Goal: Task Accomplishment & Management: Use online tool/utility

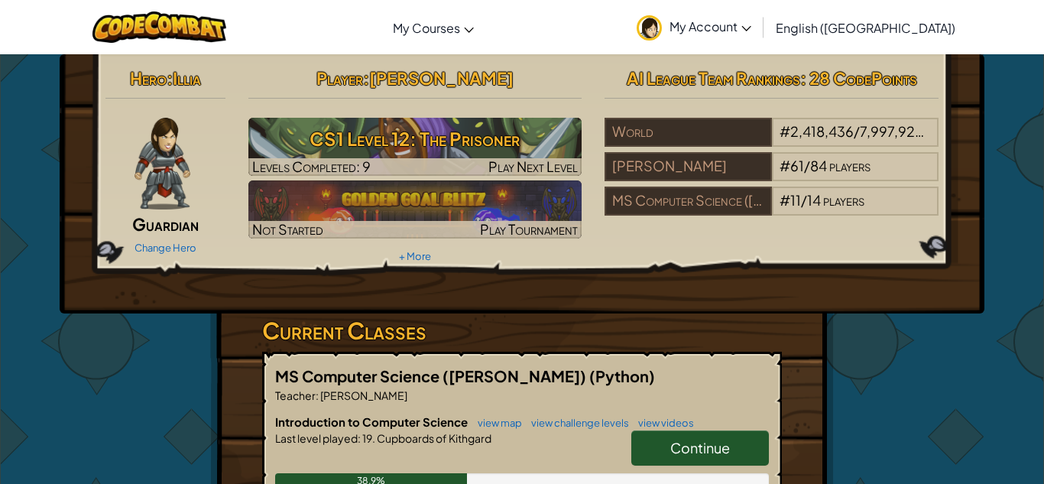
click at [676, 447] on span "Continue" at bounding box center [700, 448] width 60 height 18
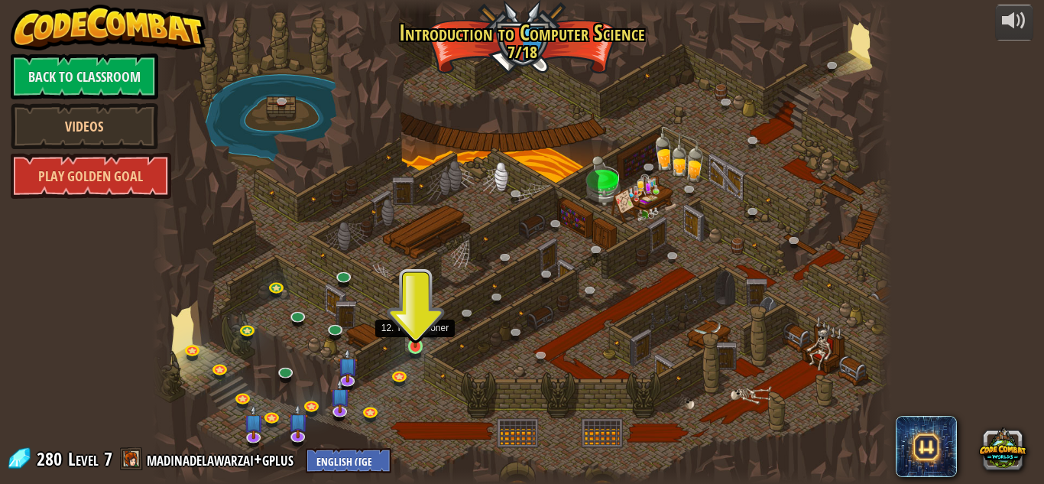
click at [419, 345] on img at bounding box center [416, 328] width 18 height 40
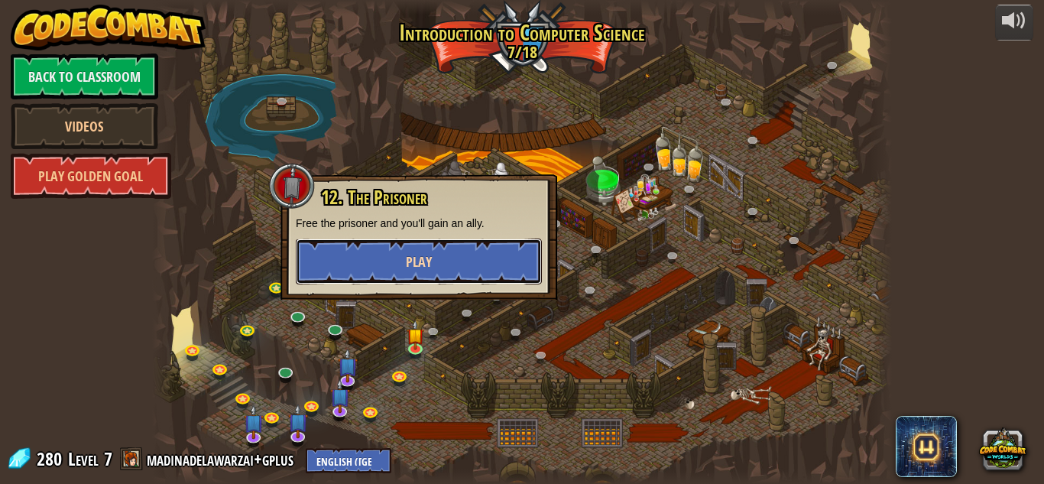
click at [441, 274] on button "Play" at bounding box center [419, 261] width 246 height 46
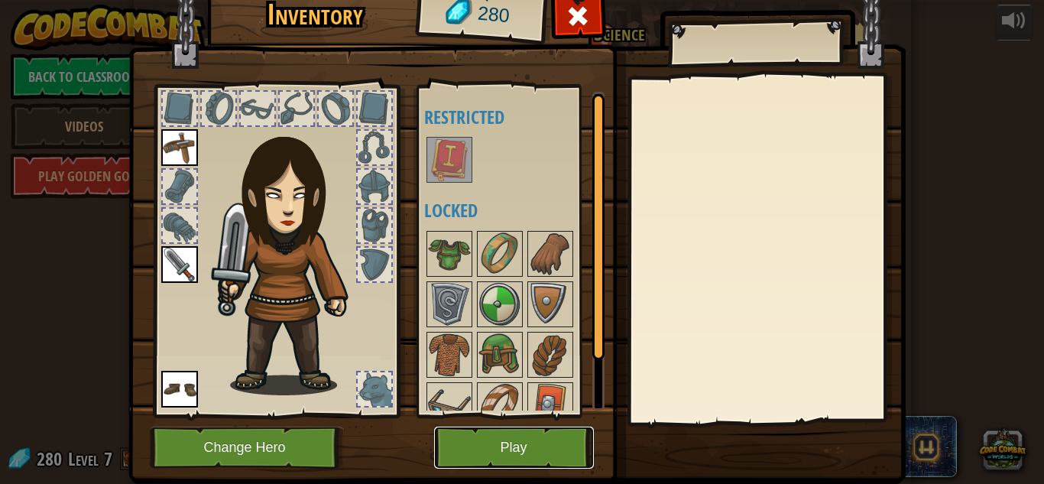
click at [535, 448] on button "Play" at bounding box center [514, 447] width 160 height 42
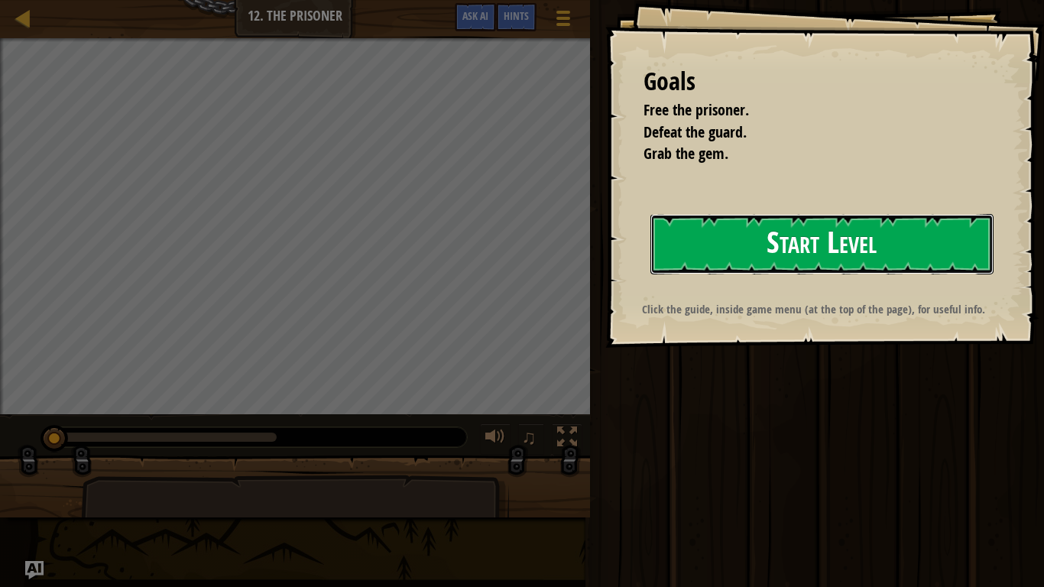
click at [807, 254] on button "Start Level" at bounding box center [821, 244] width 343 height 60
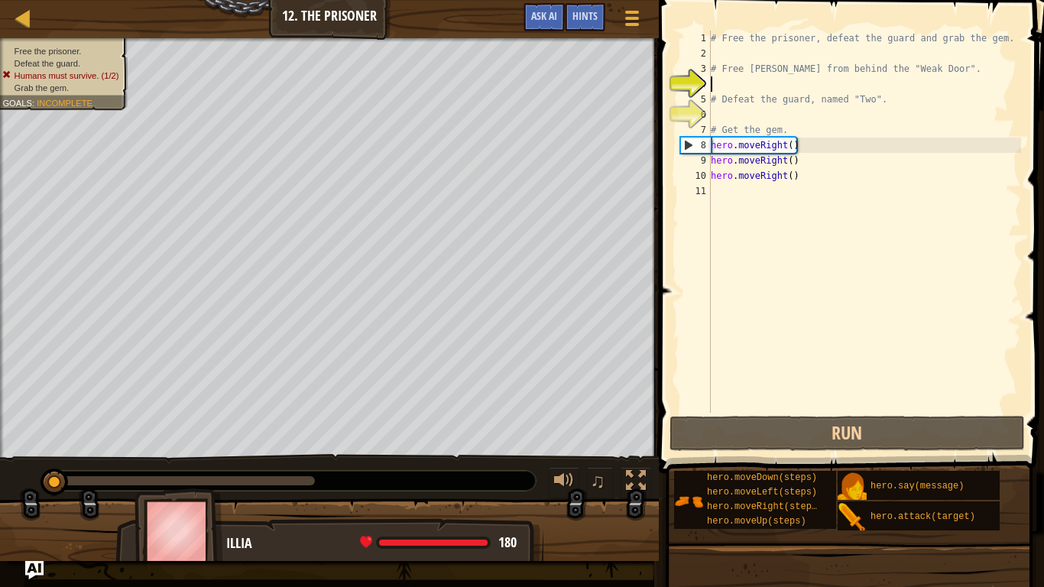
click at [747, 324] on div "# Free the prisoner, defeat the guard and grab the gem. # Free [PERSON_NAME] fr…" at bounding box center [864, 237] width 313 height 413
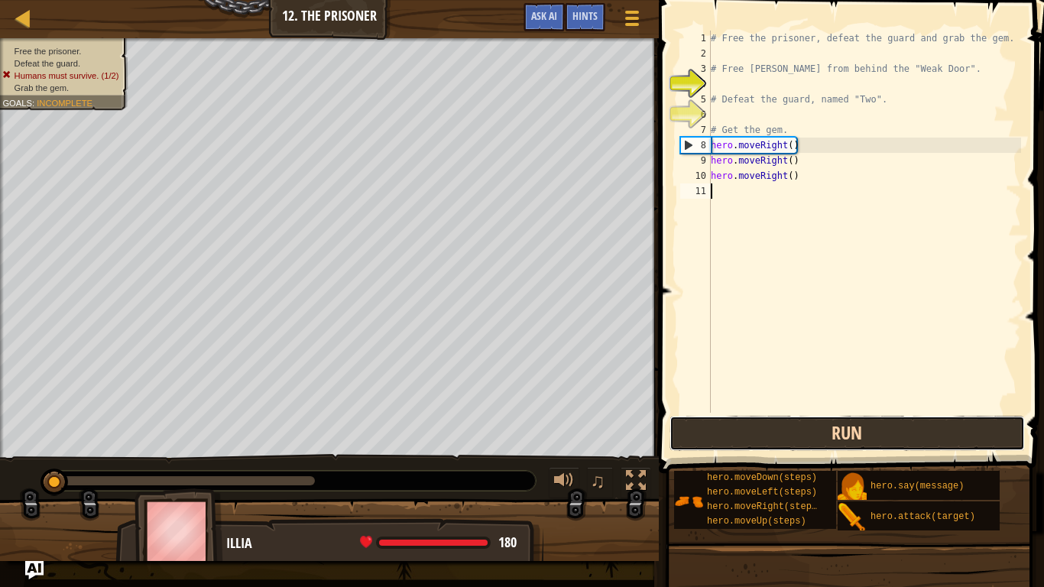
click at [739, 432] on button "Run" at bounding box center [847, 433] width 356 height 35
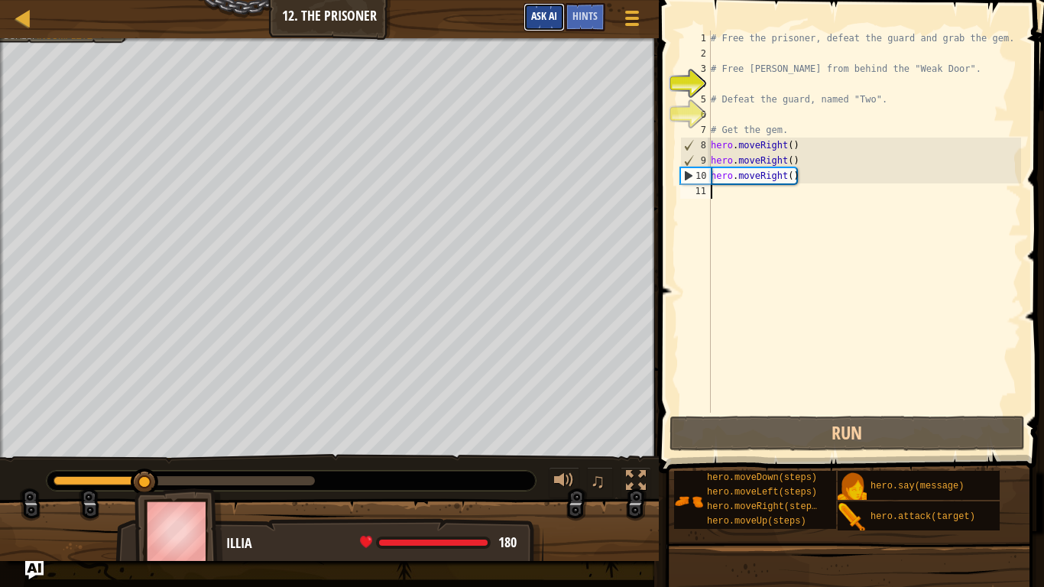
click at [546, 21] on span "Ask AI" at bounding box center [544, 15] width 26 height 15
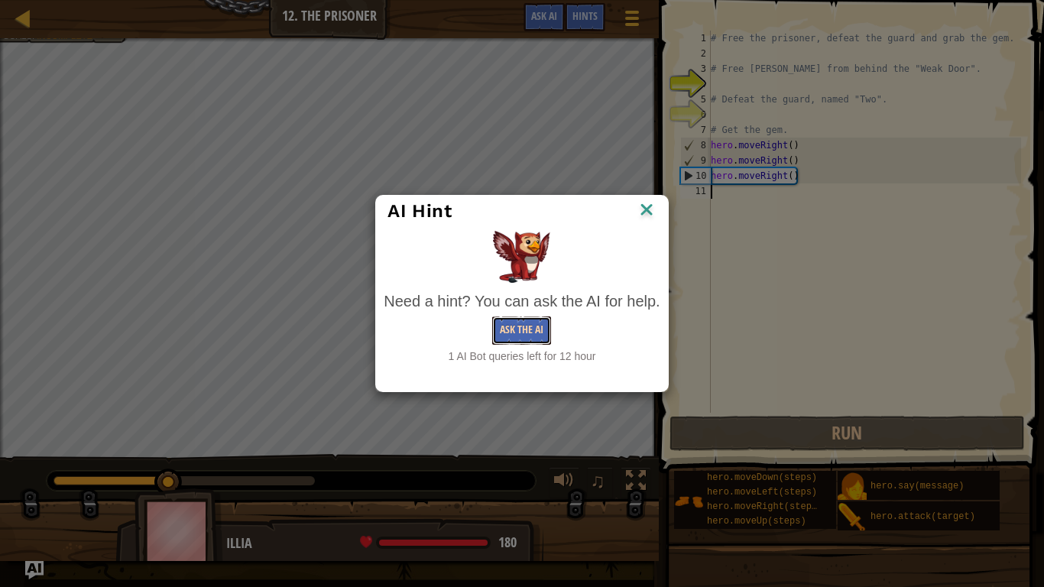
click at [527, 338] on button "Ask the AI" at bounding box center [521, 330] width 59 height 28
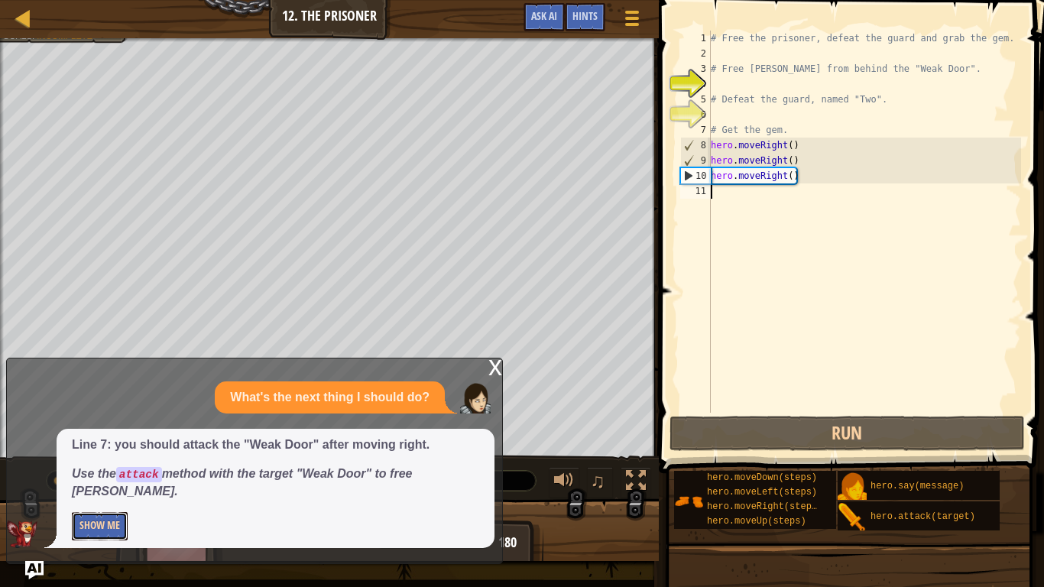
click at [86, 483] on button "Show Me" at bounding box center [100, 526] width 56 height 28
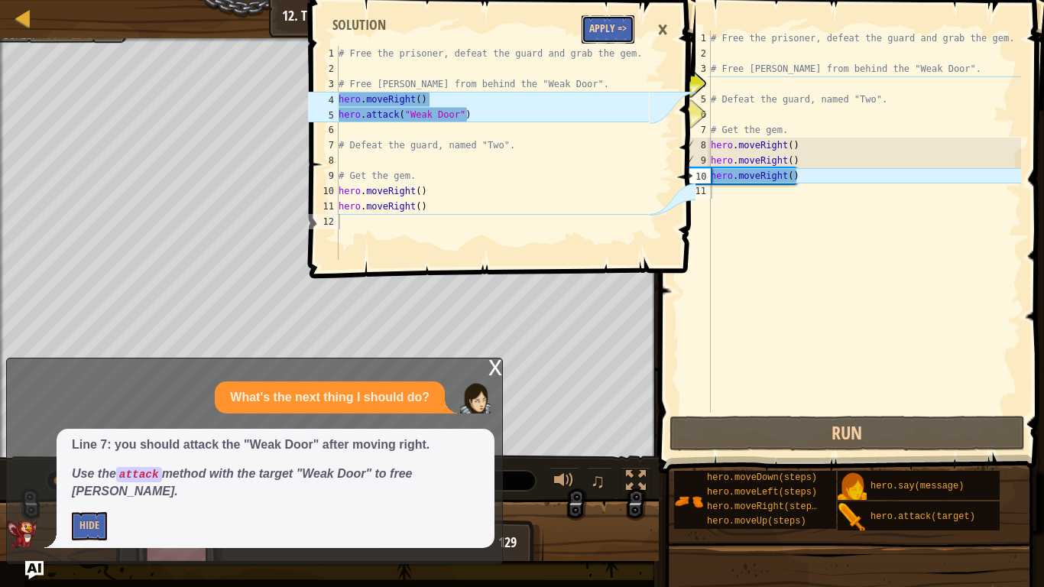
click at [618, 38] on button "Apply =>" at bounding box center [608, 29] width 53 height 28
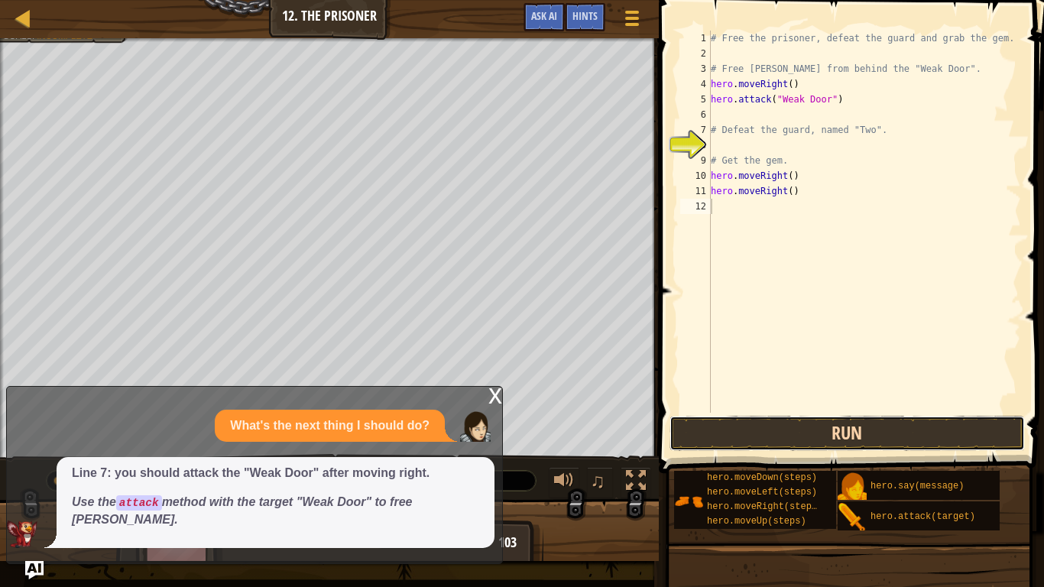
click at [848, 445] on button "Run" at bounding box center [847, 433] width 356 height 35
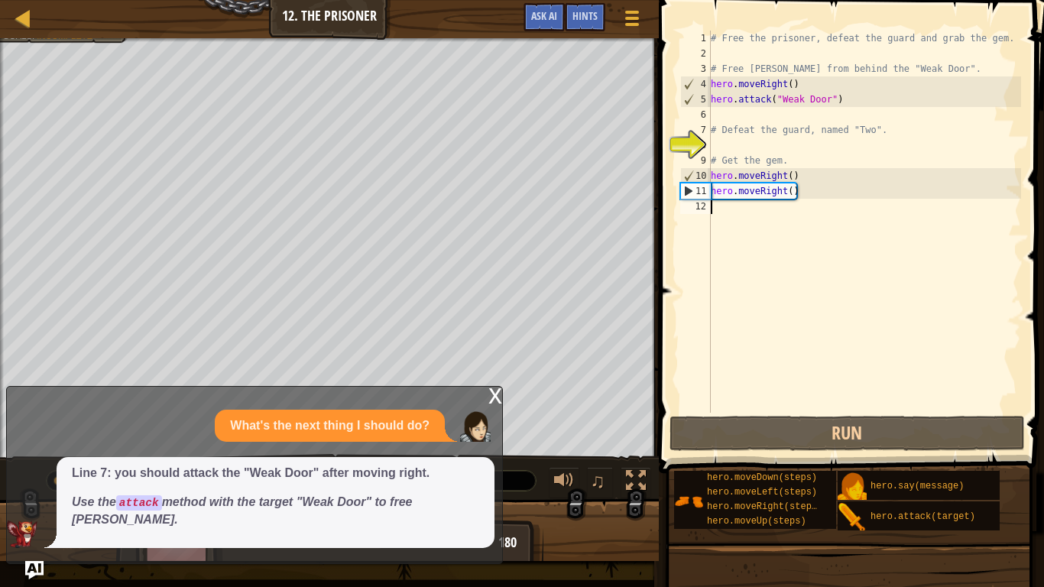
scroll to position [7, 0]
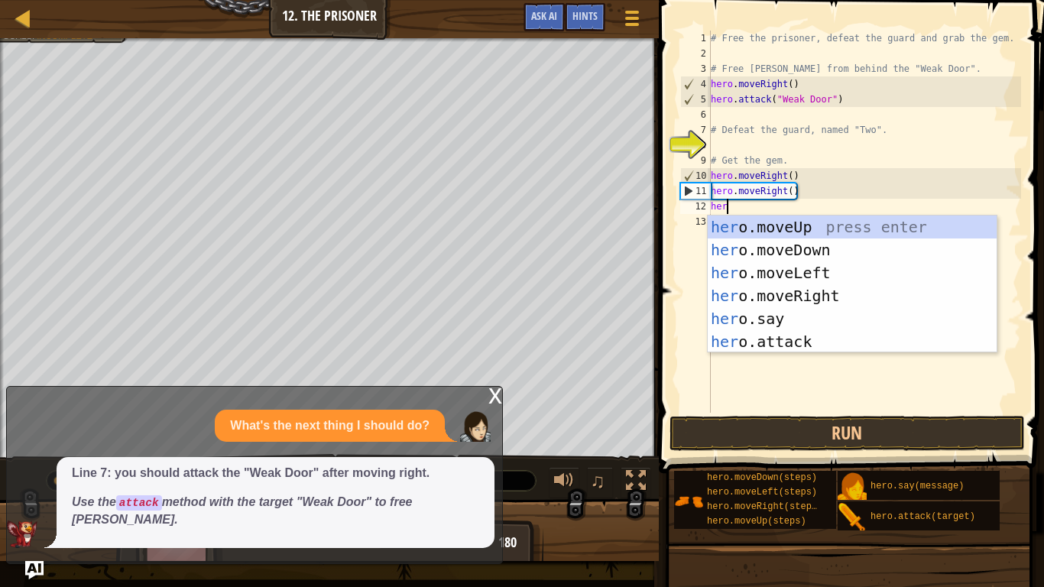
type textarea "hero"
click at [782, 248] on div "hero .moveUp press enter hero .moveDown press enter hero .moveLeft press enter …" at bounding box center [852, 306] width 289 height 183
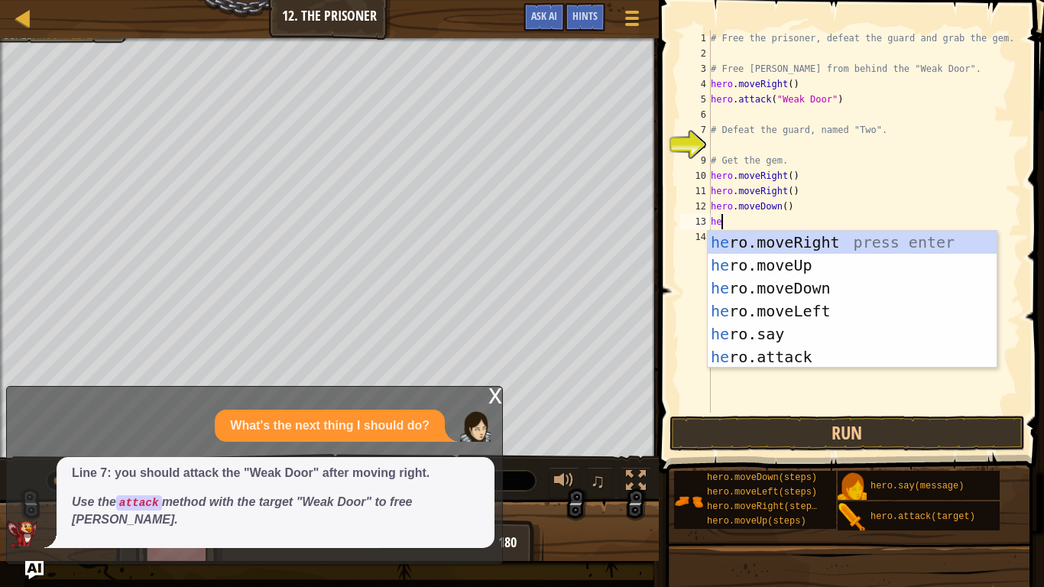
scroll to position [7, 1]
type textarea "h"
click at [494, 402] on div "x" at bounding box center [495, 394] width 14 height 15
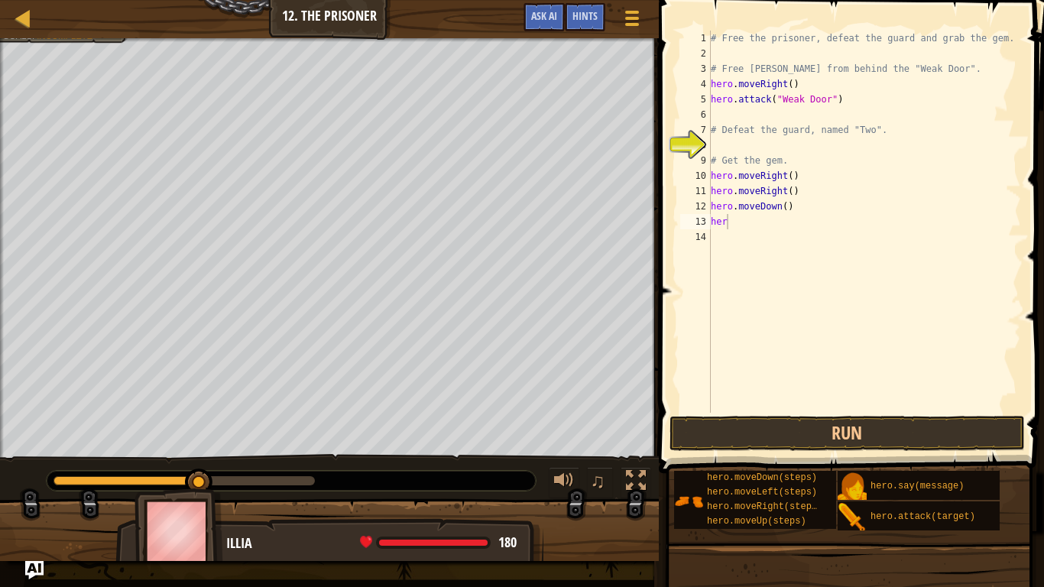
click at [737, 215] on div "# Free the prisoner, defeat the guard and grab the gem. # Free [PERSON_NAME] fr…" at bounding box center [864, 237] width 313 height 413
type textarea "h"
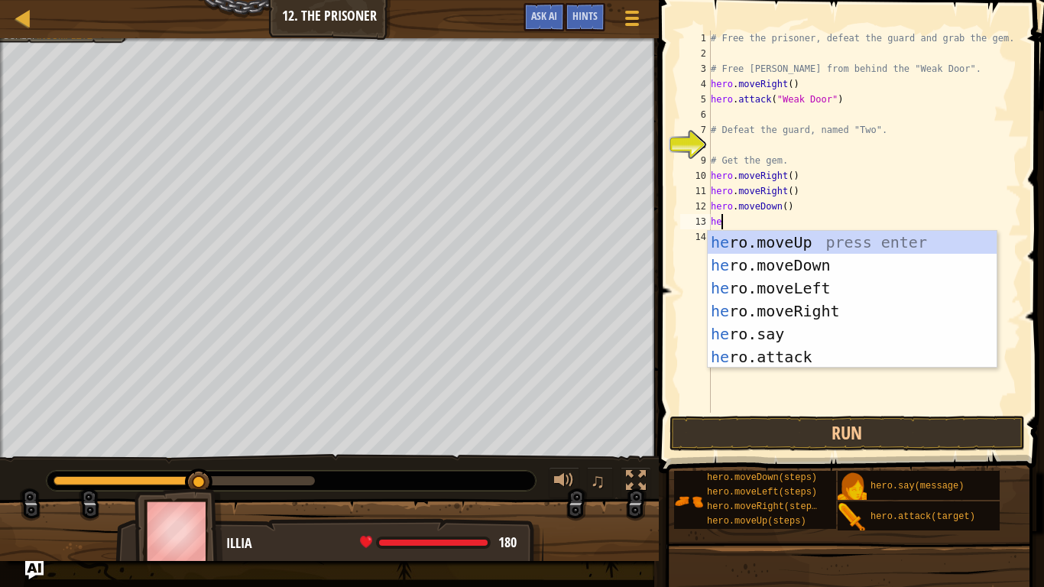
type textarea "h"
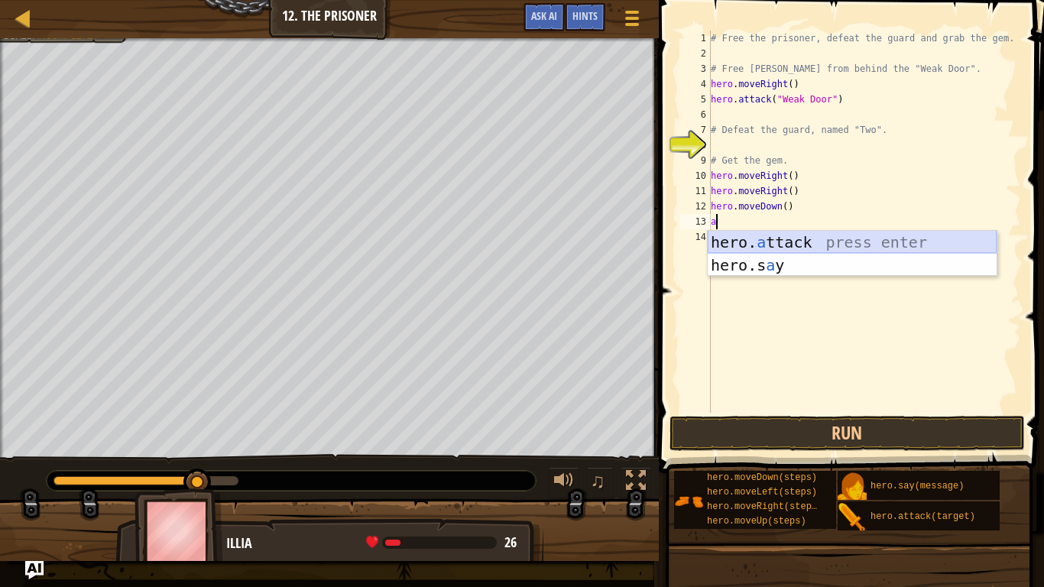
click at [750, 249] on div "hero. a ttack press enter hero.s a y press enter" at bounding box center [852, 277] width 289 height 92
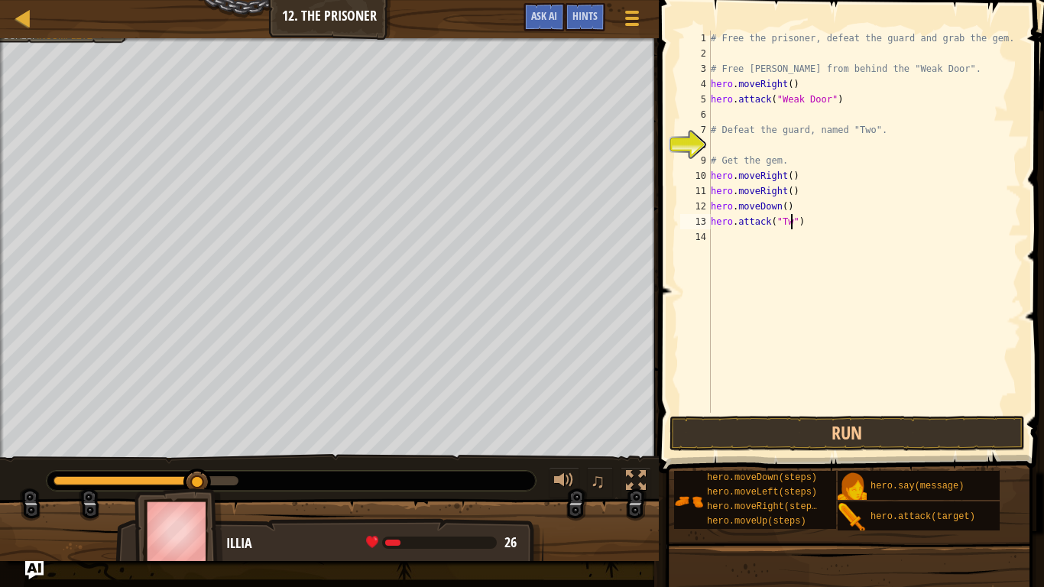
scroll to position [7, 12]
type textarea "hero.attack("Two")"
click at [801, 426] on button "Run" at bounding box center [847, 433] width 356 height 35
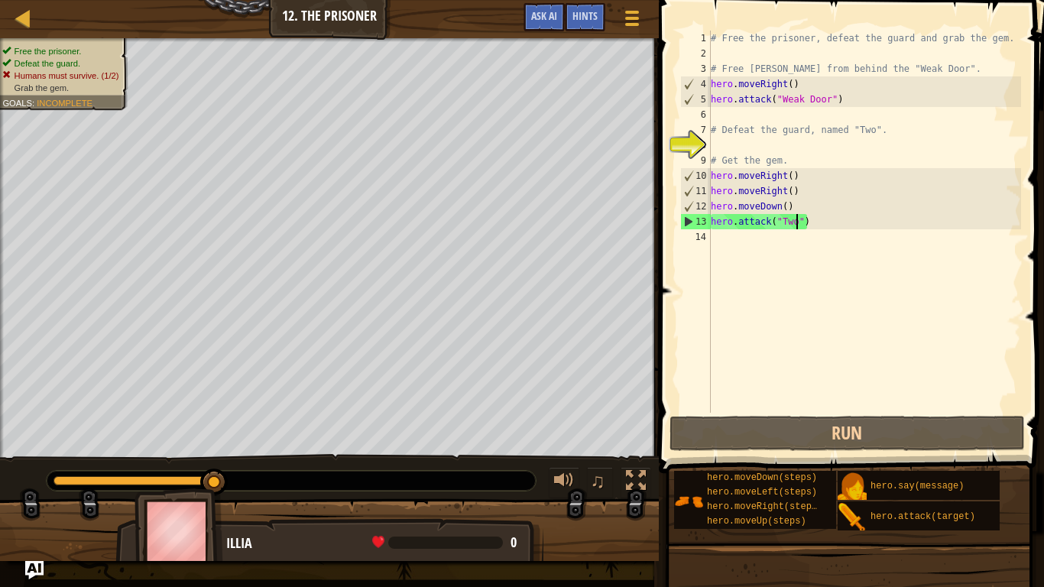
click at [742, 246] on div "# Free the prisoner, defeat the guard and grab the gem. # Free [PERSON_NAME] fr…" at bounding box center [864, 237] width 313 height 413
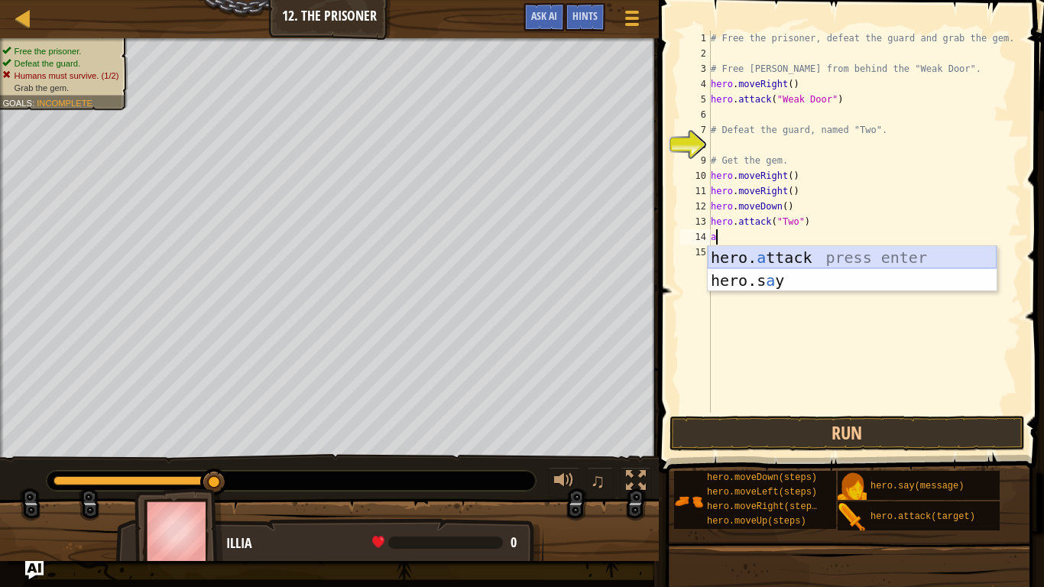
click at [758, 258] on div "hero. a ttack press enter hero.s a y press enter" at bounding box center [852, 292] width 289 height 92
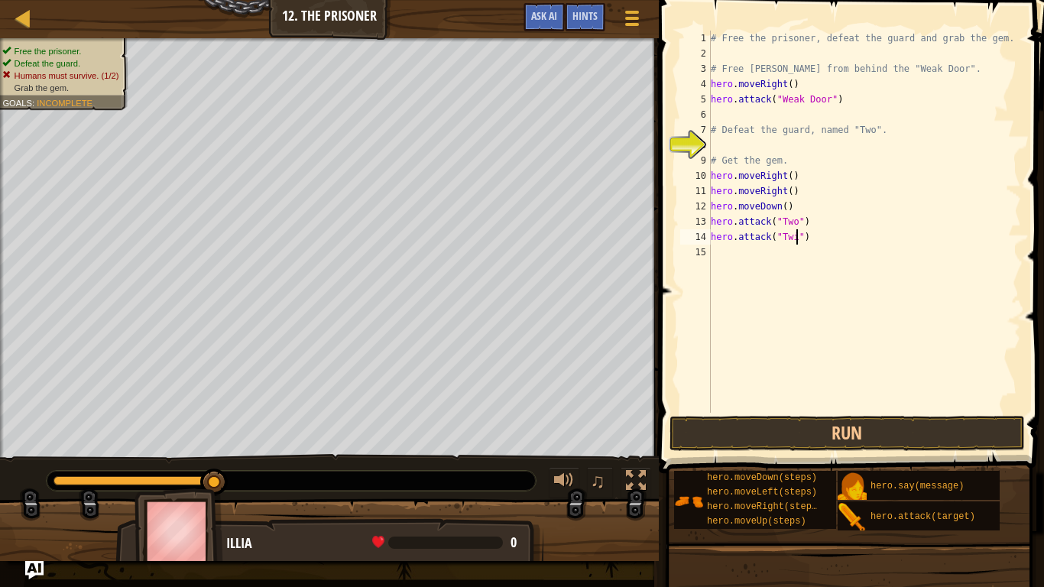
scroll to position [7, 12]
type textarea "hero.attack("Two")"
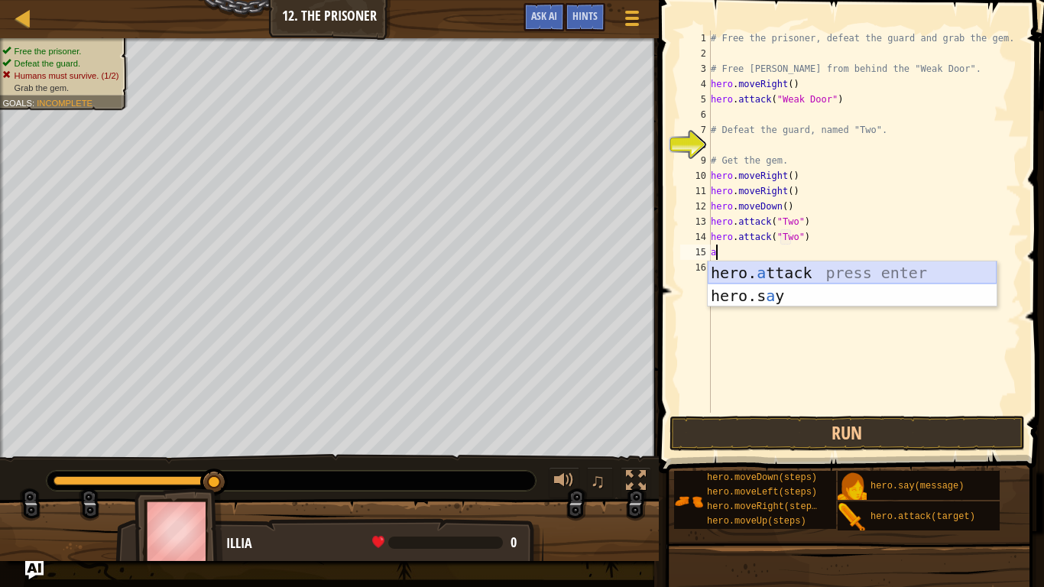
click at [772, 270] on div "hero. a ttack press enter hero.s a y press enter" at bounding box center [852, 307] width 289 height 92
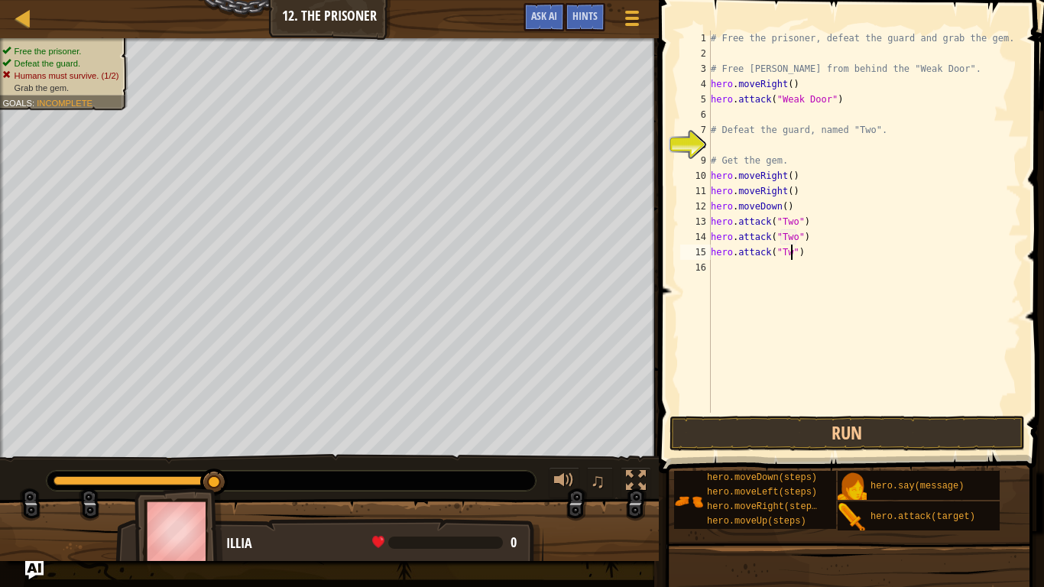
scroll to position [7, 12]
click at [843, 425] on button "Run" at bounding box center [847, 433] width 356 height 35
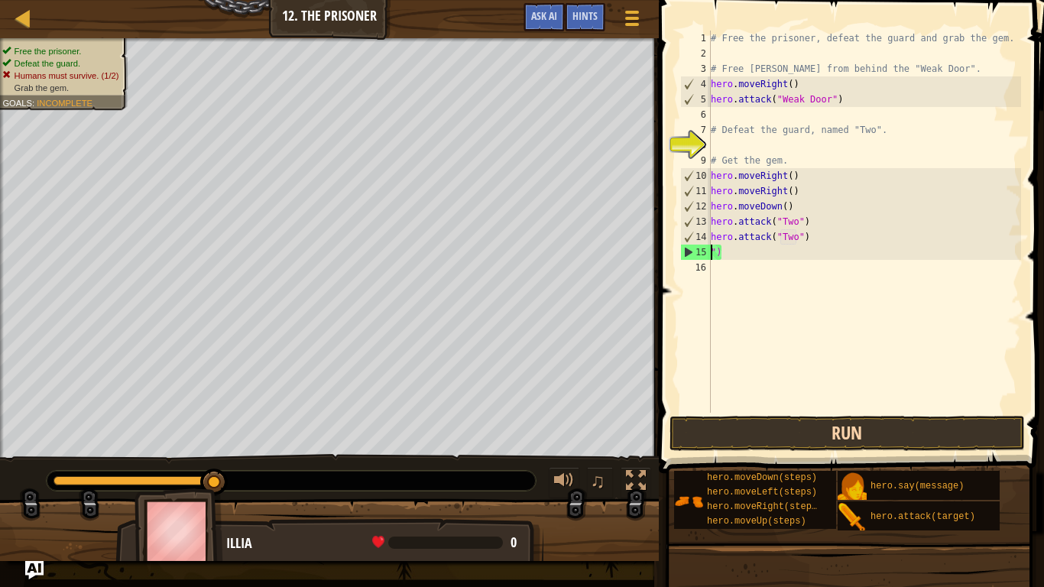
scroll to position [7, 1]
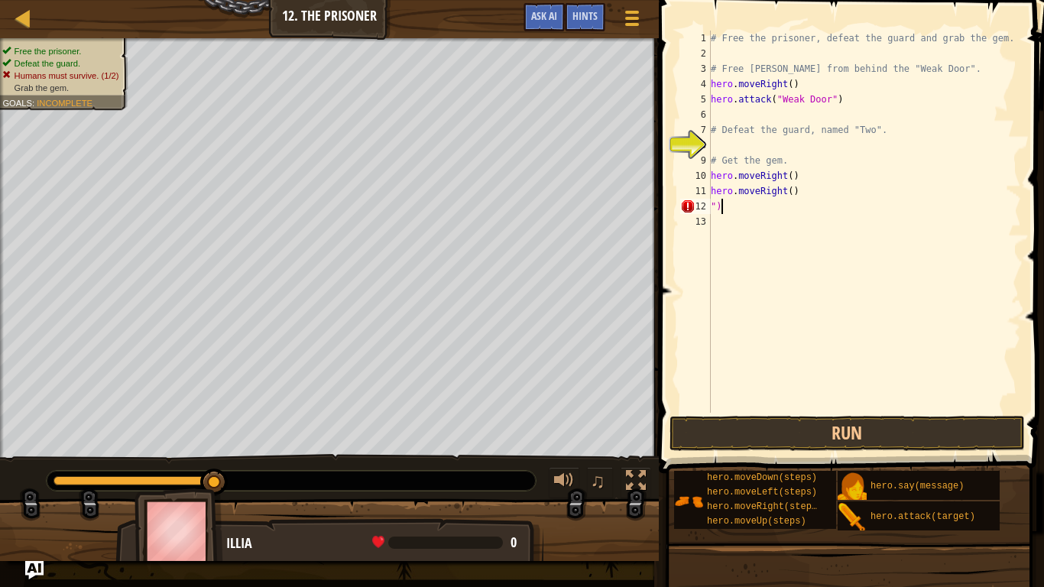
click at [774, 212] on div "# Free the prisoner, defeat the guard and grab the gem. # Free [PERSON_NAME] fr…" at bounding box center [864, 237] width 313 height 413
type textarea """
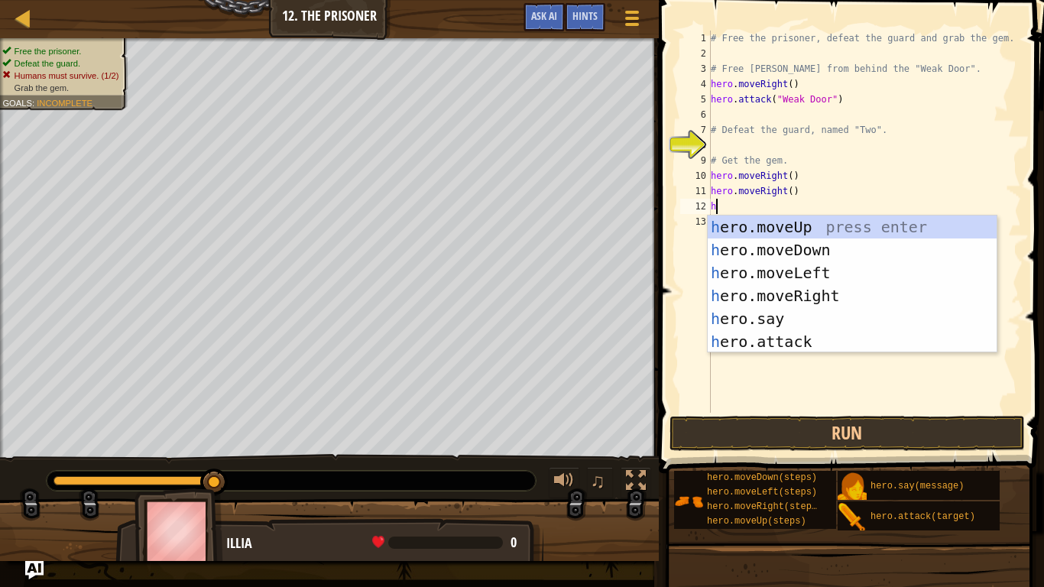
type textarea "he"
click at [799, 249] on div "he ro.moveUp press enter he ro.moveDown press enter he ro.moveLeft press enter …" at bounding box center [852, 306] width 289 height 183
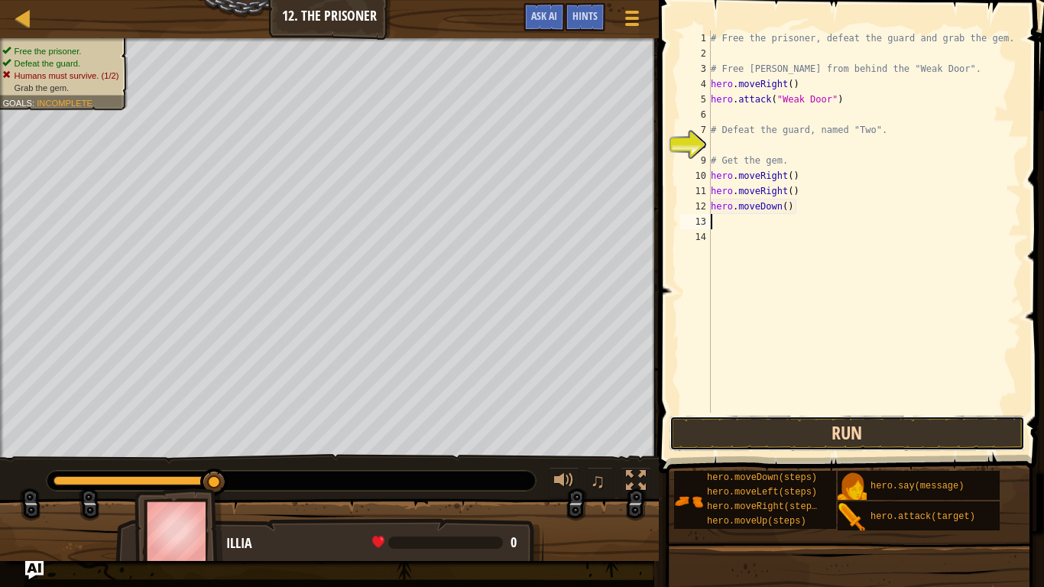
click at [815, 420] on button "Run" at bounding box center [847, 433] width 356 height 35
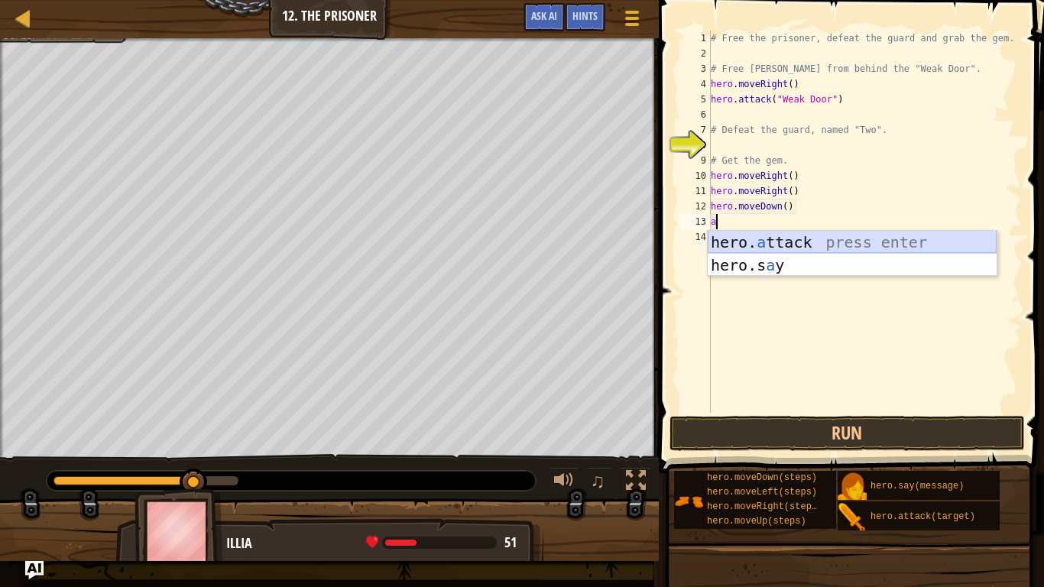
click at [783, 250] on div "hero. a ttack press enter hero.s a y press enter" at bounding box center [852, 277] width 289 height 92
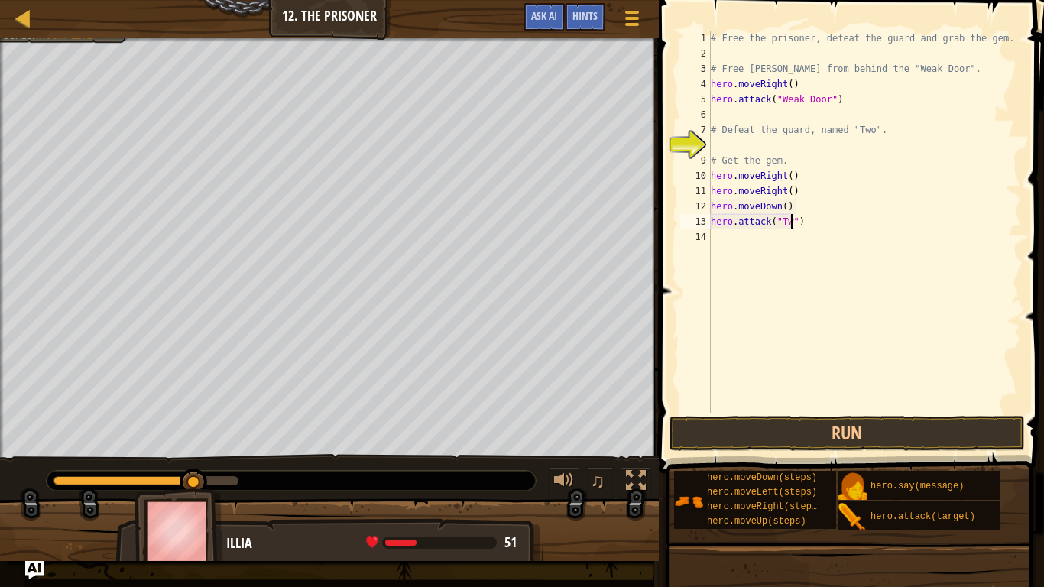
type textarea "hero.attack("Two")"
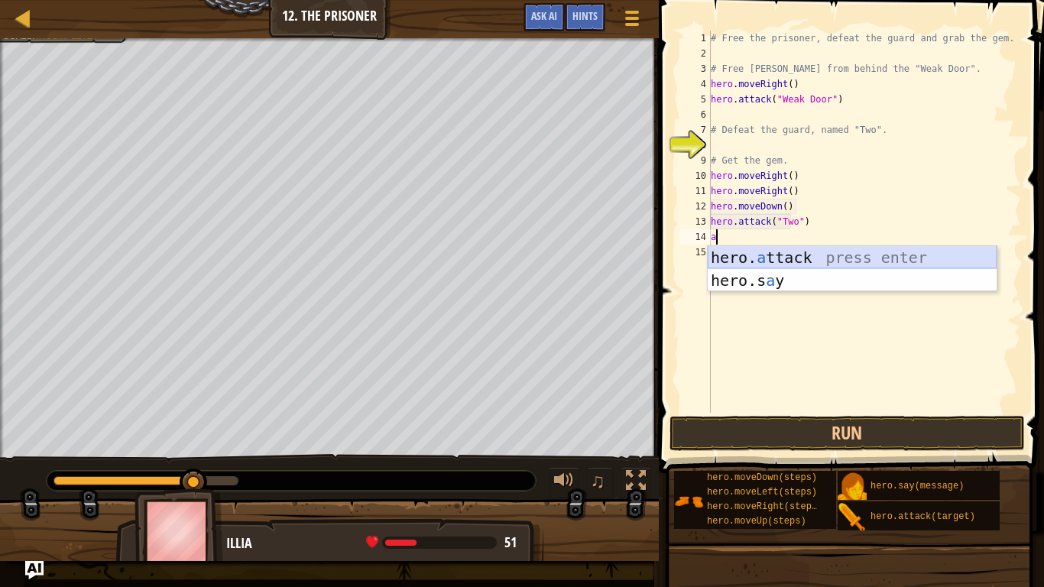
click at [828, 258] on div "hero. a ttack press enter hero.s a y press enter" at bounding box center [852, 292] width 289 height 92
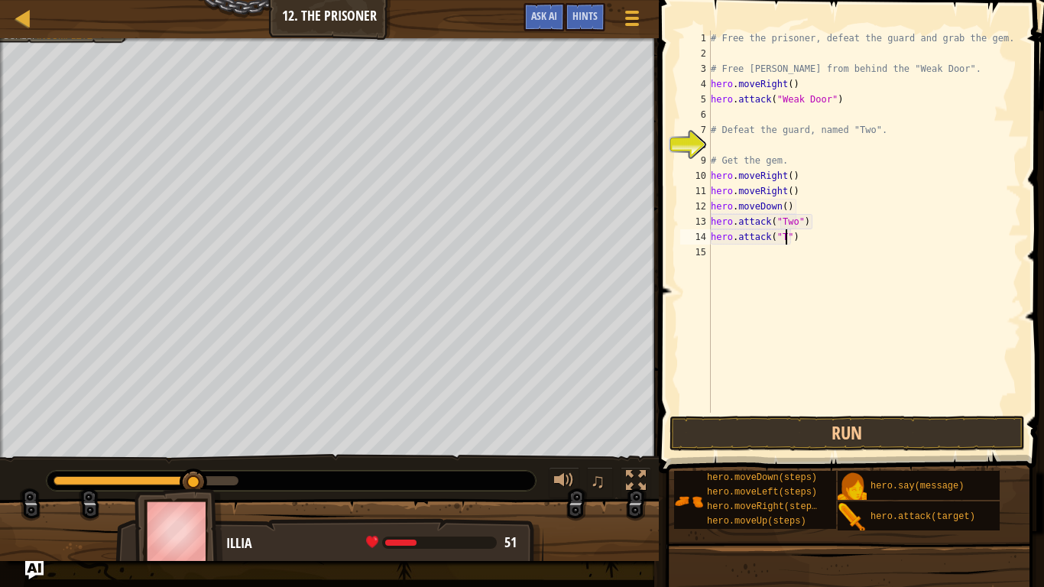
type textarea "hero.attack("Two")"
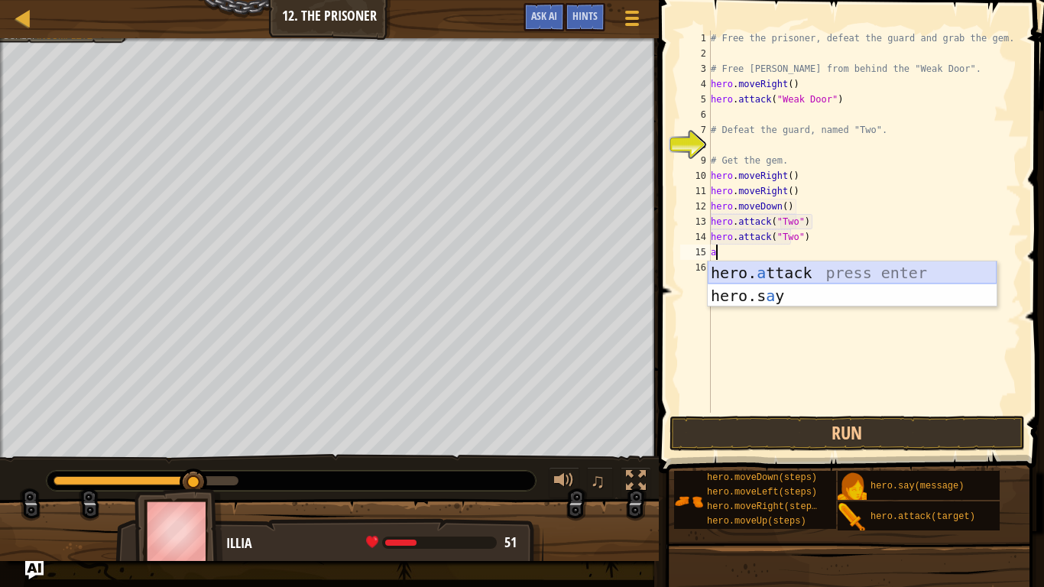
click at [837, 271] on div "hero. a ttack press enter hero.s a y press enter" at bounding box center [852, 307] width 289 height 92
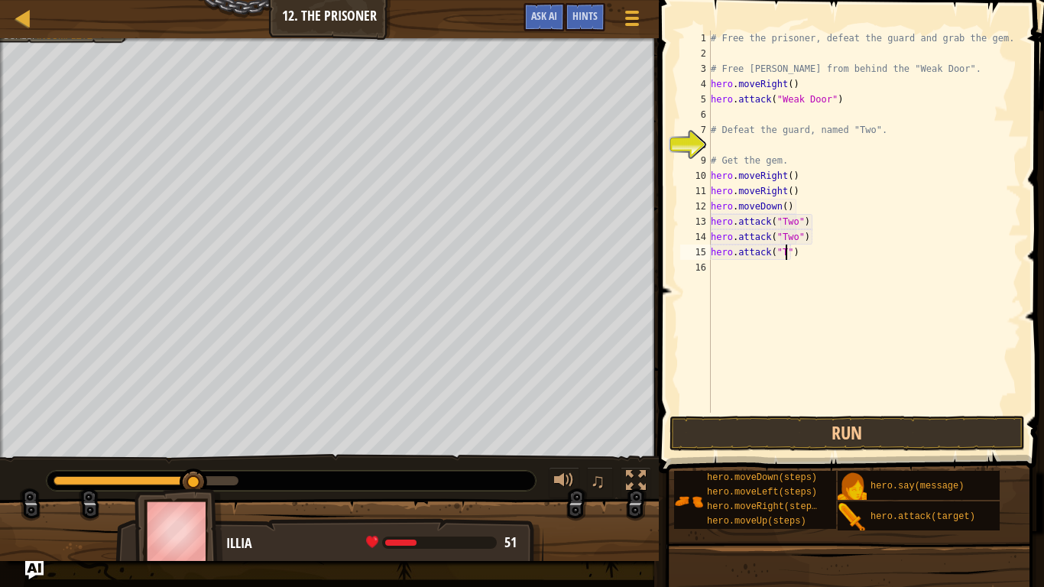
type textarea "hero.attack("Two")"
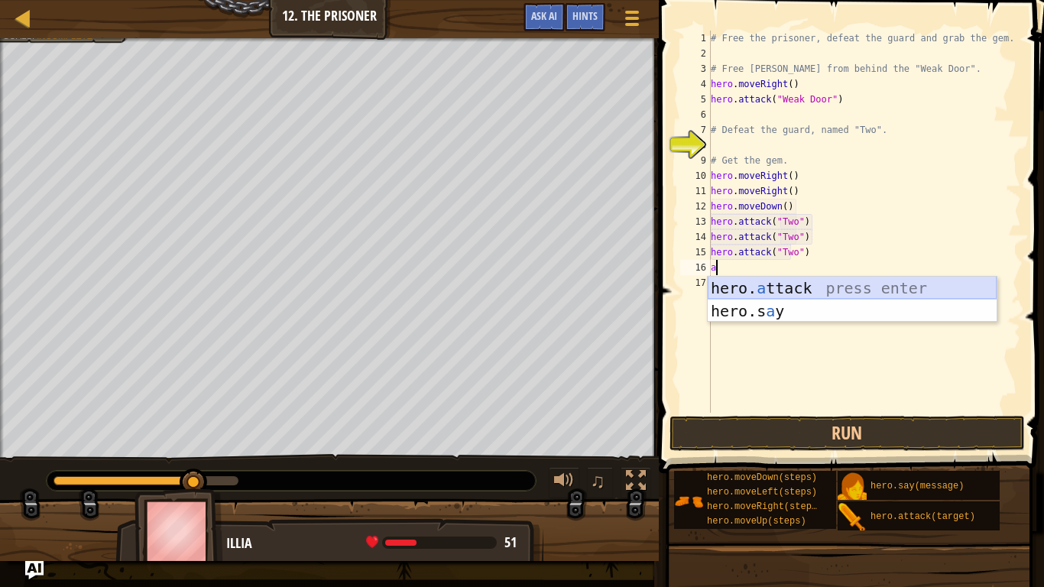
click at [865, 287] on div "hero. a ttack press enter hero.s a y press enter" at bounding box center [852, 323] width 289 height 92
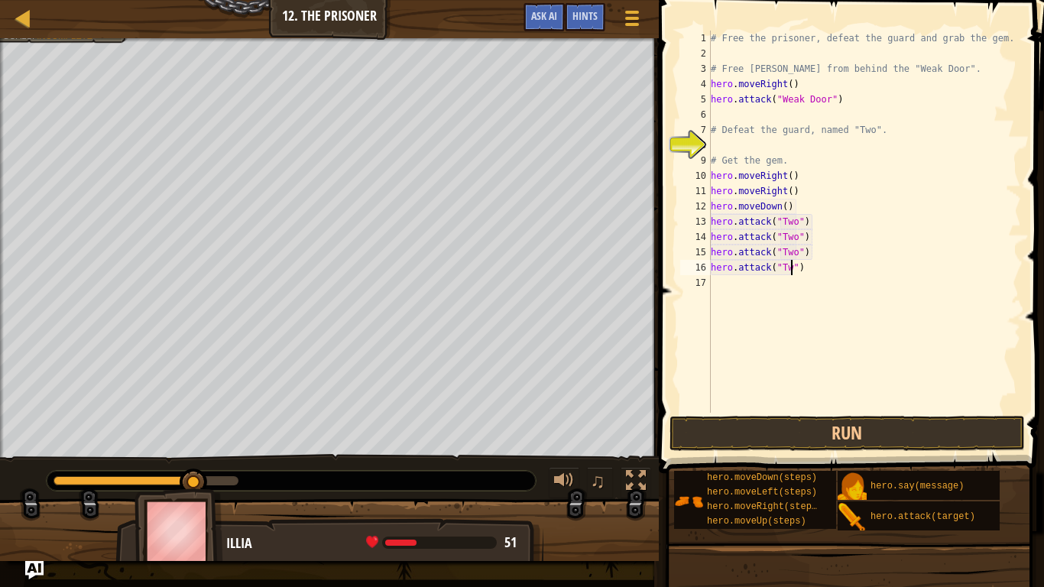
scroll to position [7, 12]
type textarea "hero.attack("Two")"
click at [858, 436] on button "Run" at bounding box center [847, 433] width 356 height 35
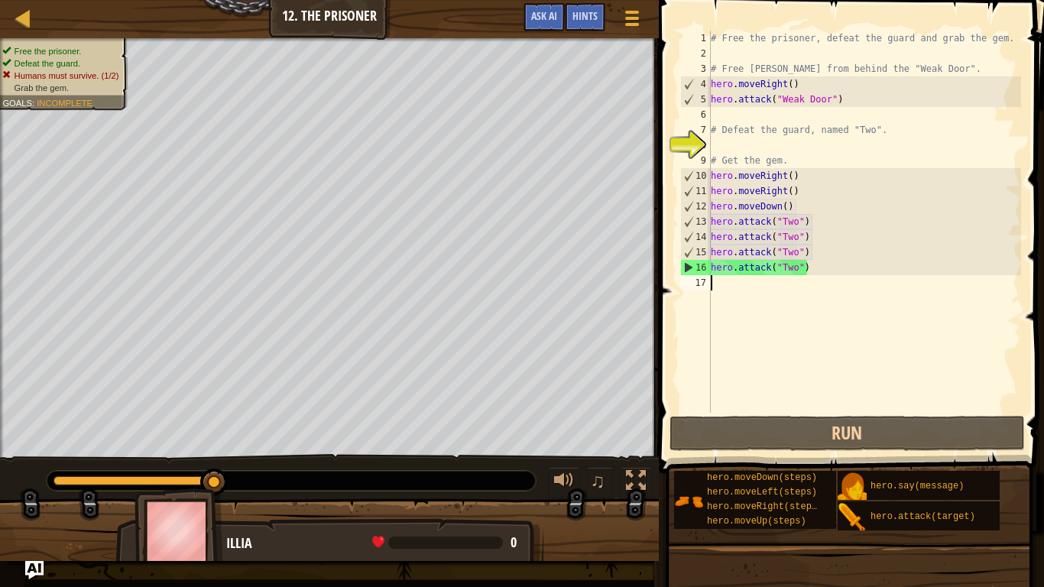
click at [719, 288] on div "# Free the prisoner, defeat the guard and grab the gem. # Free [PERSON_NAME] fr…" at bounding box center [864, 237] width 313 height 413
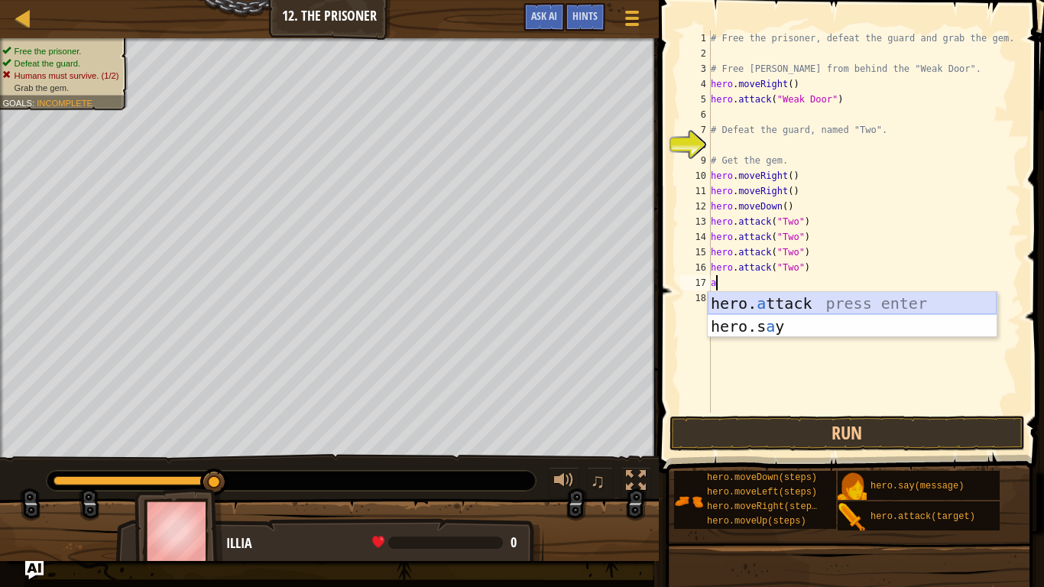
click at [737, 303] on div "hero. a ttack press enter hero.s a y press enter" at bounding box center [852, 338] width 289 height 92
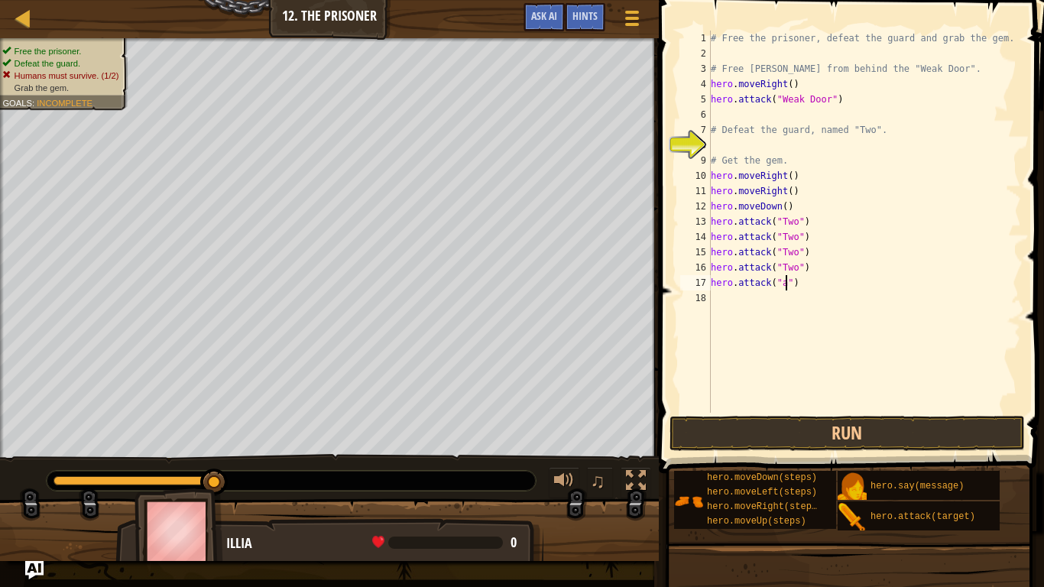
scroll to position [7, 11]
type textarea "hero.attack("Two")"
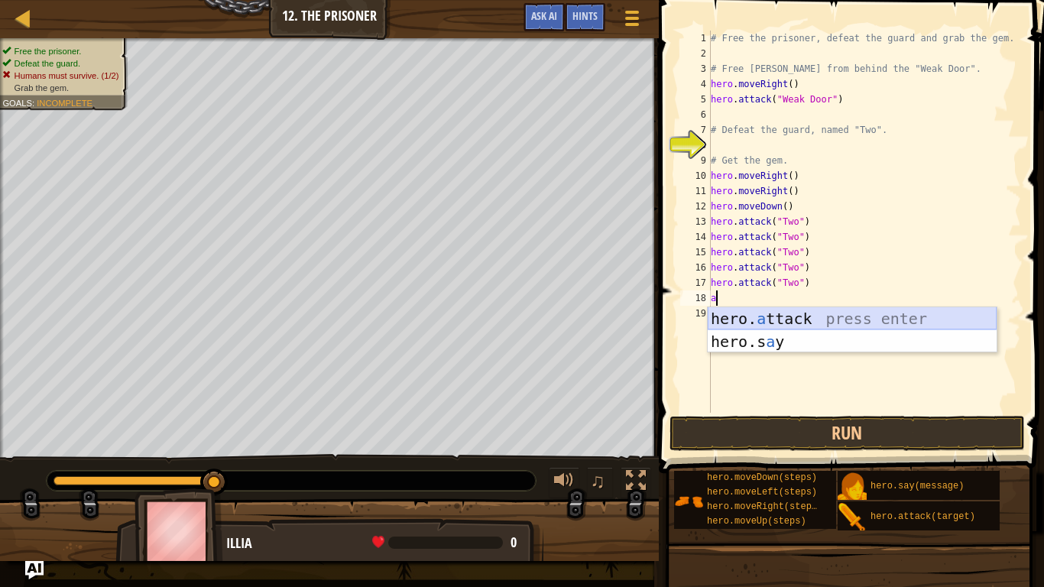
click at [802, 322] on div "hero. a ttack press enter hero.s a y press enter" at bounding box center [852, 353] width 289 height 92
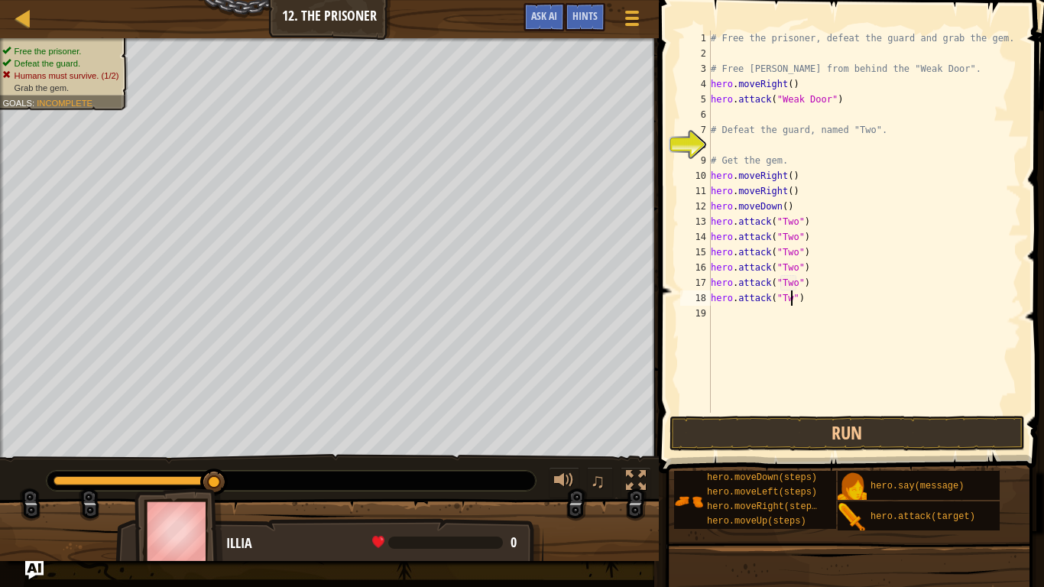
scroll to position [7, 12]
type textarea "hero.attack("Two")"
click at [861, 426] on button "Run" at bounding box center [847, 433] width 356 height 35
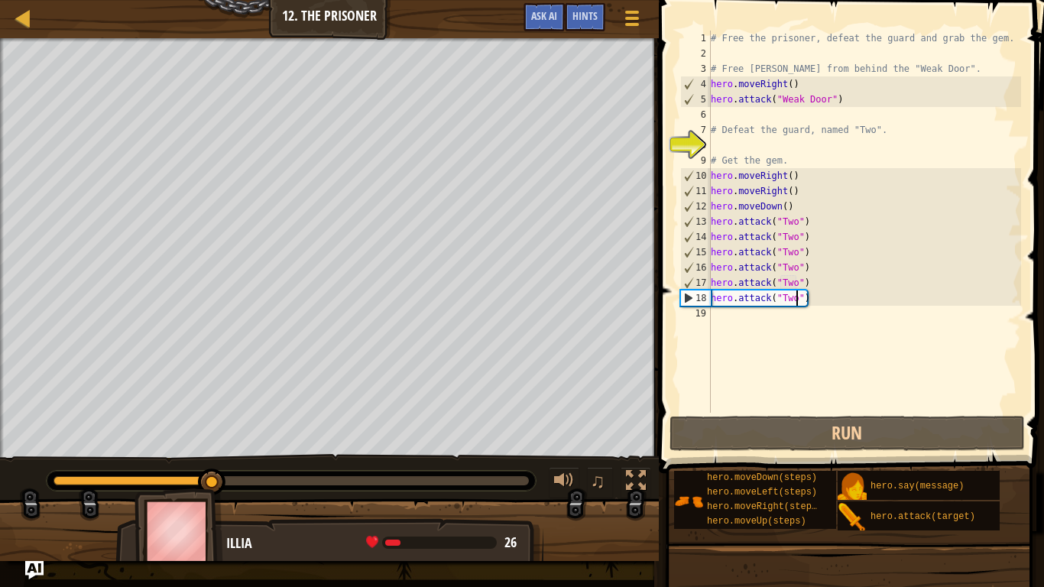
click at [809, 325] on div "# Free the prisoner, defeat the guard and grab the gem. # Free [PERSON_NAME] fr…" at bounding box center [864, 237] width 313 height 413
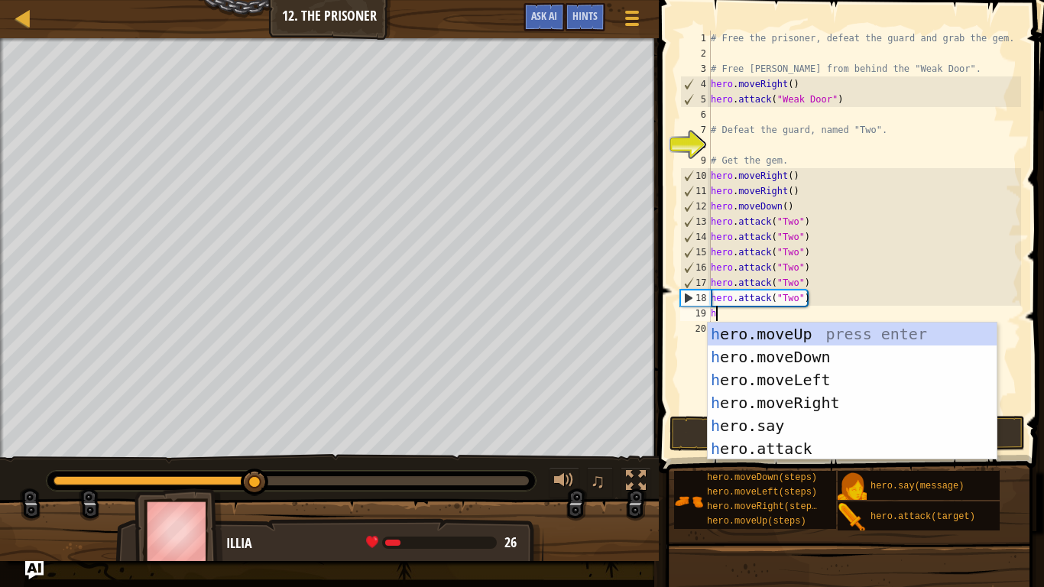
type textarea "he"
click at [825, 354] on div "he ro.moveUp press enter he ro.moveDown press enter he ro.moveLeft press enter …" at bounding box center [852, 413] width 289 height 183
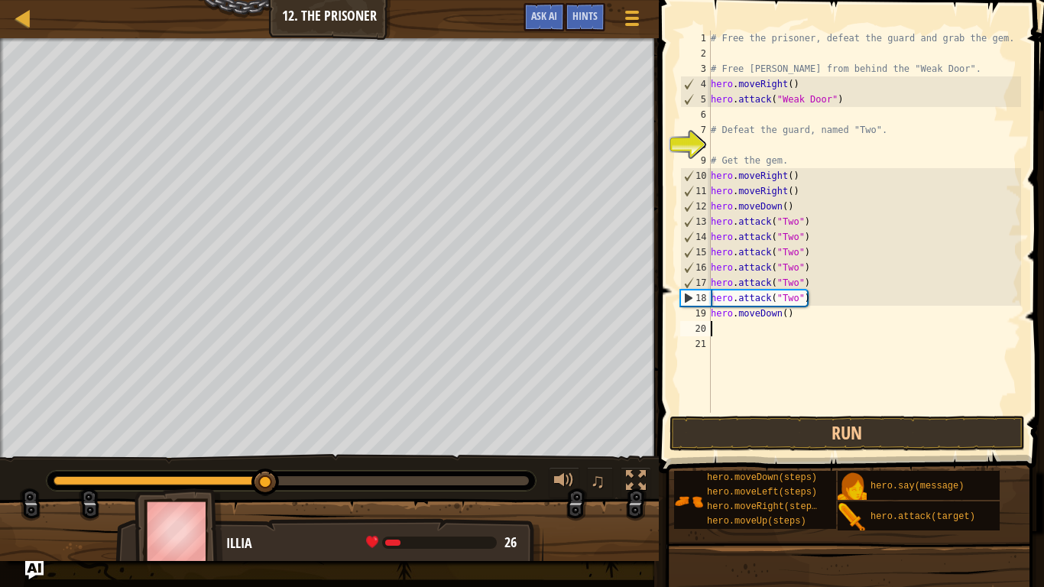
scroll to position [7, 0]
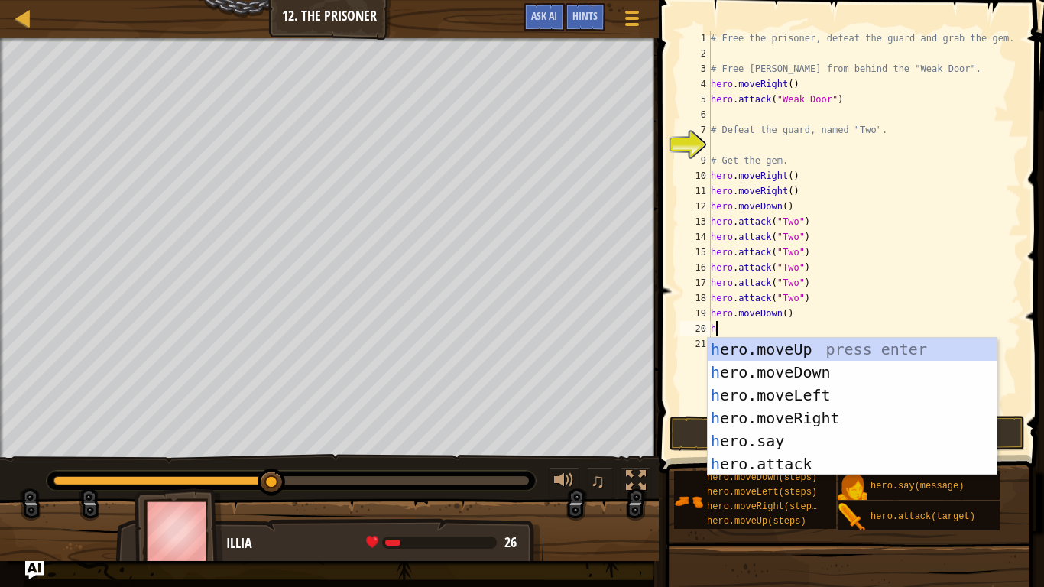
type textarea "he"
click at [831, 409] on div "he ro.moveUp press enter he ro.moveDown press enter he ro.moveLeft press enter …" at bounding box center [852, 429] width 289 height 183
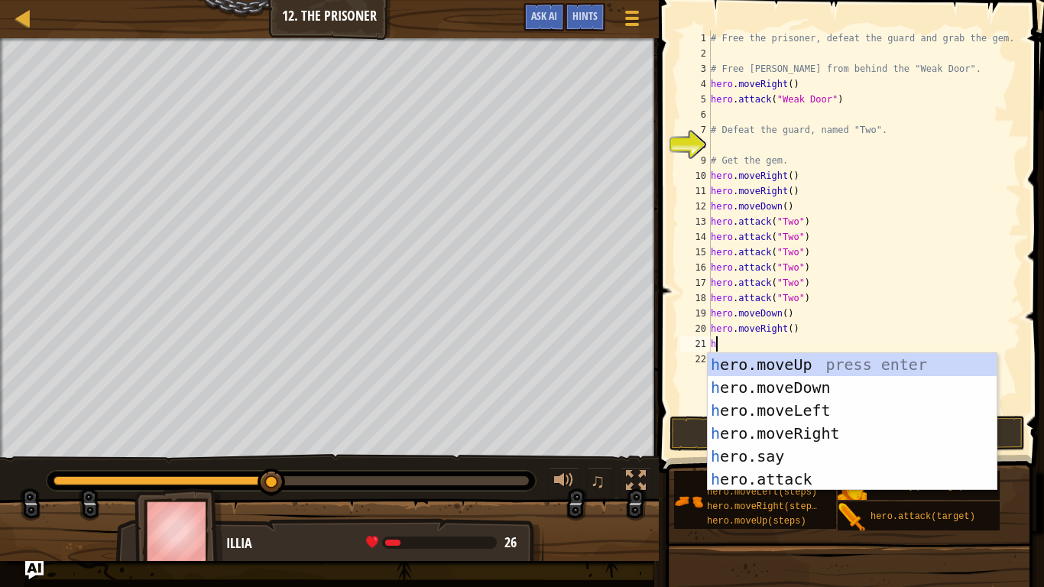
type textarea "he"
click at [847, 430] on div "he ro.moveUp press enter he ro.moveDown press enter he ro.moveLeft press enter …" at bounding box center [852, 444] width 289 height 183
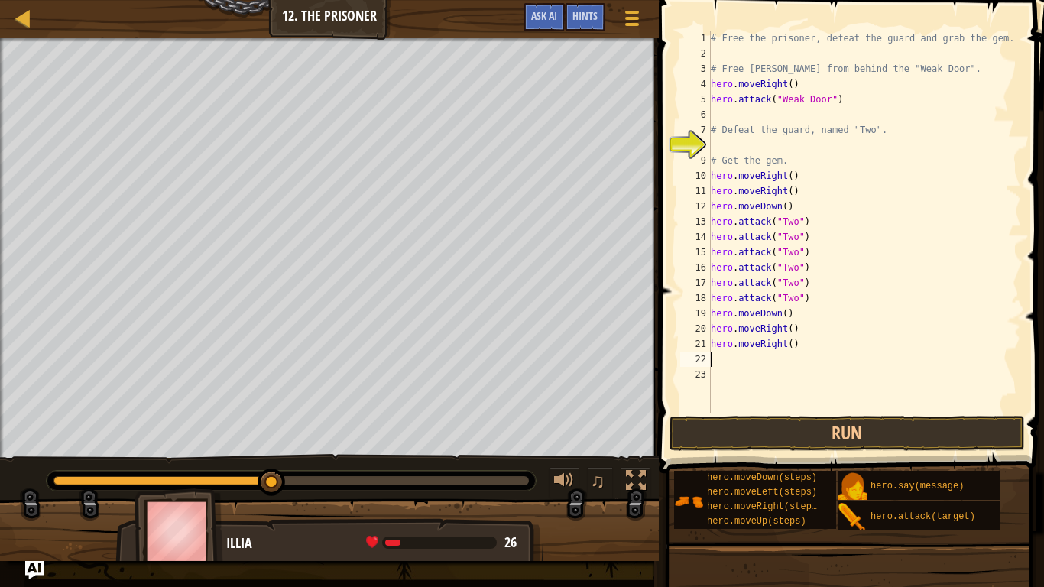
scroll to position [7, 0]
click at [822, 441] on button "Run" at bounding box center [847, 433] width 356 height 35
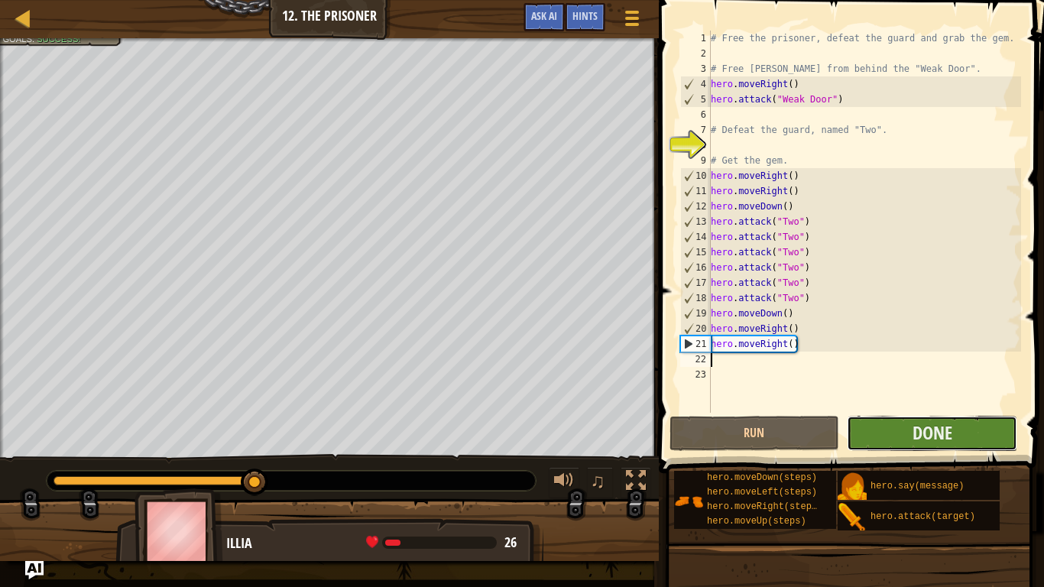
click at [893, 436] on button "Done" at bounding box center [932, 433] width 170 height 35
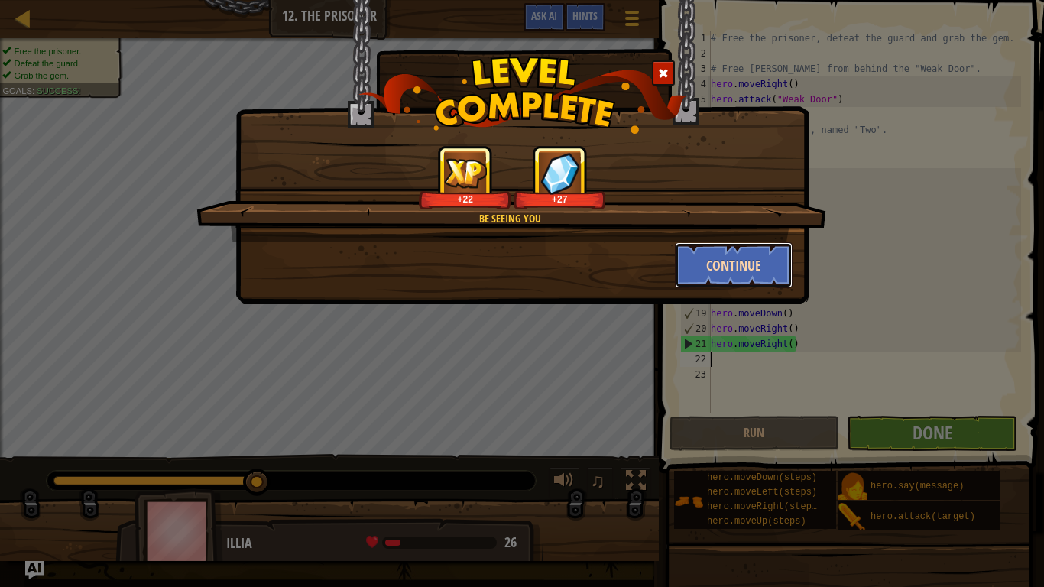
click at [714, 252] on button "Continue" at bounding box center [734, 265] width 118 height 46
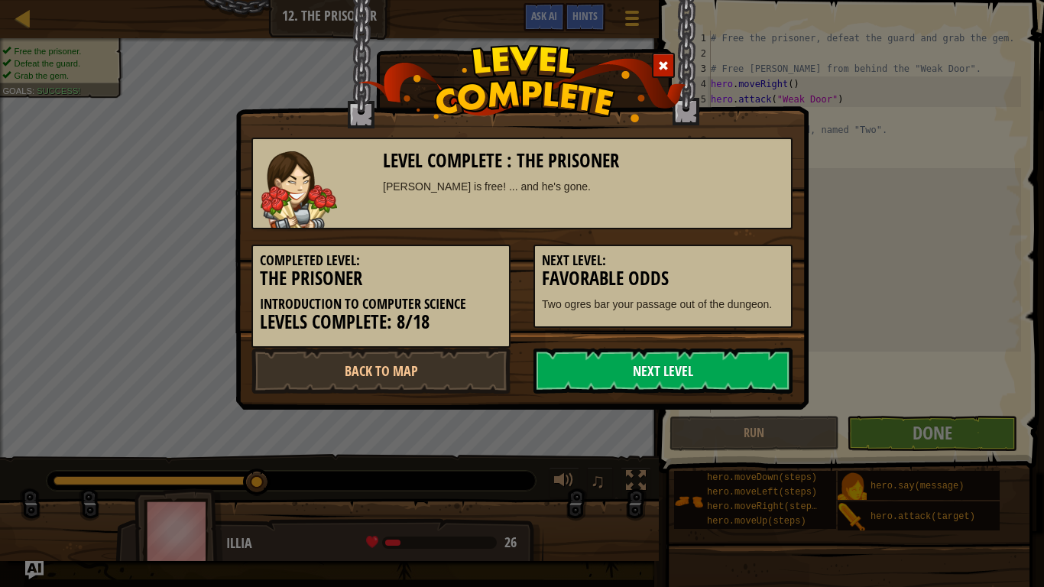
click at [768, 379] on link "Next Level" at bounding box center [662, 371] width 259 height 46
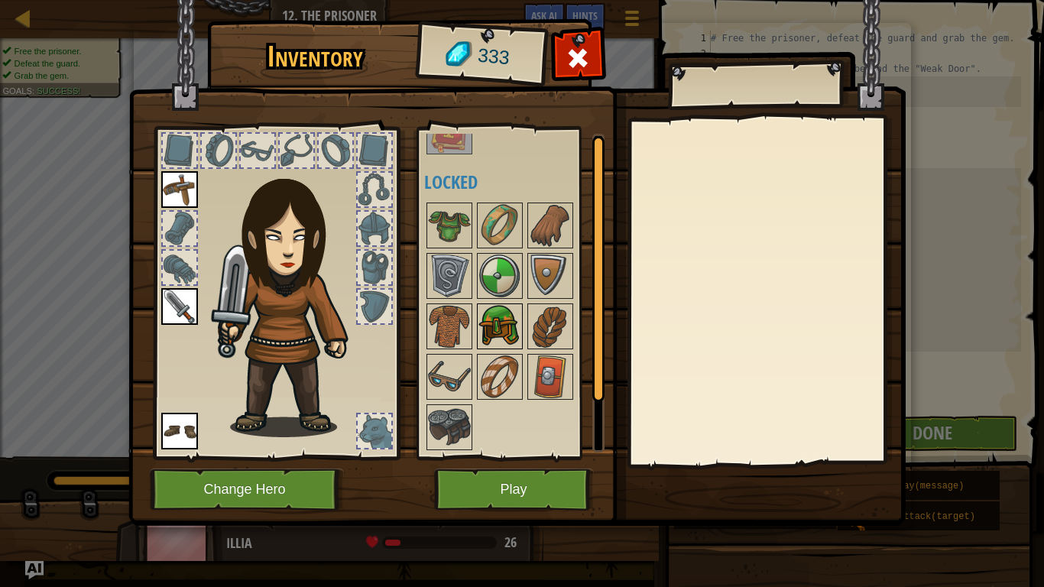
scroll to position [0, 0]
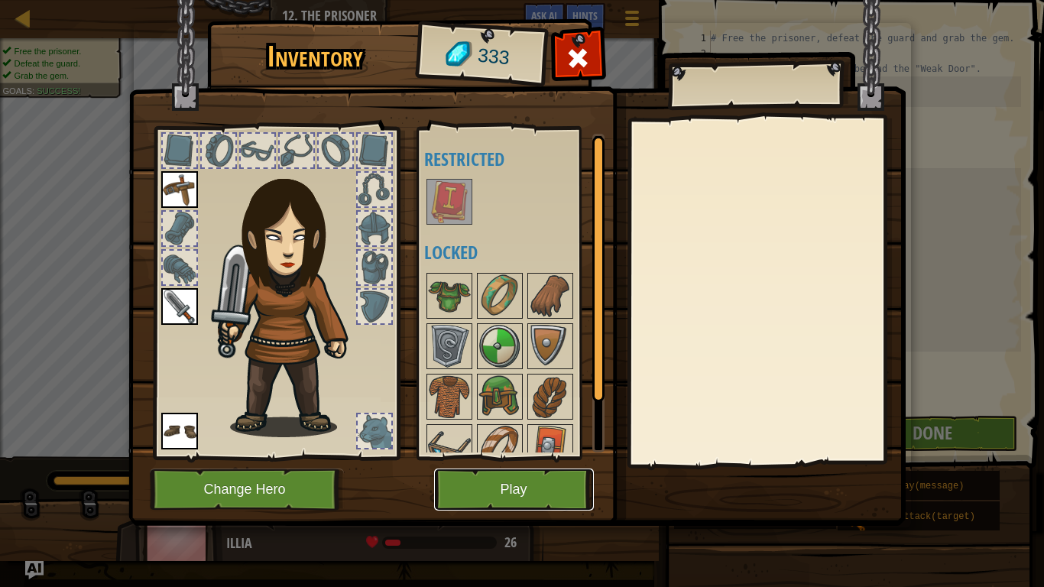
click at [514, 483] on button "Play" at bounding box center [514, 489] width 160 height 42
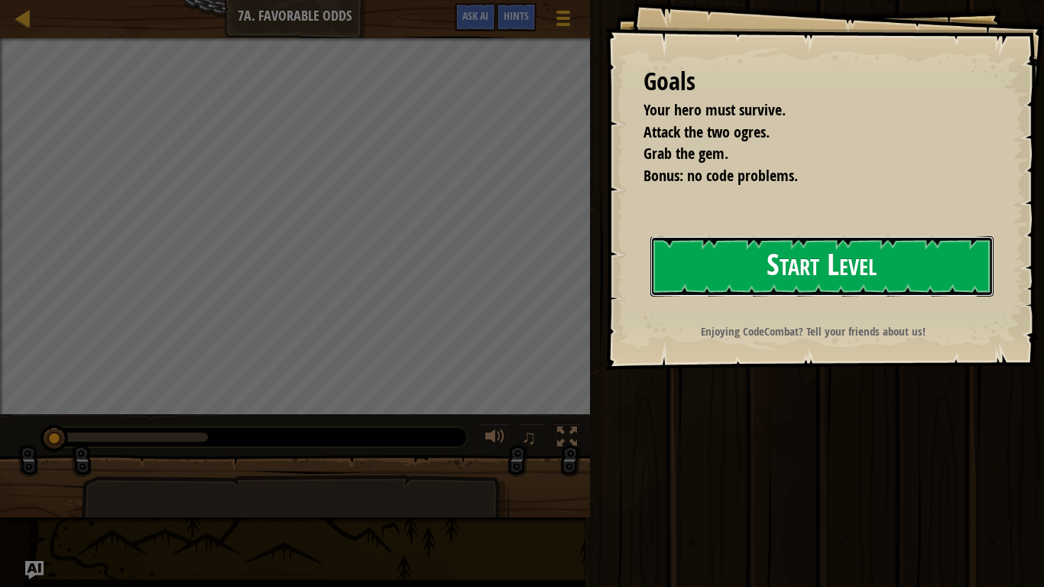
click at [808, 257] on button "Start Level" at bounding box center [821, 266] width 343 height 60
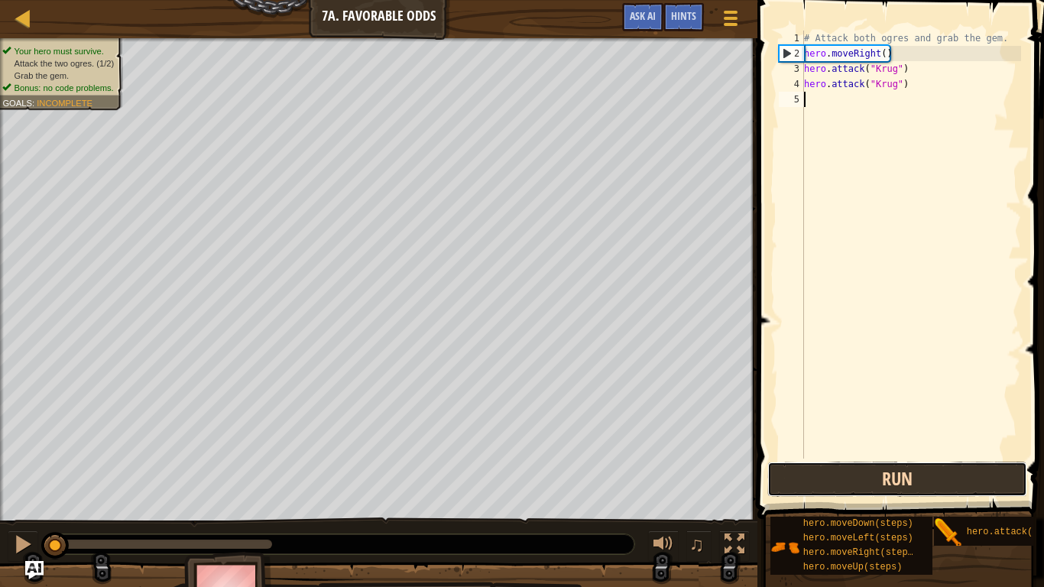
click at [883, 469] on button "Run" at bounding box center [897, 479] width 260 height 35
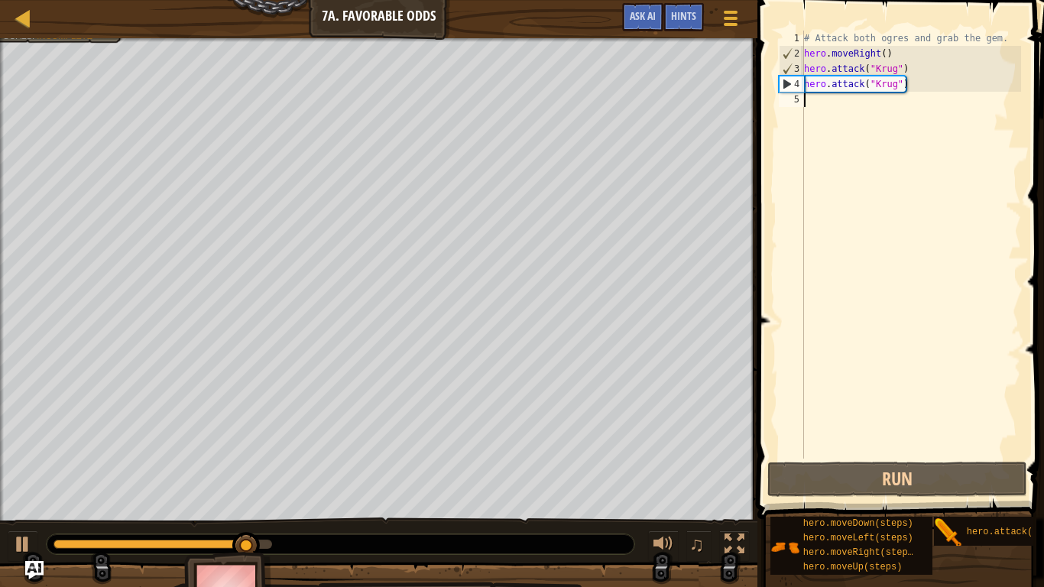
scroll to position [7, 0]
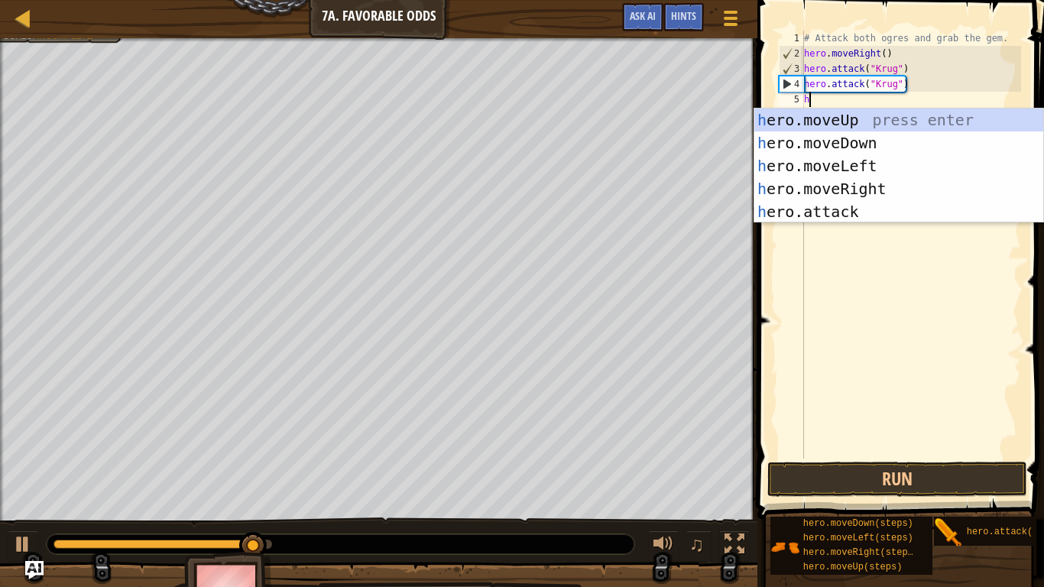
type textarea "he"
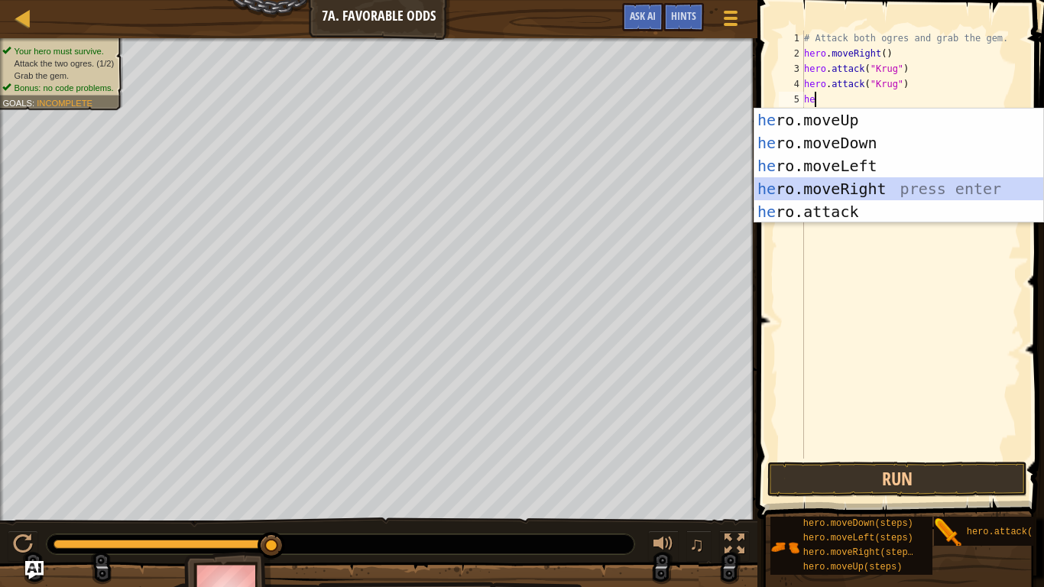
click at [895, 181] on div "he ro.moveUp press enter he ro.moveDown press enter he ro.moveLeft press enter …" at bounding box center [898, 189] width 289 height 160
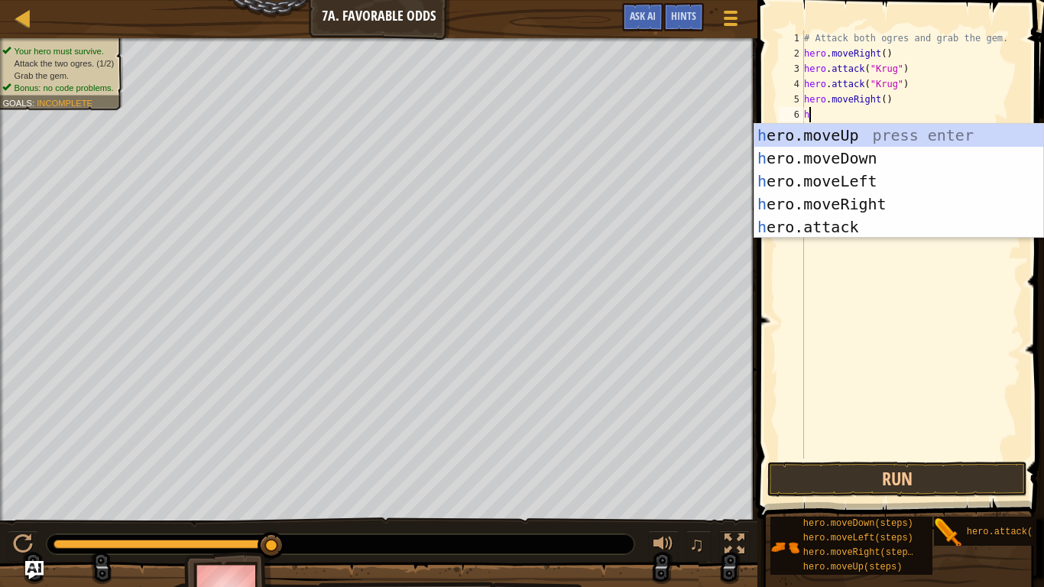
type textarea "he"
click at [864, 136] on div "he ro.moveUp press enter he ro.moveDown press enter he ro.moveLeft press enter …" at bounding box center [898, 204] width 289 height 160
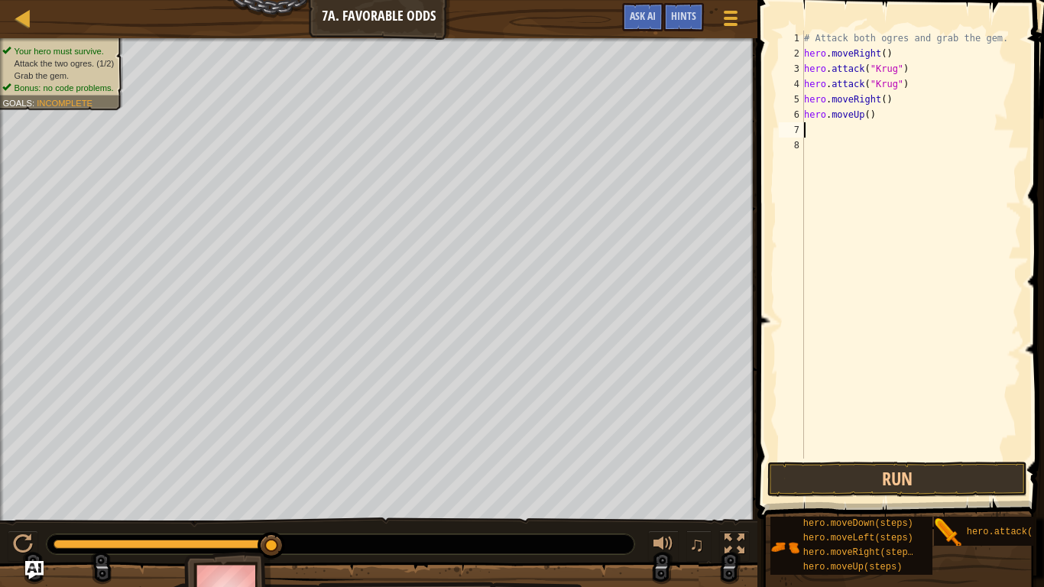
scroll to position [7, 0]
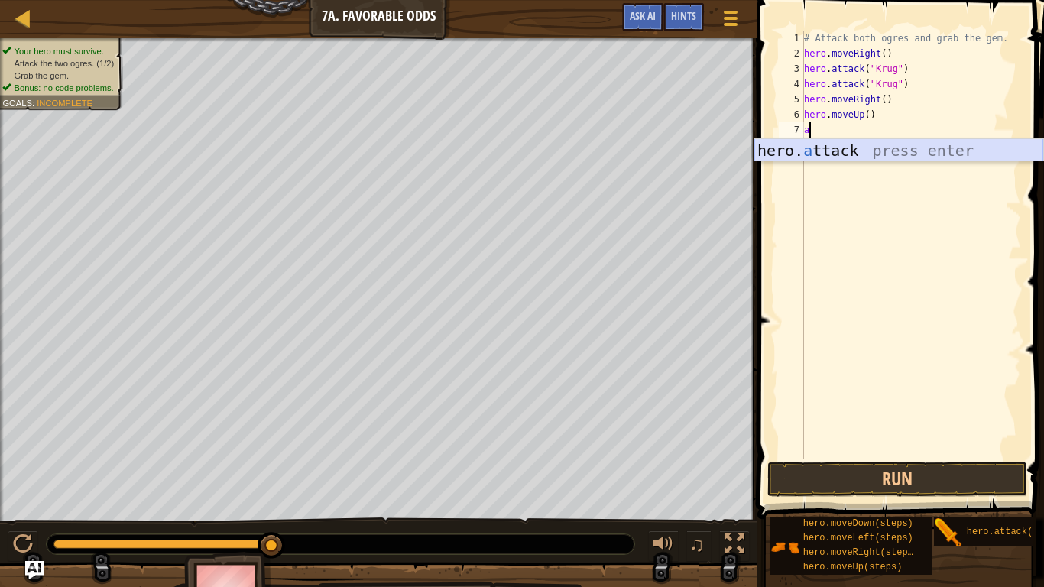
click at [896, 154] on div "hero. a ttack press enter" at bounding box center [898, 173] width 289 height 69
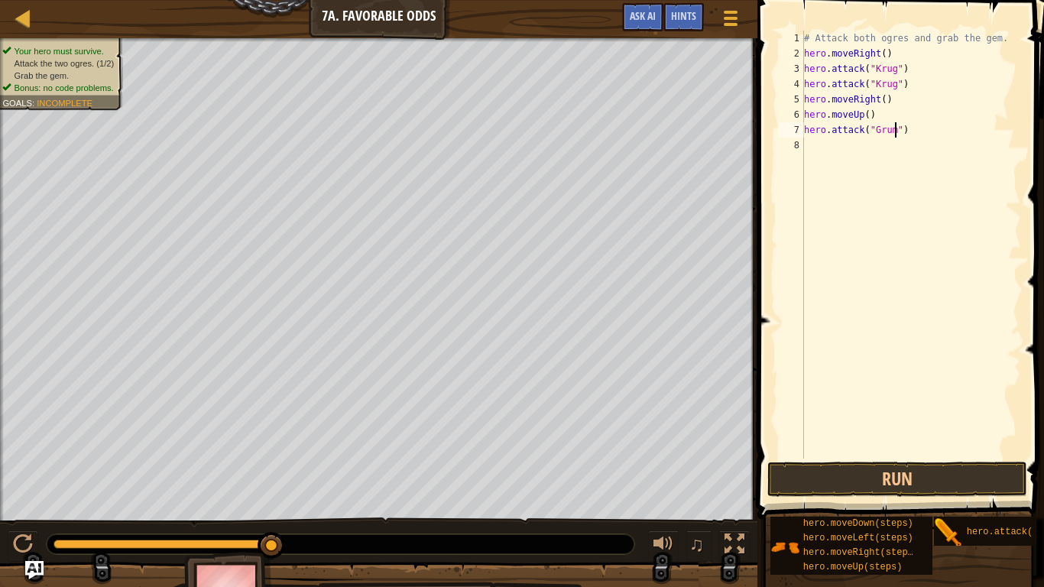
type textarea "hero.attack("Grump")"
type textarea "h"
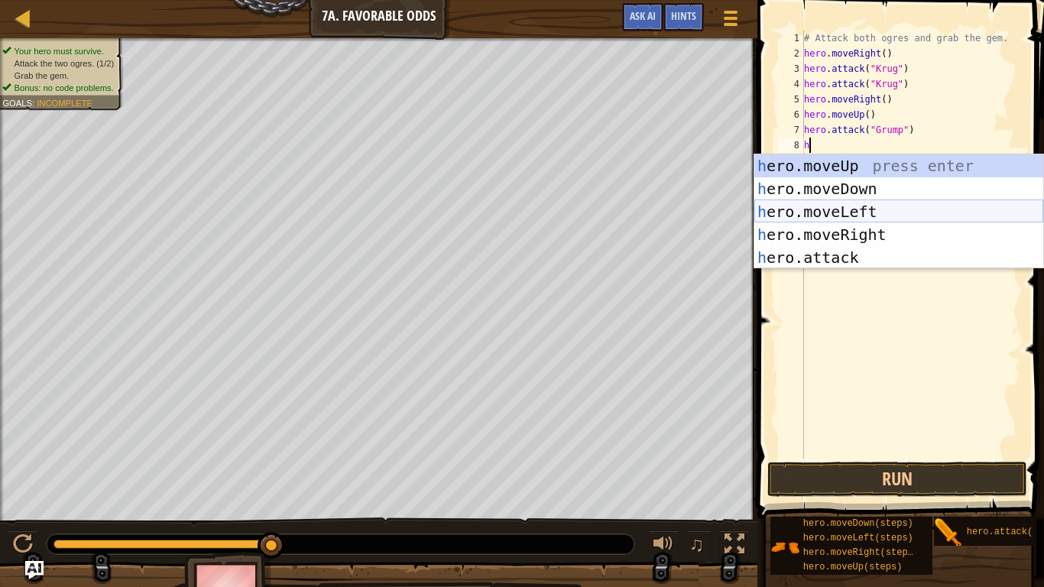
click at [887, 211] on div "h ero.moveUp press enter h ero.moveDown press enter h ero.moveLeft press enter …" at bounding box center [898, 234] width 289 height 160
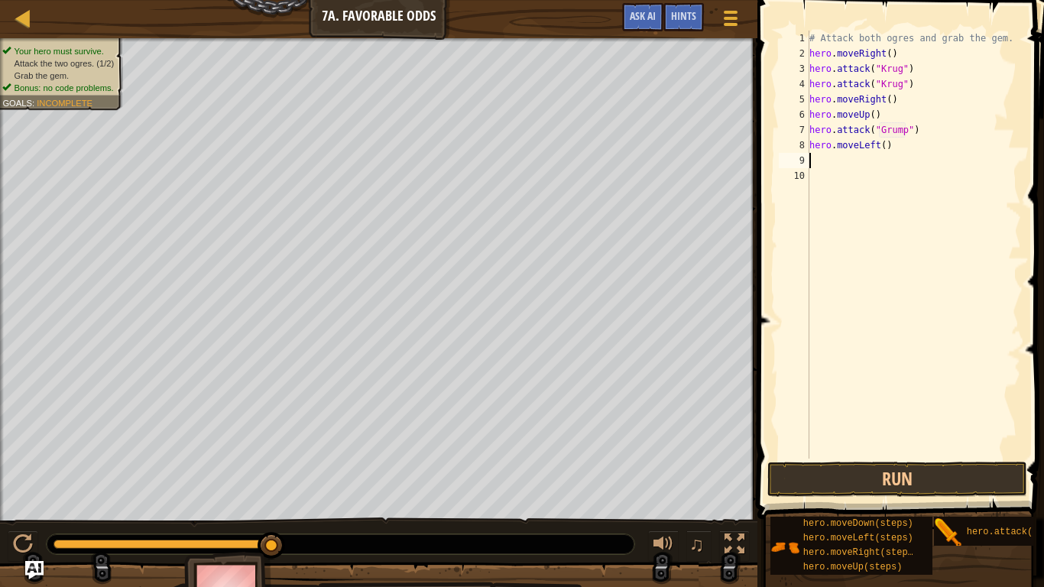
type textarea "h"
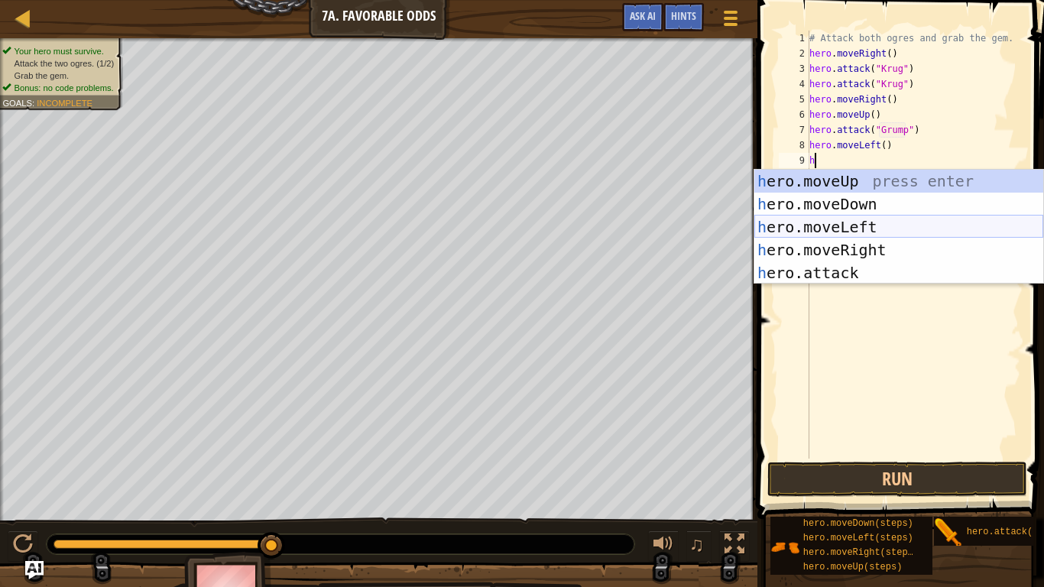
click at [882, 222] on div "h ero.moveUp press enter h ero.moveDown press enter h ero.moveLeft press enter …" at bounding box center [898, 250] width 289 height 160
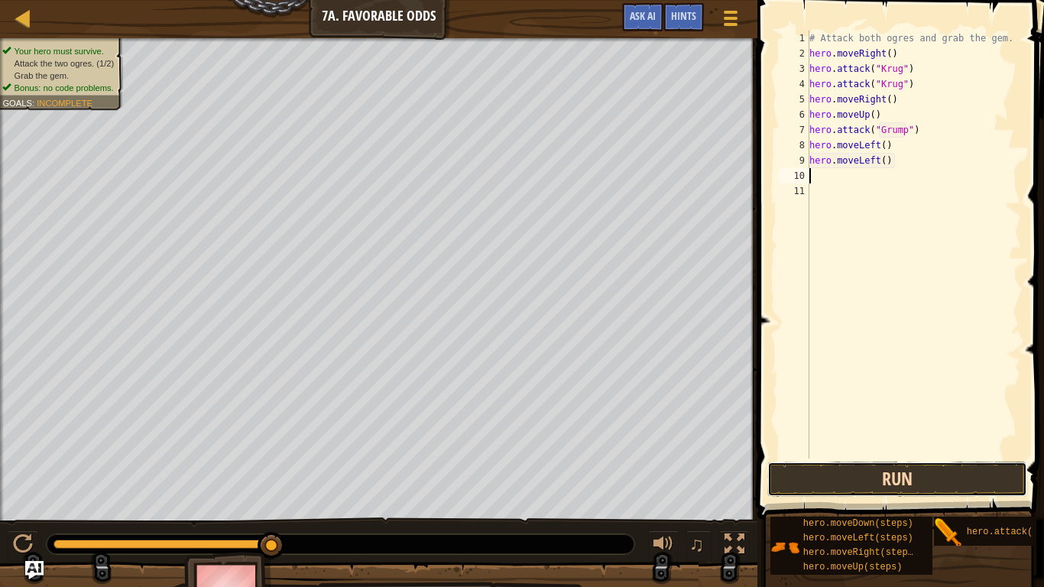
click at [884, 476] on button "Run" at bounding box center [897, 479] width 260 height 35
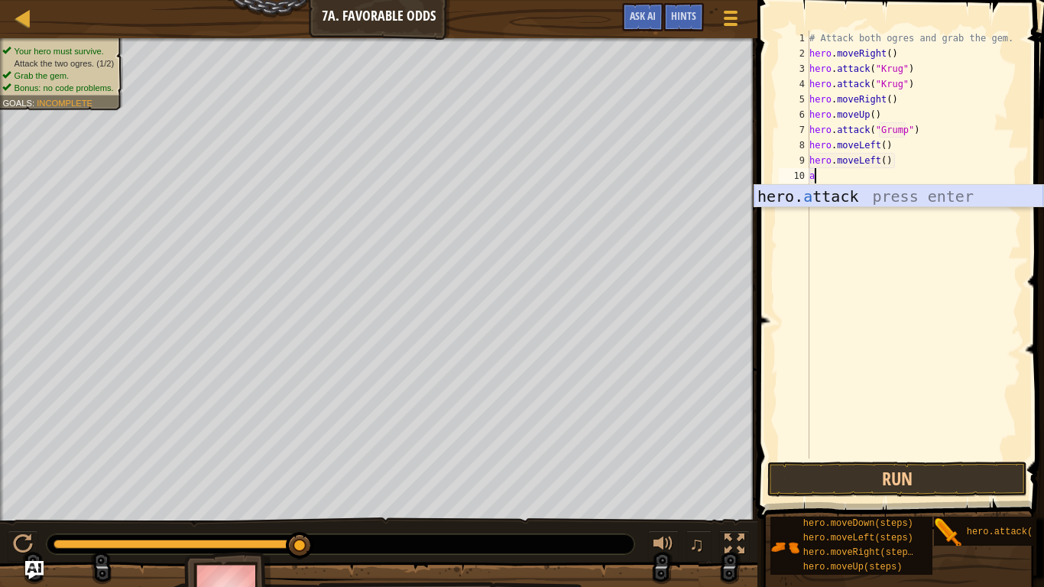
click at [832, 202] on div "hero. a ttack press enter" at bounding box center [898, 219] width 289 height 69
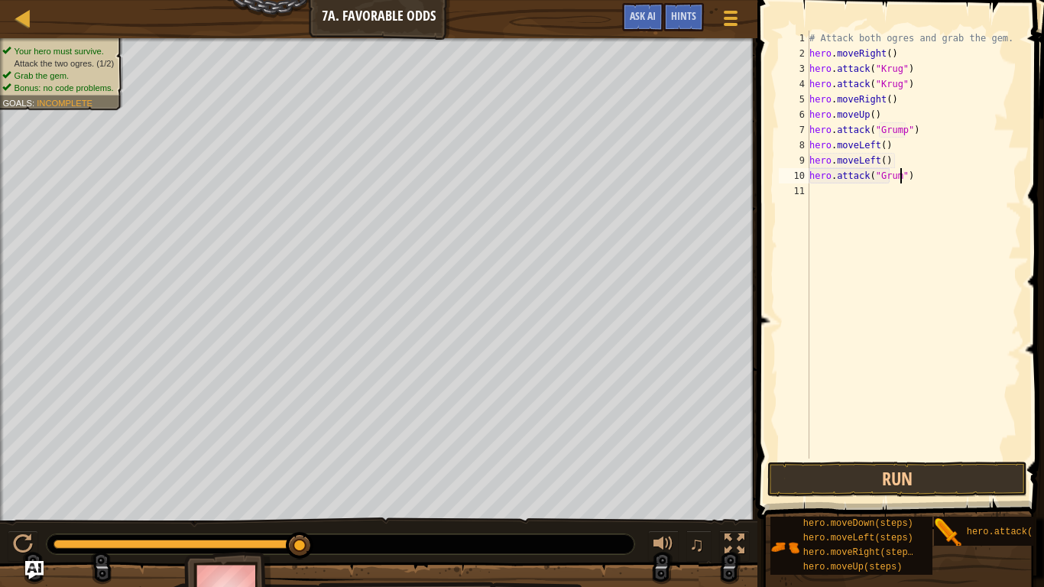
type textarea "hero.attack("Grump")"
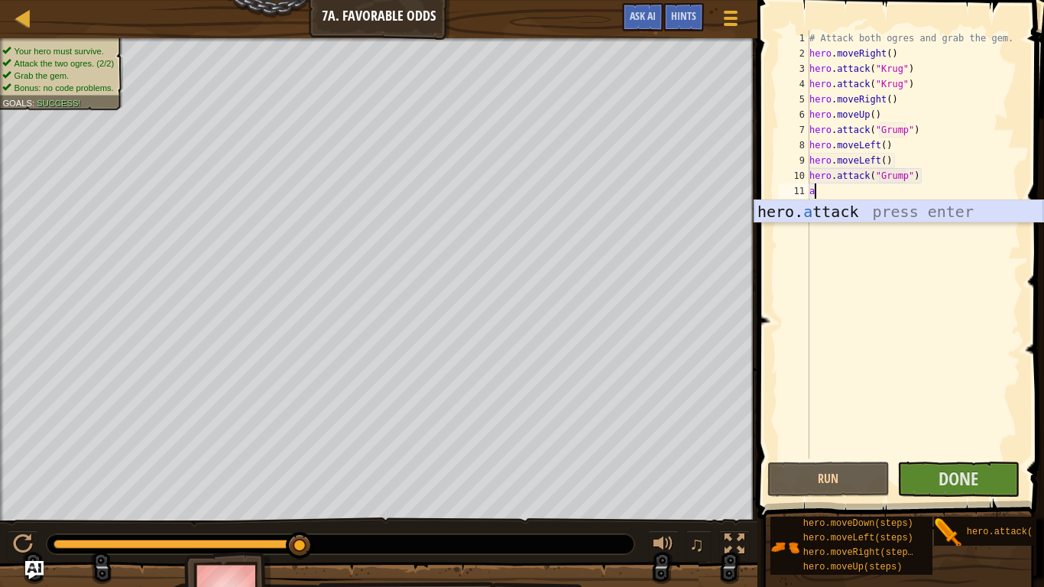
click at [893, 209] on div "hero. a ttack press enter" at bounding box center [898, 234] width 289 height 69
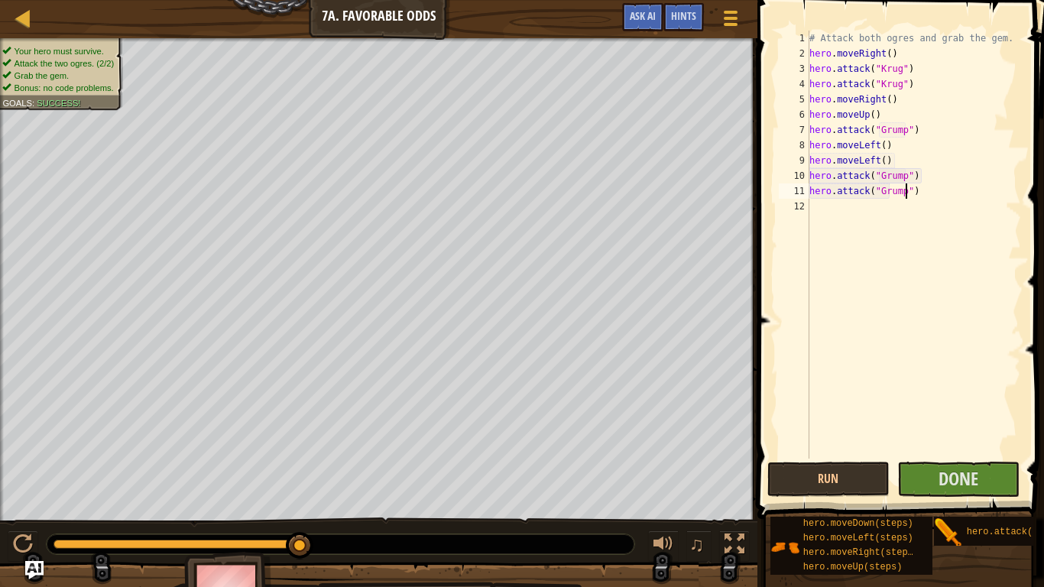
scroll to position [7, 15]
type textarea "hero.attack("Grump")"
click at [859, 470] on button "Run" at bounding box center [828, 479] width 122 height 35
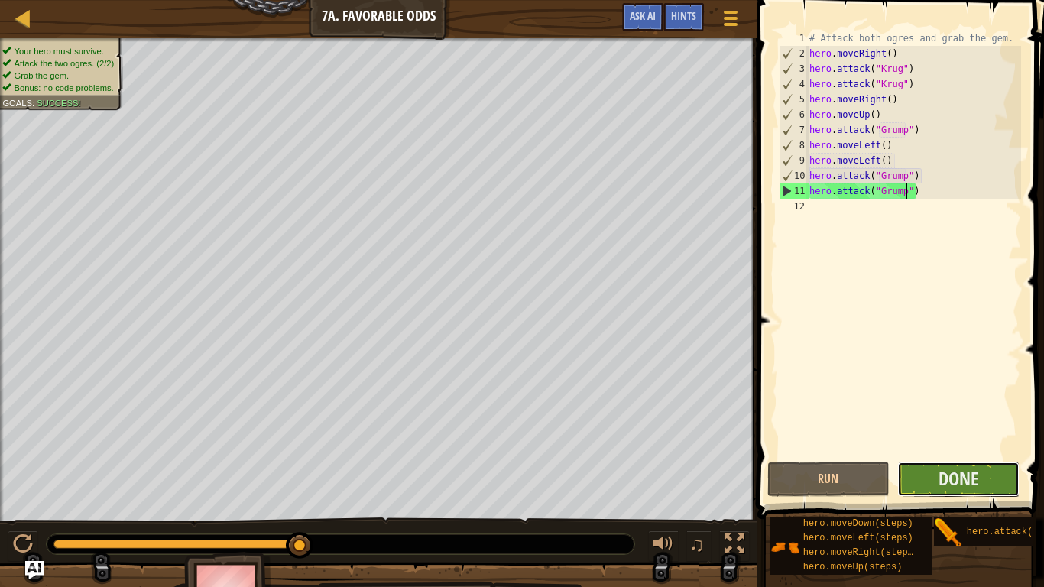
click at [927, 475] on button "Done" at bounding box center [958, 479] width 122 height 35
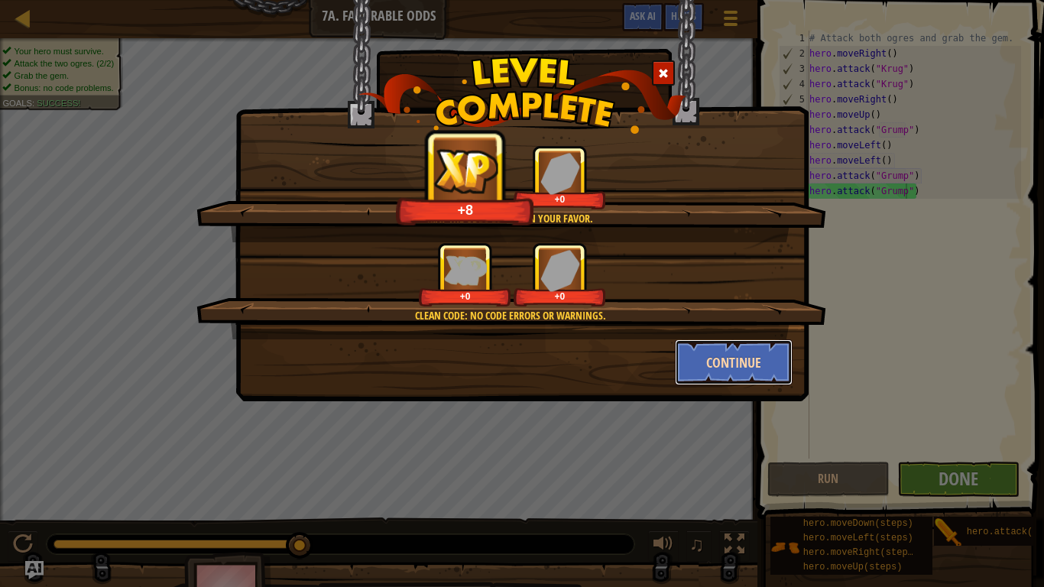
click at [700, 342] on button "Continue" at bounding box center [734, 362] width 118 height 46
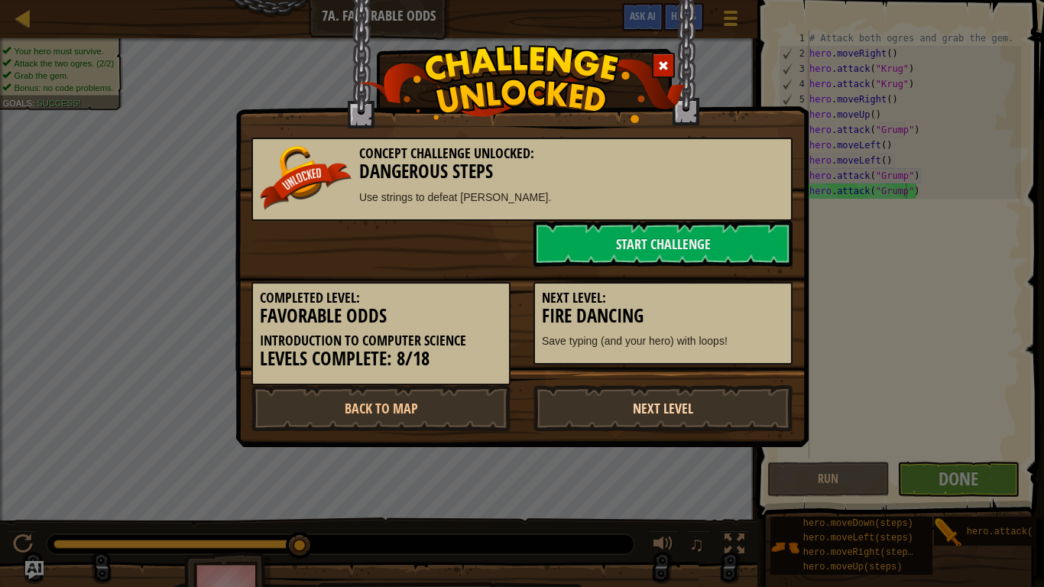
click at [638, 404] on link "Next Level" at bounding box center [662, 408] width 259 height 46
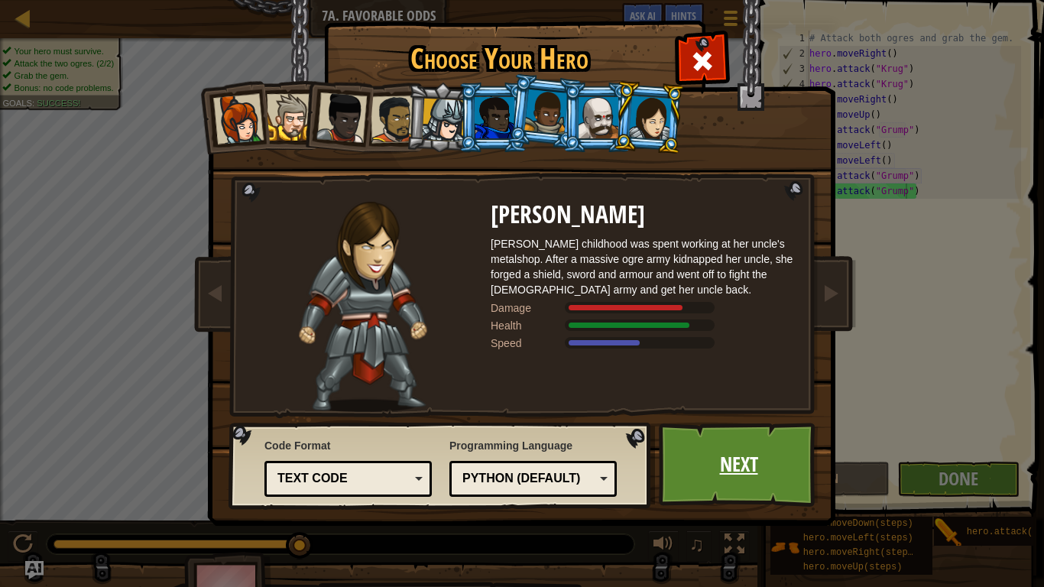
click at [744, 466] on link "Next" at bounding box center [739, 465] width 160 height 84
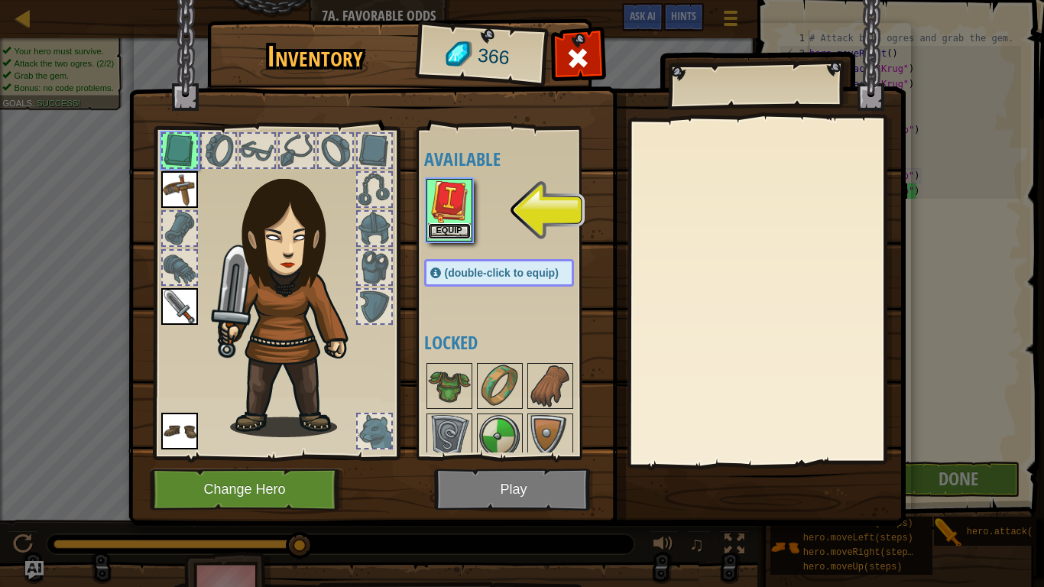
click at [453, 228] on button "Equip" at bounding box center [449, 231] width 43 height 16
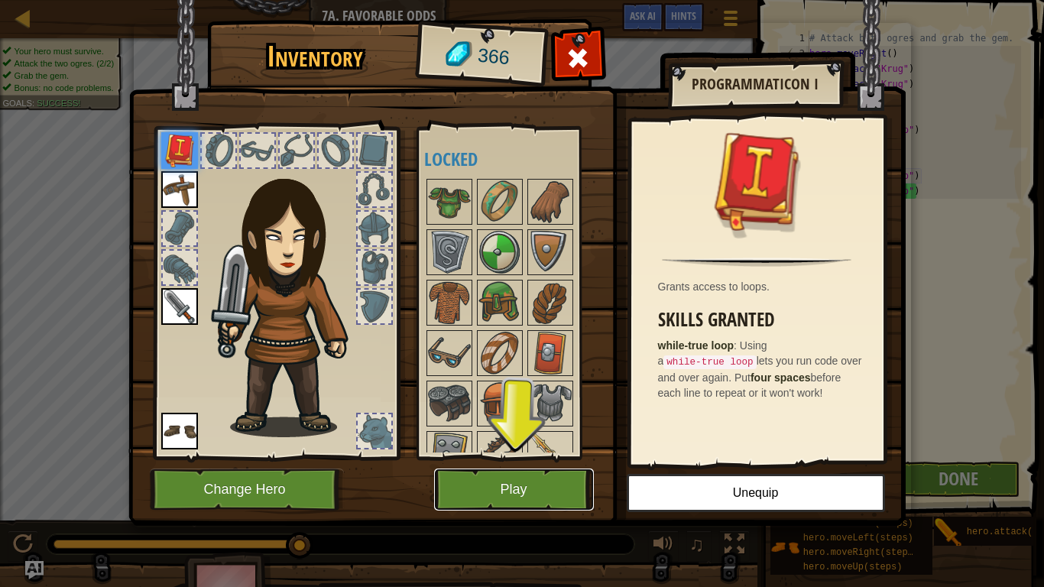
click at [527, 476] on button "Play" at bounding box center [514, 489] width 160 height 42
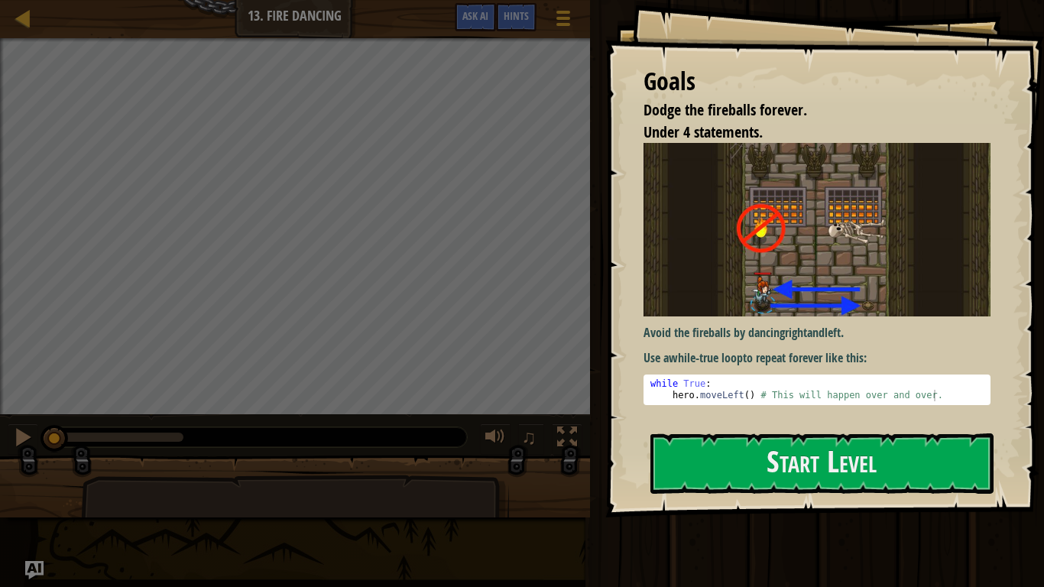
click at [750, 286] on img at bounding box center [816, 229] width 347 height 173
click at [739, 458] on button "Start Level" at bounding box center [821, 463] width 343 height 60
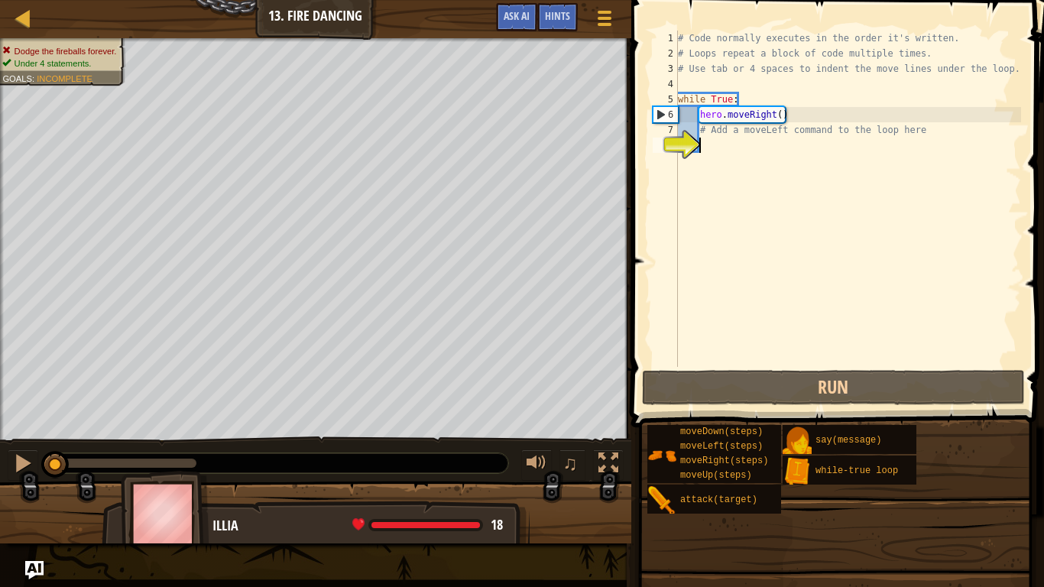
type textarea "h"
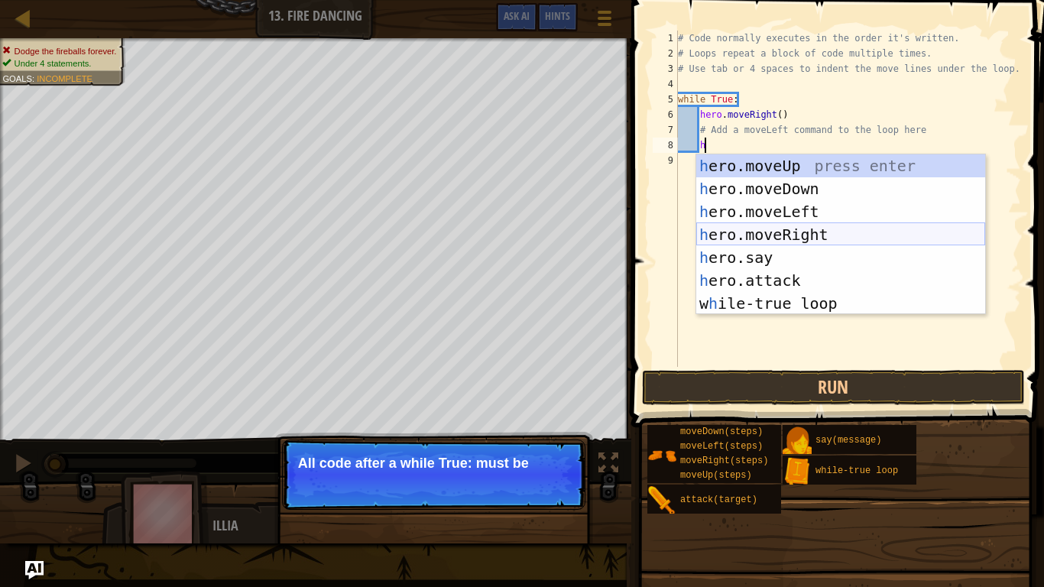
scroll to position [7, 2]
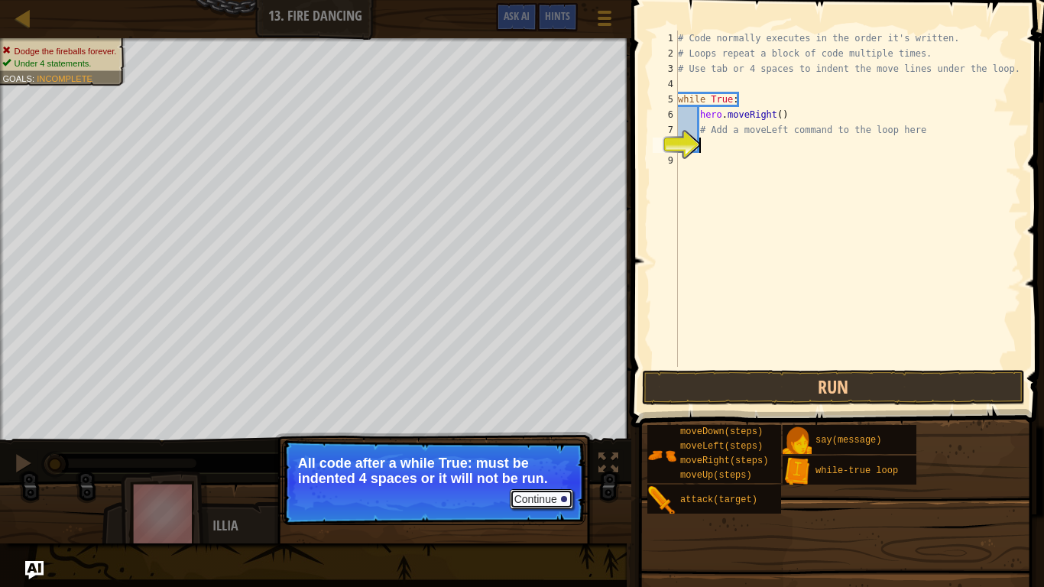
click at [548, 483] on button "Continue" at bounding box center [541, 499] width 63 height 20
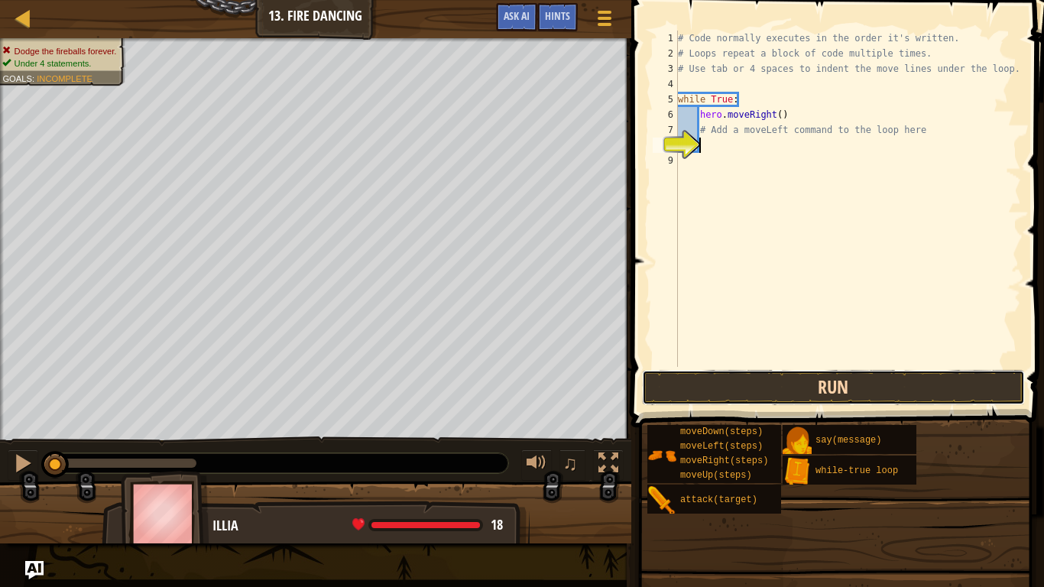
click at [780, 390] on button "Run" at bounding box center [833, 387] width 383 height 35
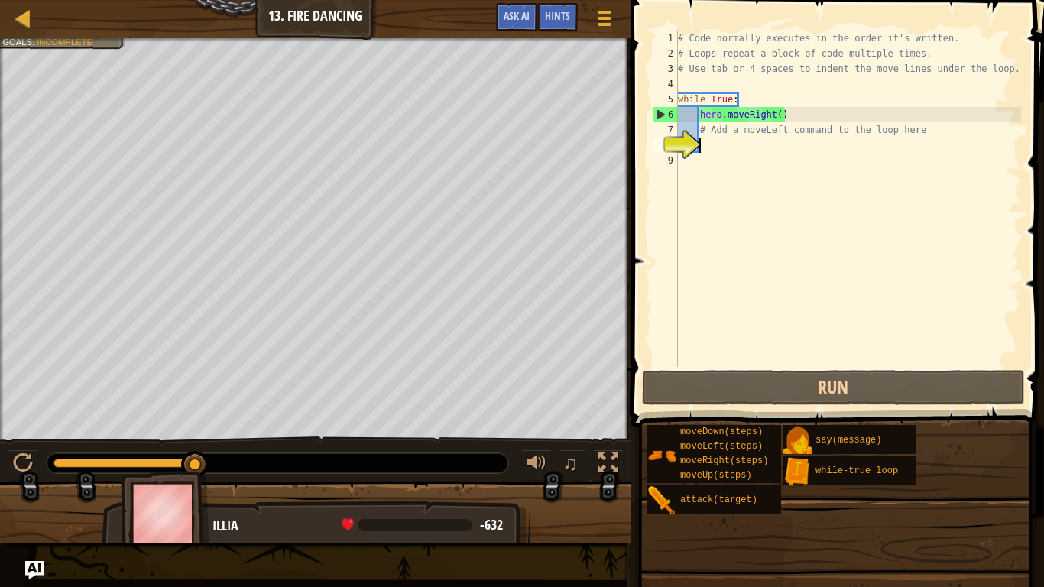
type textarea "h"
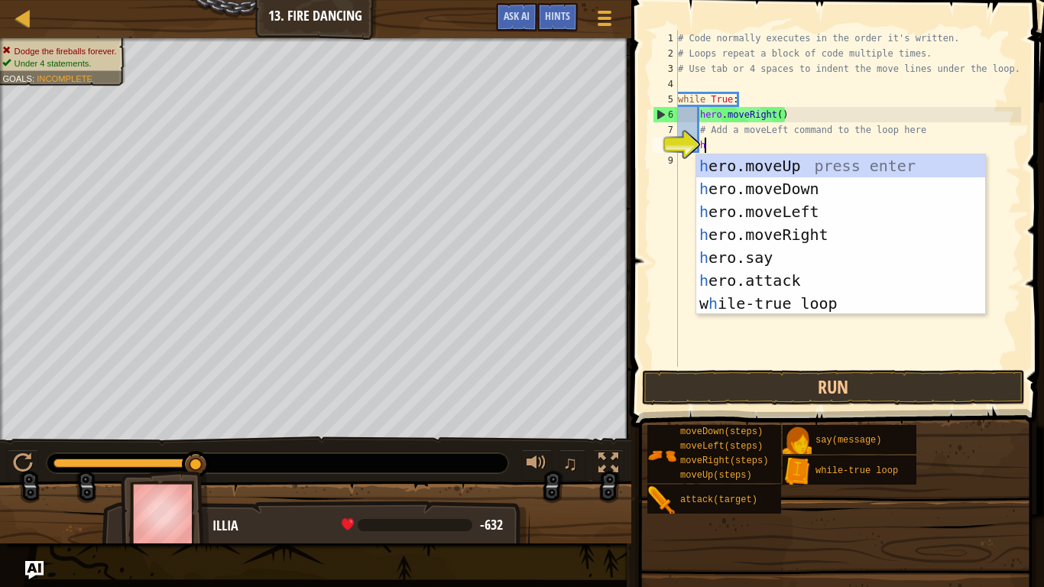
scroll to position [7, 3]
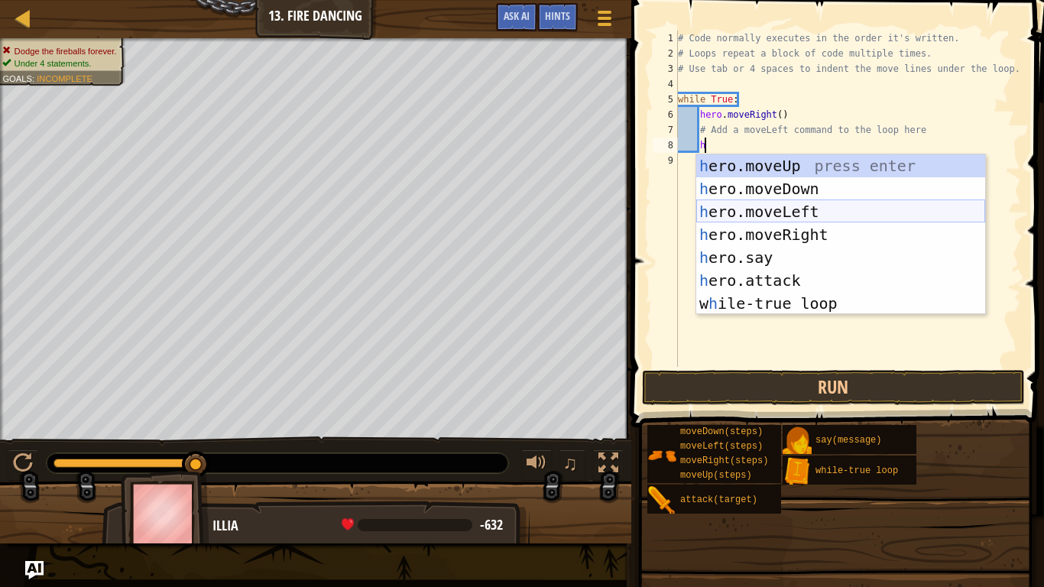
click at [766, 210] on div "h ero.moveUp press enter h ero.moveDown press enter h ero.moveLeft press enter …" at bounding box center [840, 257] width 289 height 206
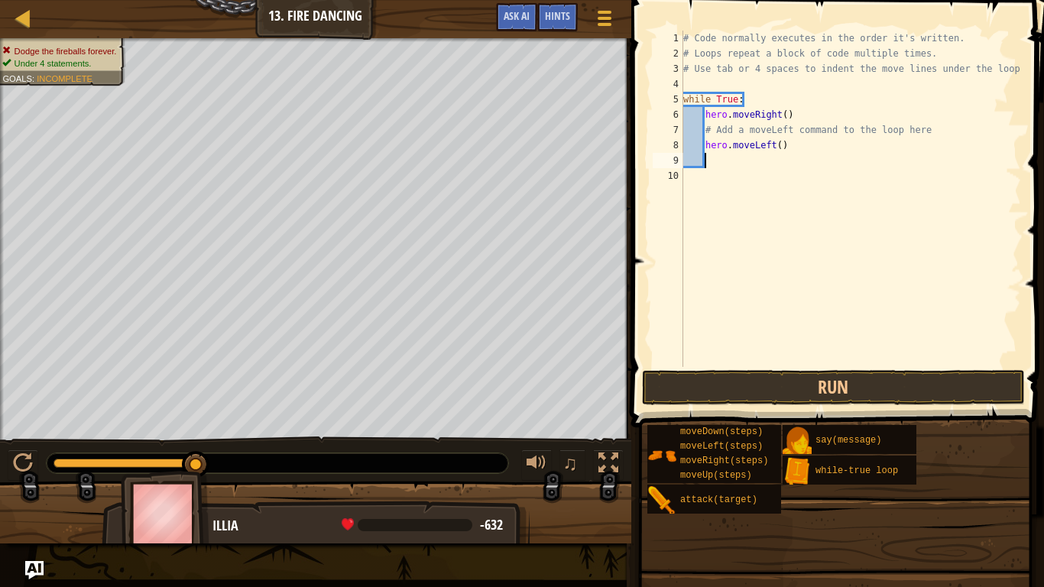
scroll to position [7, 2]
click at [764, 388] on button "Run" at bounding box center [833, 387] width 383 height 35
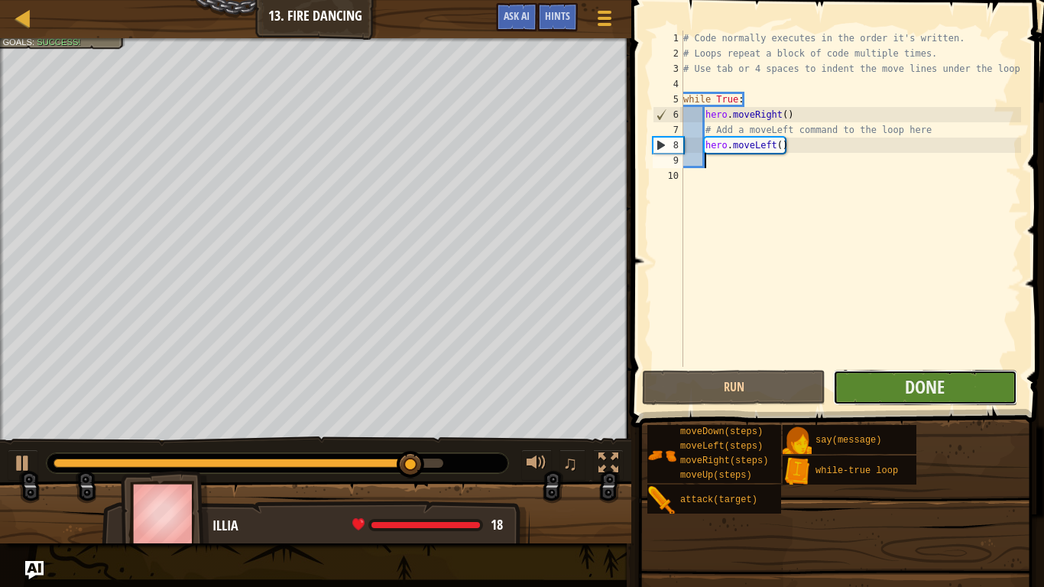
click at [876, 374] on button "Done" at bounding box center [924, 387] width 183 height 35
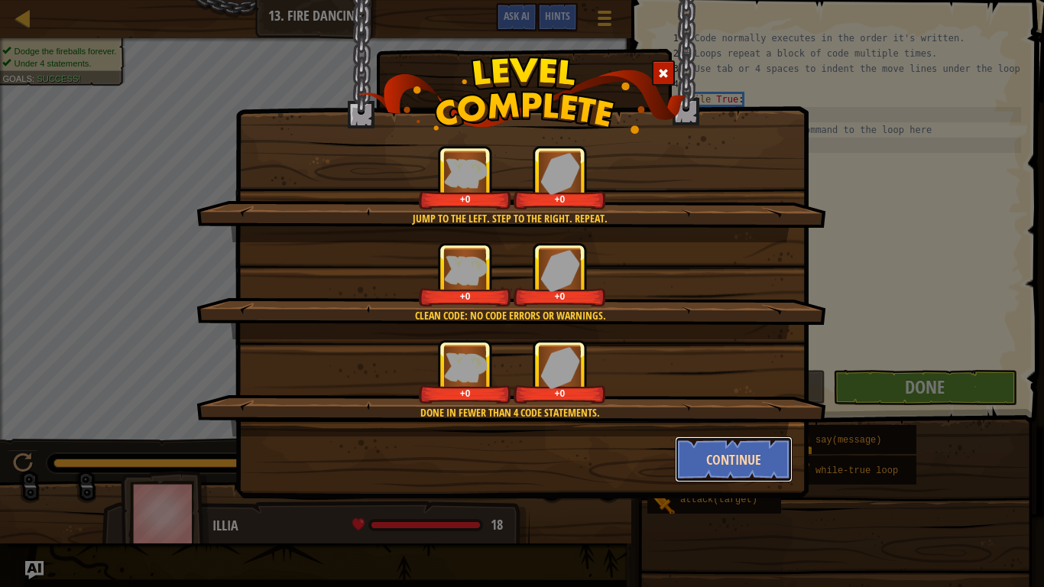
click at [717, 461] on button "Continue" at bounding box center [734, 459] width 118 height 46
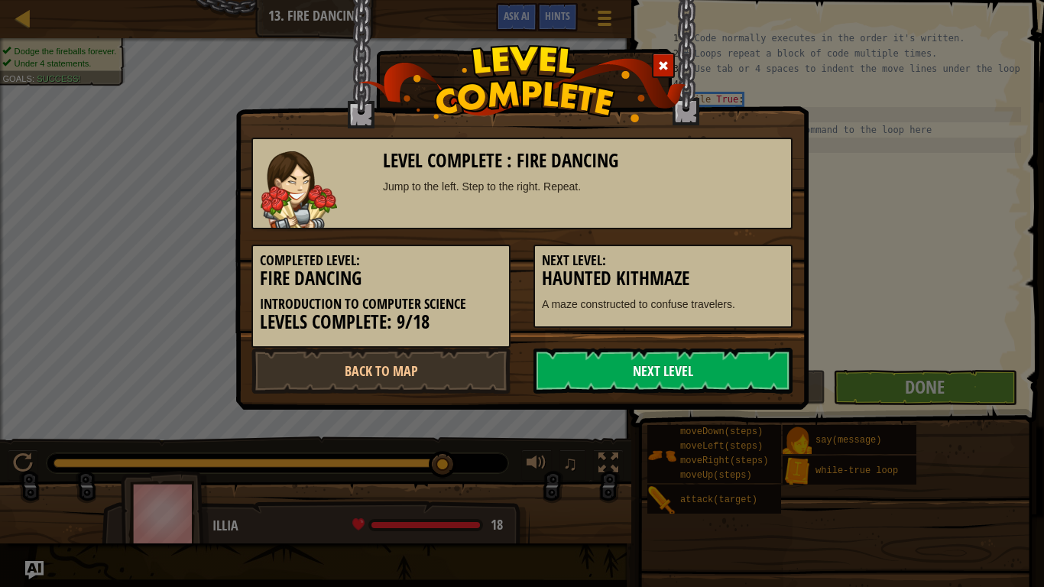
click at [675, 361] on link "Next Level" at bounding box center [662, 371] width 259 height 46
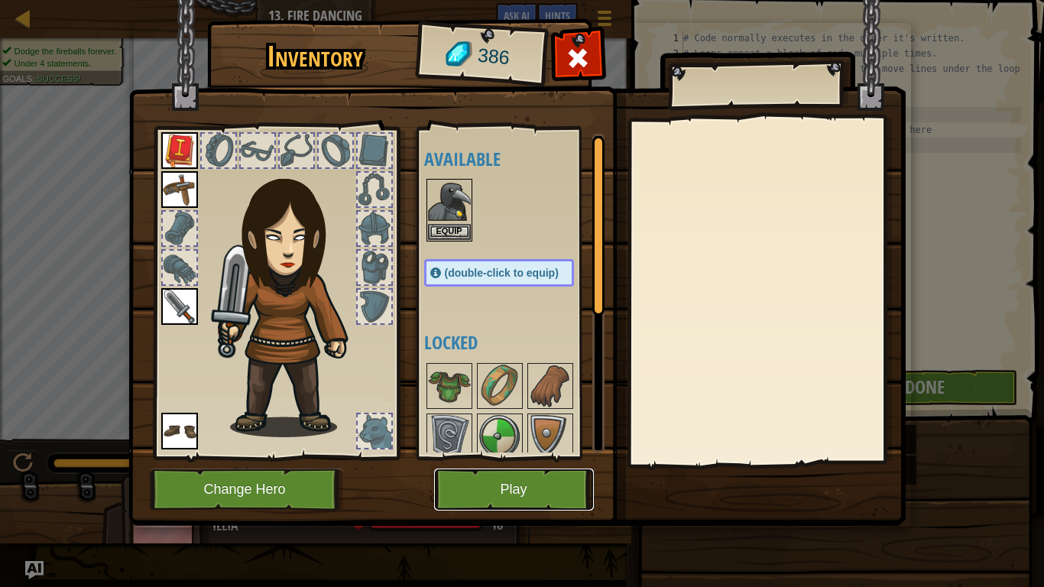
click at [526, 483] on button "Play" at bounding box center [514, 489] width 160 height 42
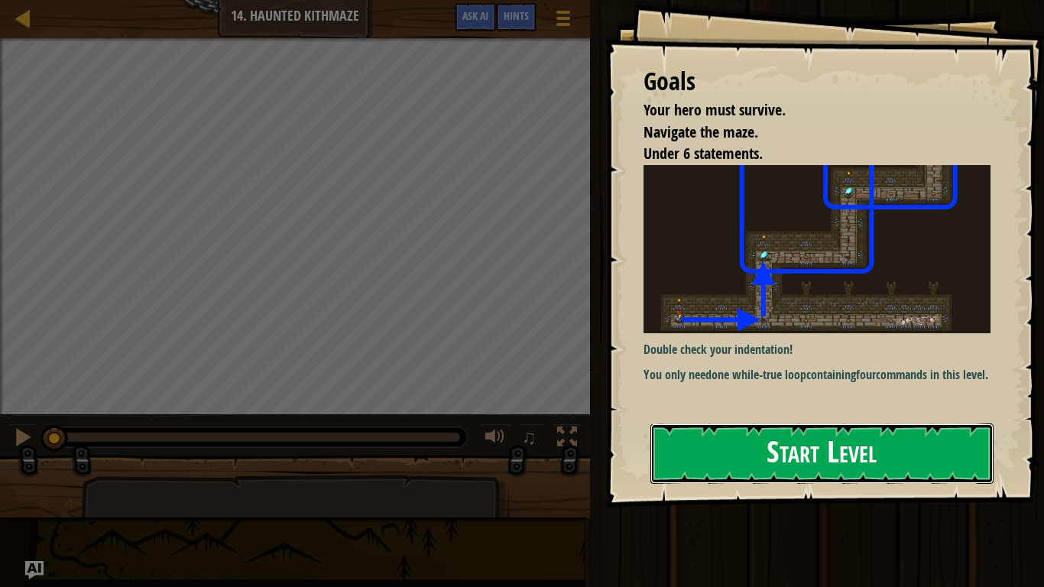
click at [740, 423] on button "Start Level" at bounding box center [821, 453] width 343 height 60
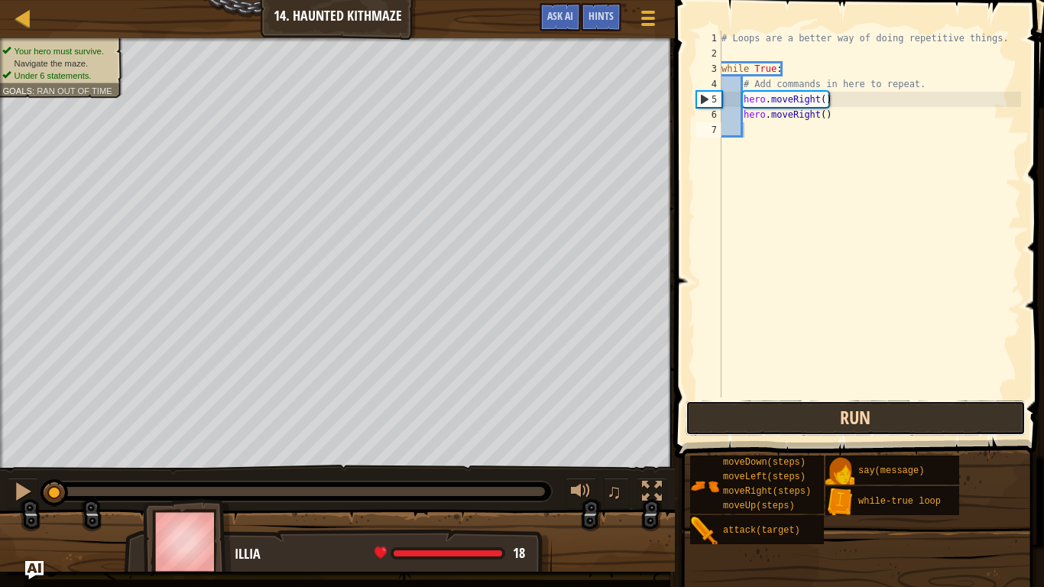
click at [748, 428] on button "Run" at bounding box center [855, 417] width 340 height 35
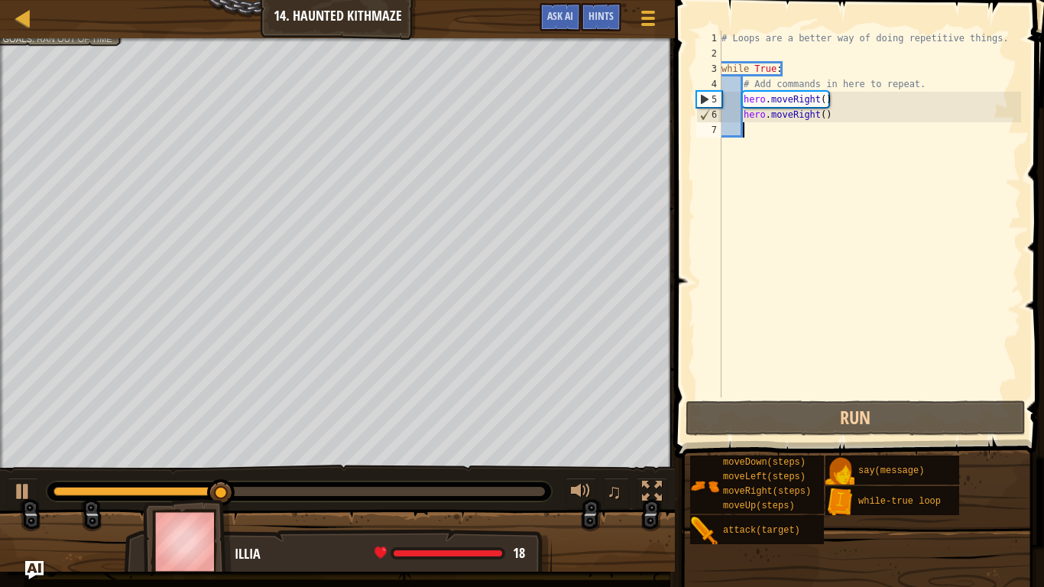
click at [742, 150] on div "# Loops are a better way of doing repetitive things. while True : # Add command…" at bounding box center [869, 229] width 303 height 397
click at [740, 155] on div "# Loops are a better way of doing repetitive things. while True : # Add command…" at bounding box center [869, 229] width 303 height 397
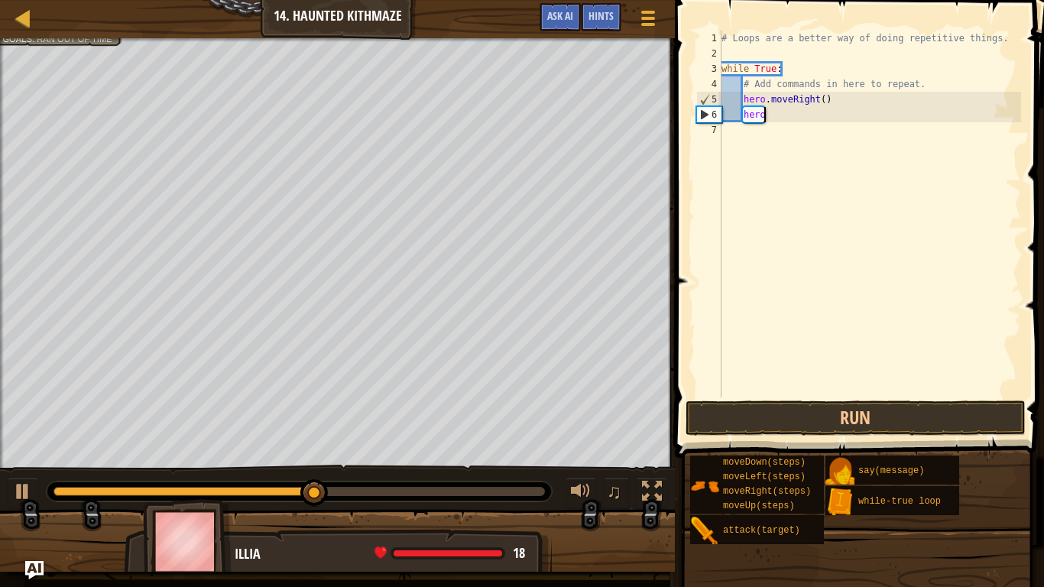
type textarea "h"
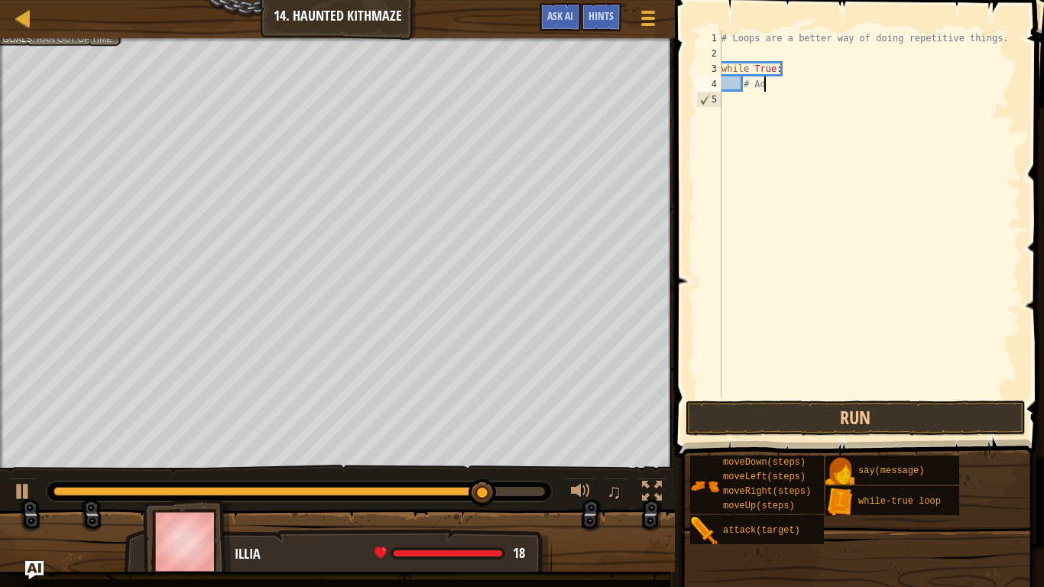
type textarea "#"
type textarea "w"
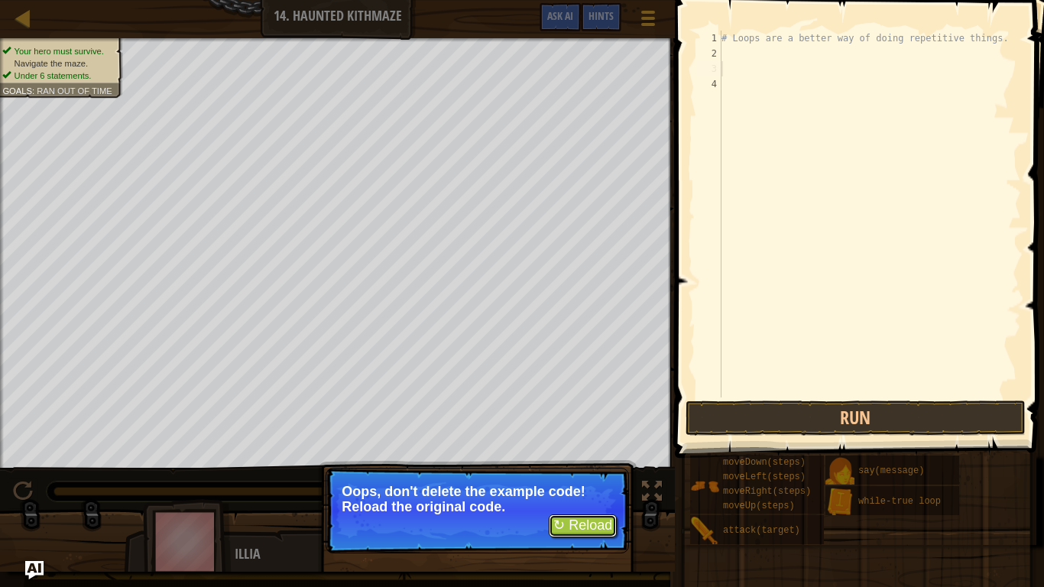
click at [561, 483] on button "↻ Reload" at bounding box center [583, 525] width 68 height 23
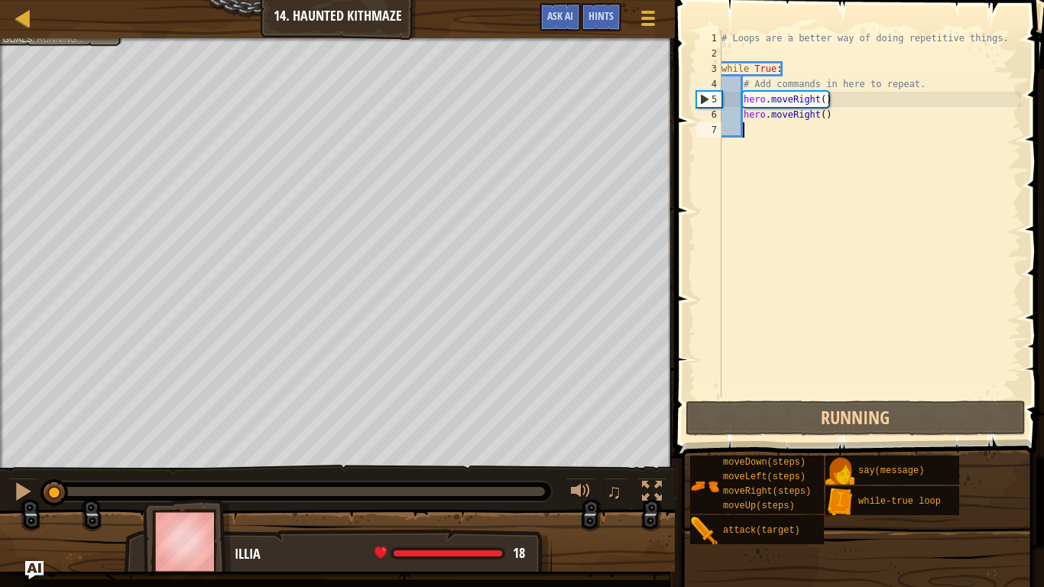
scroll to position [7, 0]
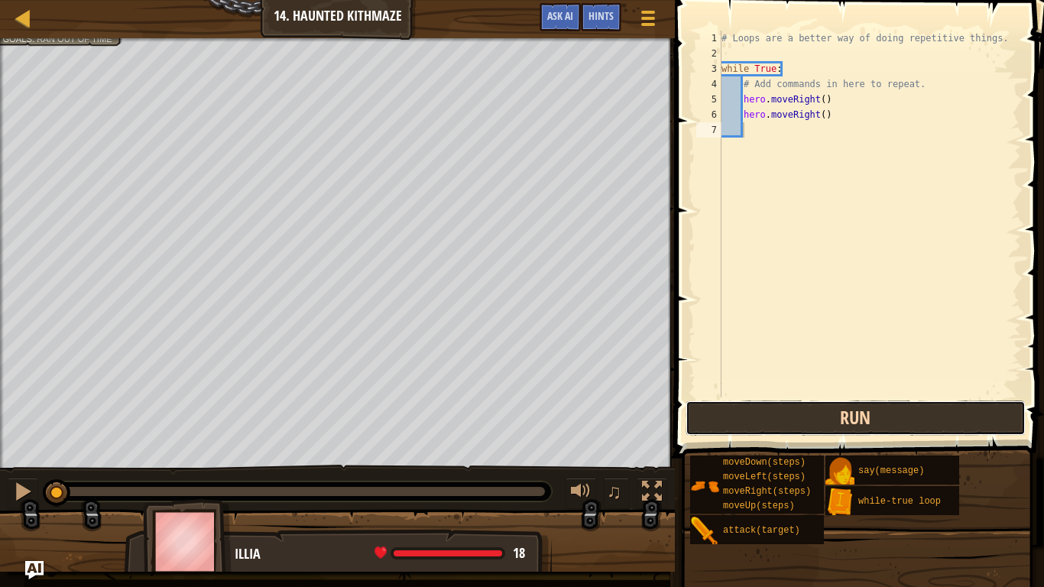
click at [808, 415] on button "Run" at bounding box center [855, 417] width 340 height 35
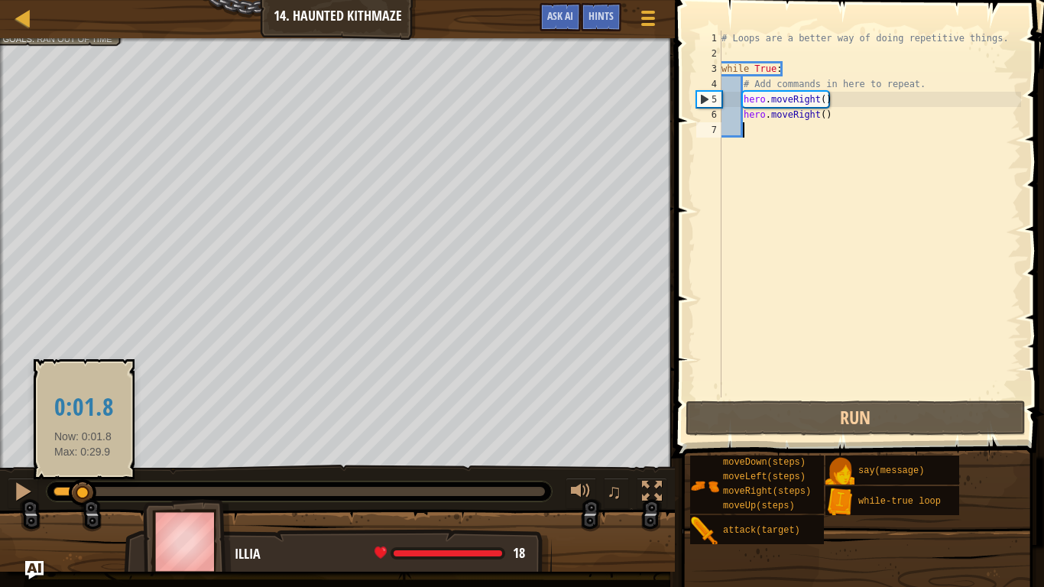
drag, startPoint x: 337, startPoint y: 495, endPoint x: 84, endPoint y: 505, distance: 253.1
click at [84, 483] on div at bounding box center [83, 493] width 28 height 28
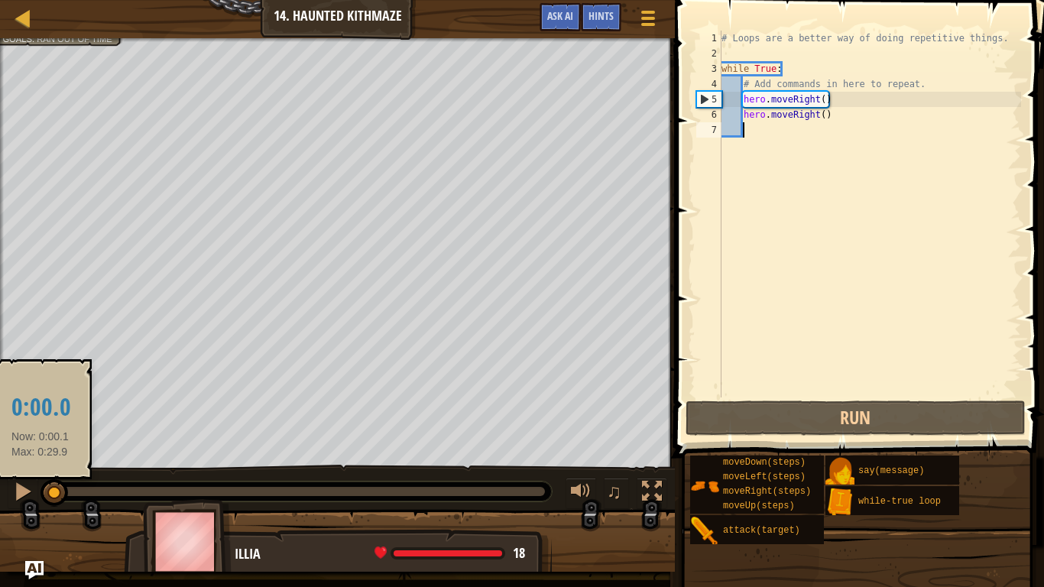
drag, startPoint x: 112, startPoint y: 491, endPoint x: 39, endPoint y: 494, distance: 72.7
click at [39, 483] on div "♫" at bounding box center [337, 488] width 675 height 46
drag, startPoint x: 99, startPoint y: 494, endPoint x: 53, endPoint y: 490, distance: 45.3
click at [53, 483] on div at bounding box center [54, 493] width 28 height 28
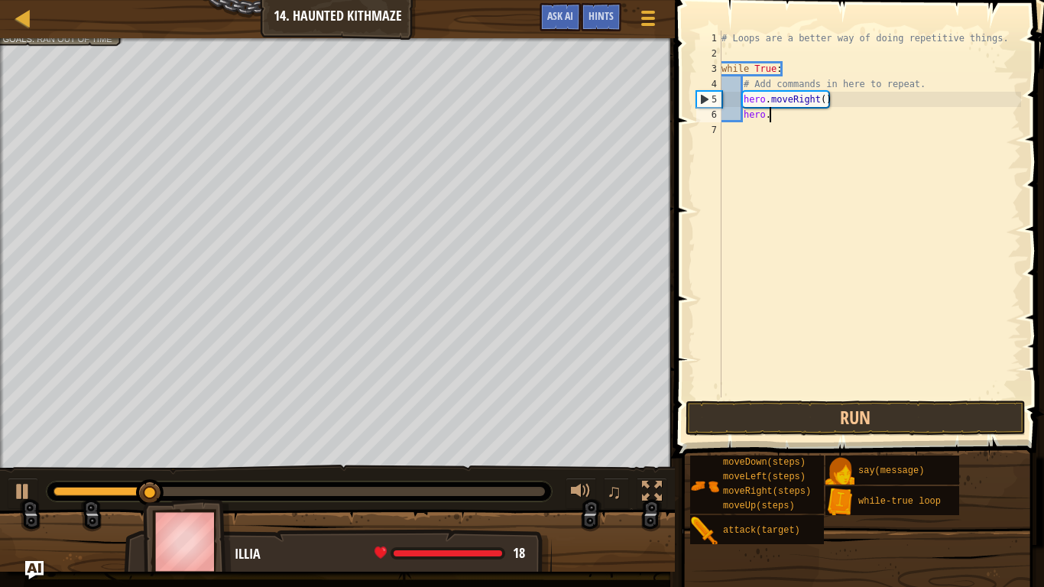
type textarea "h"
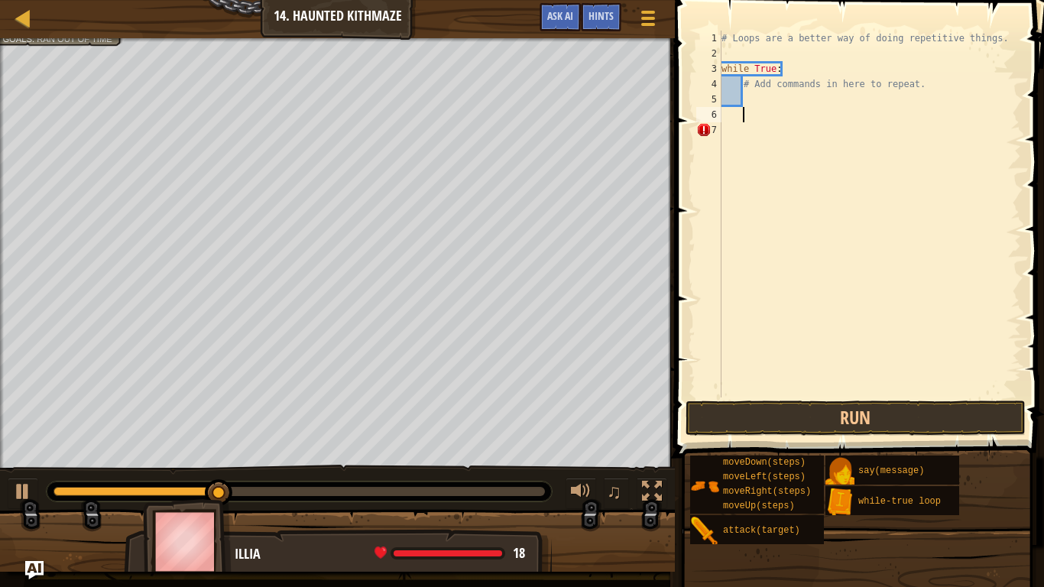
type textarea "h"
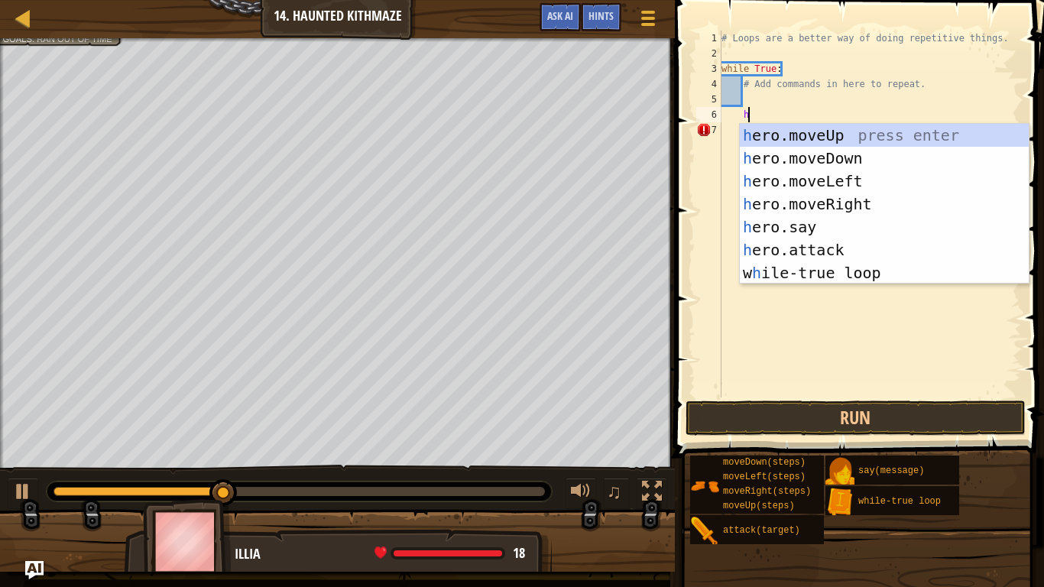
scroll to position [7, 3]
click at [873, 198] on div "h ero.moveUp press enter h ero.moveDown press enter h ero.moveLeft press enter …" at bounding box center [884, 227] width 289 height 206
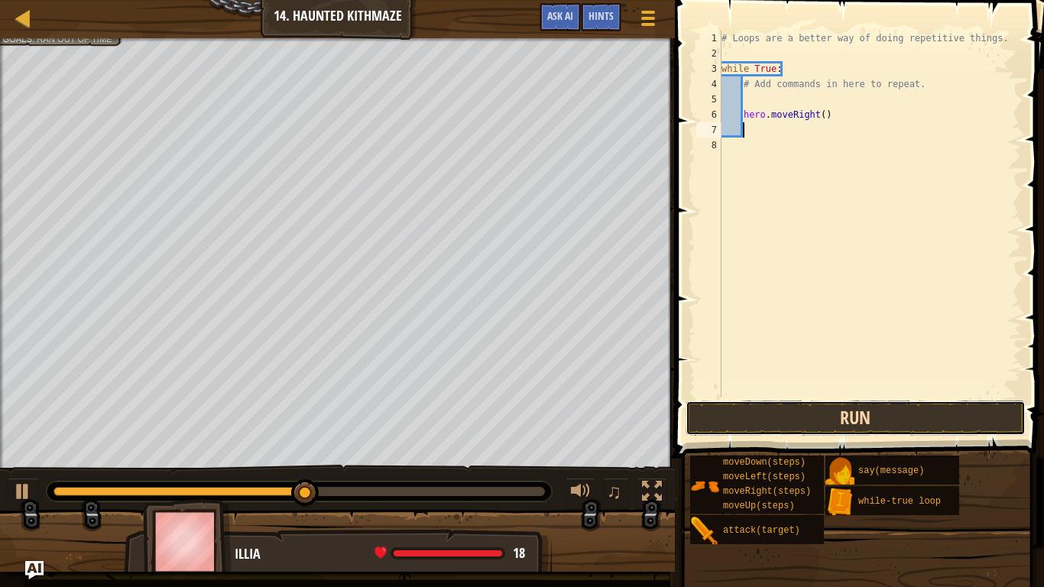
click at [859, 413] on button "Run" at bounding box center [855, 417] width 340 height 35
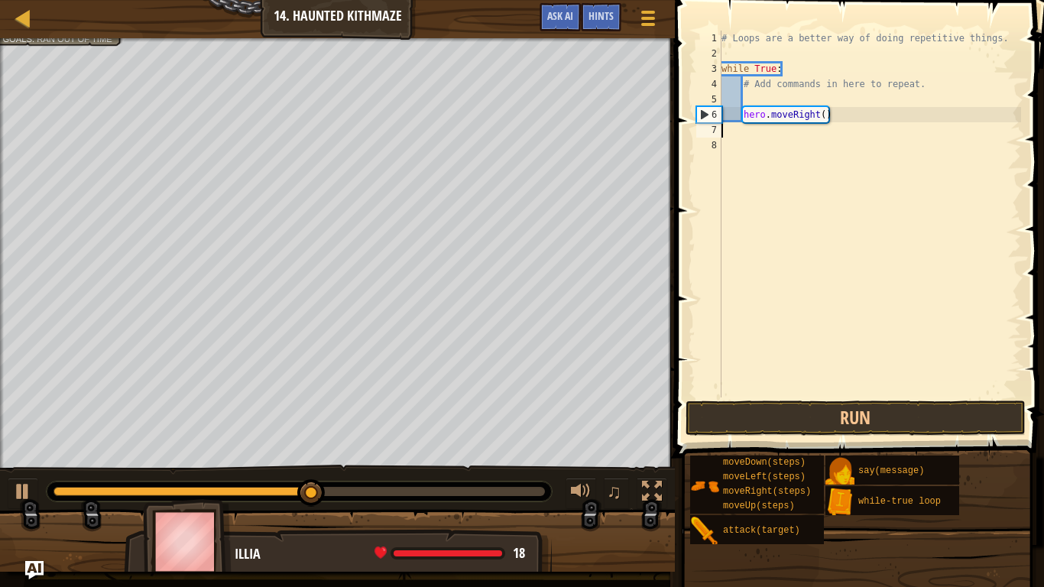
scroll to position [7, 0]
type textarea "h"
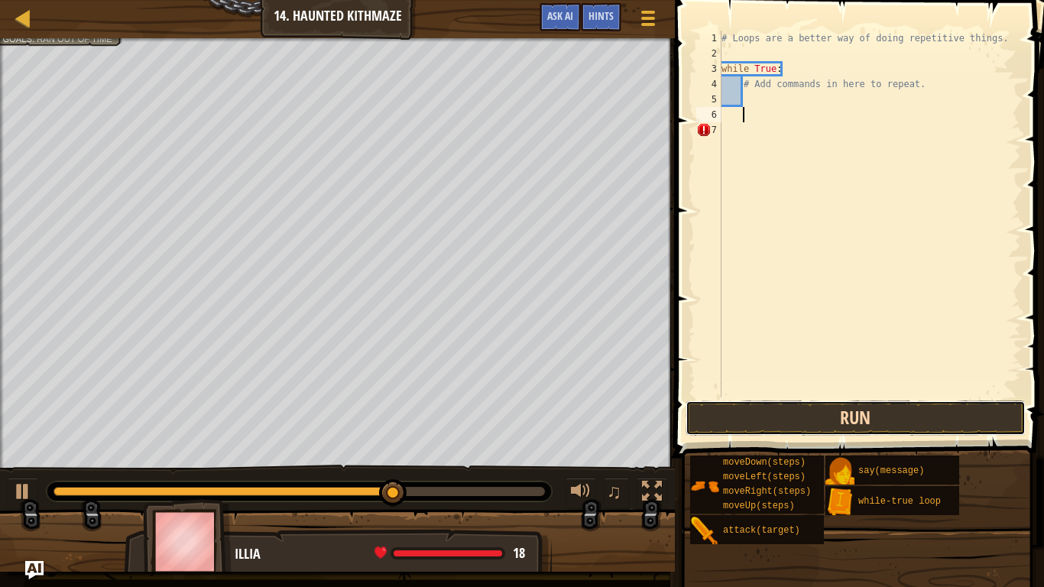
click at [763, 422] on button "Run" at bounding box center [855, 417] width 340 height 35
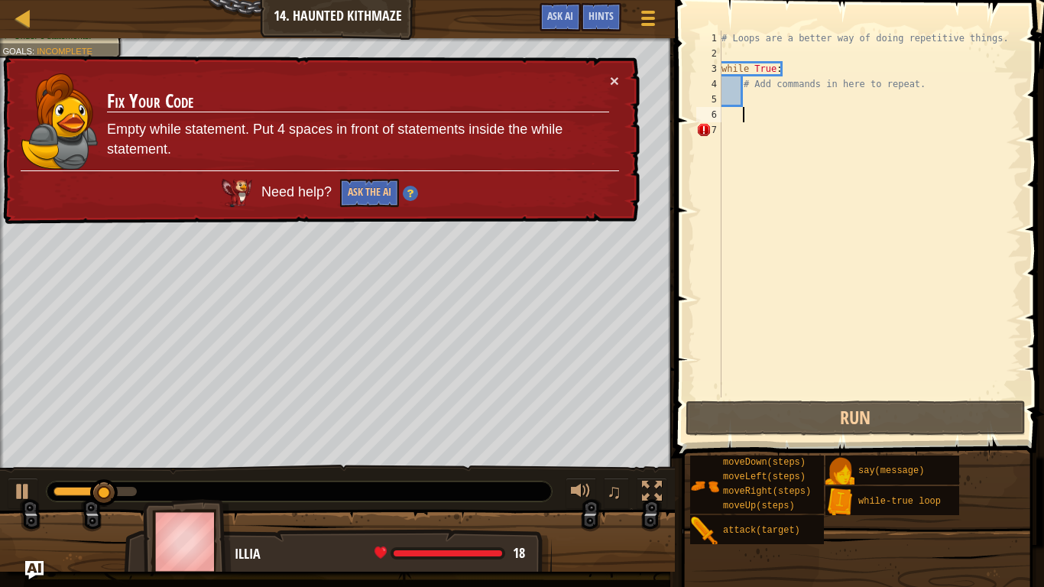
click at [802, 128] on div "# Loops are a better way of doing repetitive things. while True : # Add command…" at bounding box center [869, 229] width 303 height 397
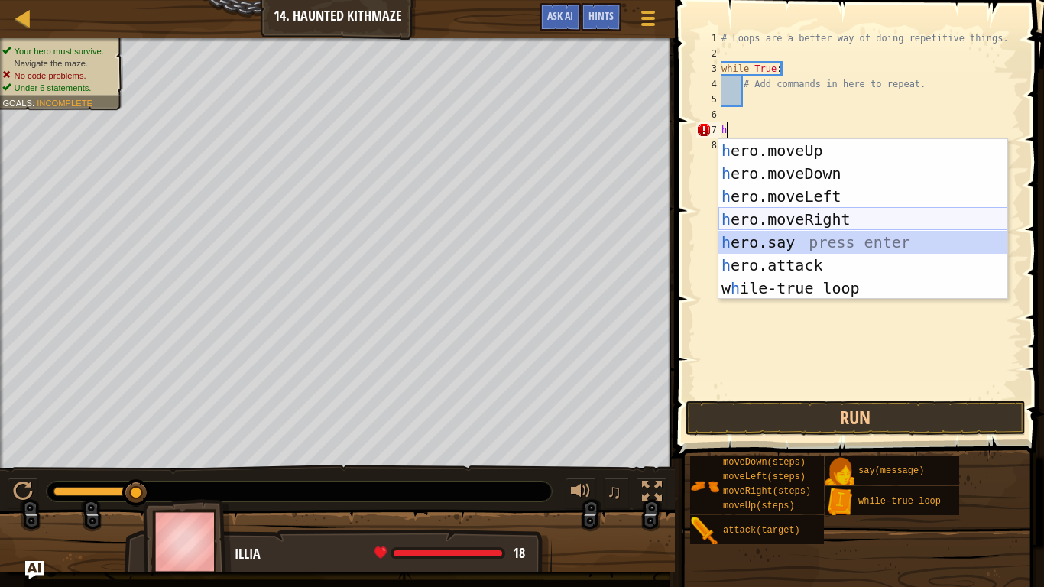
drag, startPoint x: 825, startPoint y: 231, endPoint x: 828, endPoint y: 218, distance: 13.3
click at [828, 218] on div "h ero.moveUp press enter h ero.moveDown press enter h ero.moveLeft press enter …" at bounding box center [862, 242] width 289 height 206
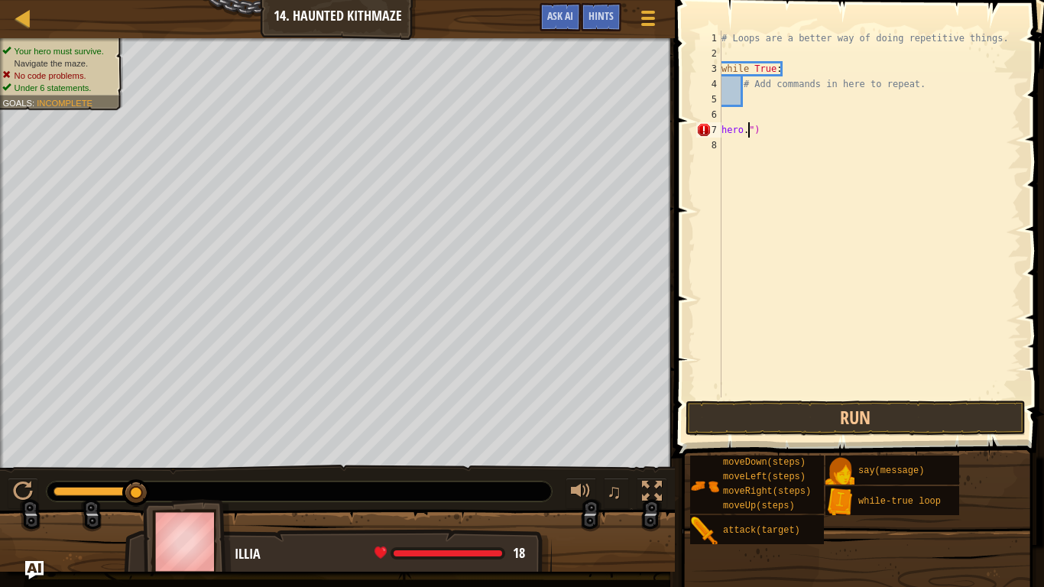
type textarea "")"
click at [795, 138] on div "# Loops are a better way of doing repetitive things. while True : # Add command…" at bounding box center [869, 229] width 303 height 397
click at [763, 134] on div "# Loops are a better way of doing repetitive things. while True : # Add command…" at bounding box center [869, 229] width 303 height 397
type textarea """
type textarea "#"
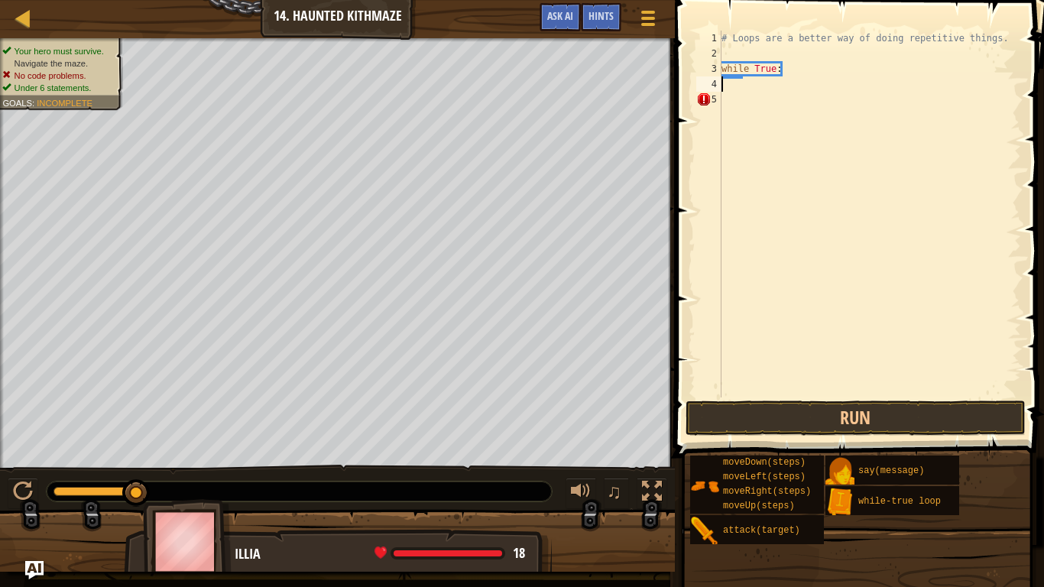
type textarea "h"
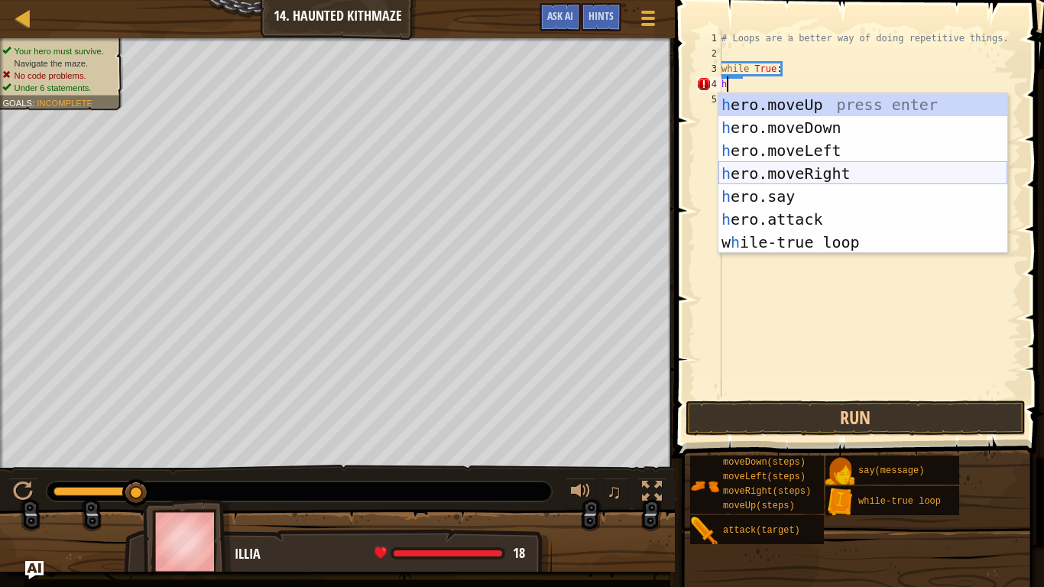
click at [776, 167] on div "h ero.moveUp press enter h ero.moveDown press enter h ero.moveLeft press enter …" at bounding box center [862, 196] width 289 height 206
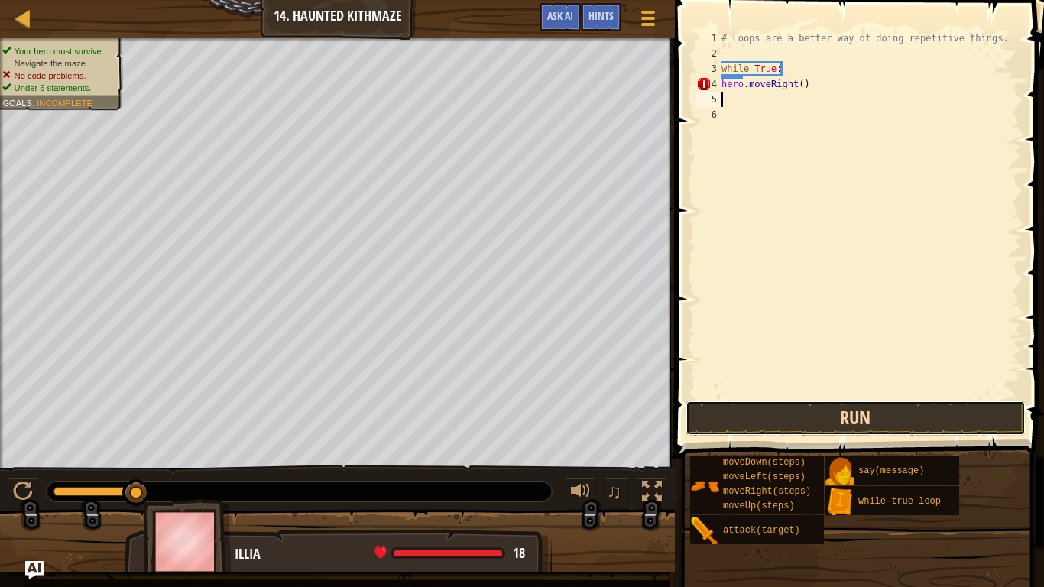
click at [871, 414] on button "Run" at bounding box center [855, 417] width 340 height 35
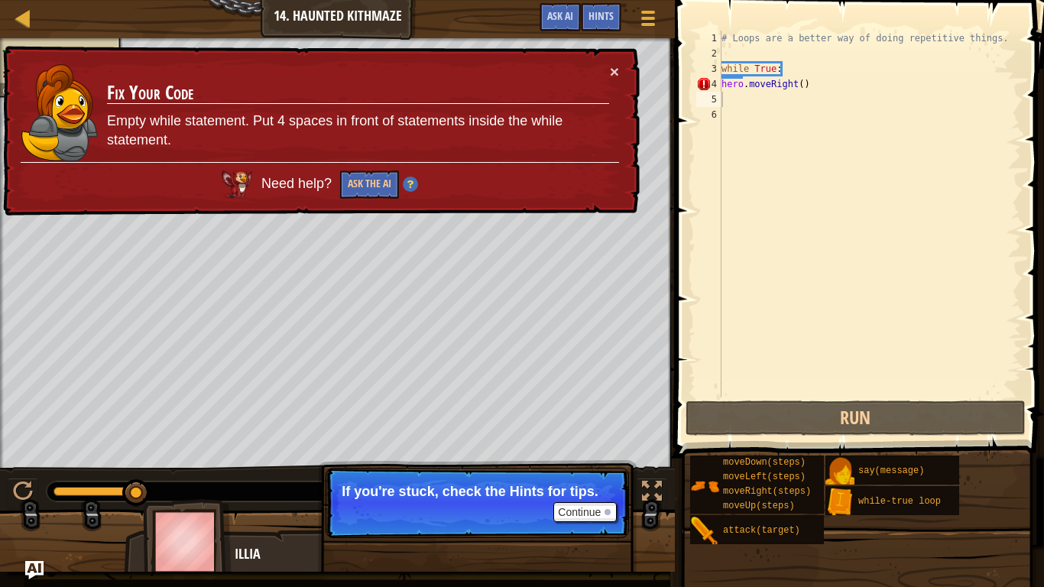
click at [598, 483] on p "Continue If you're stuck, check the Hints for tips." at bounding box center [477, 503] width 303 height 70
click at [592, 483] on button "Continue" at bounding box center [584, 512] width 63 height 20
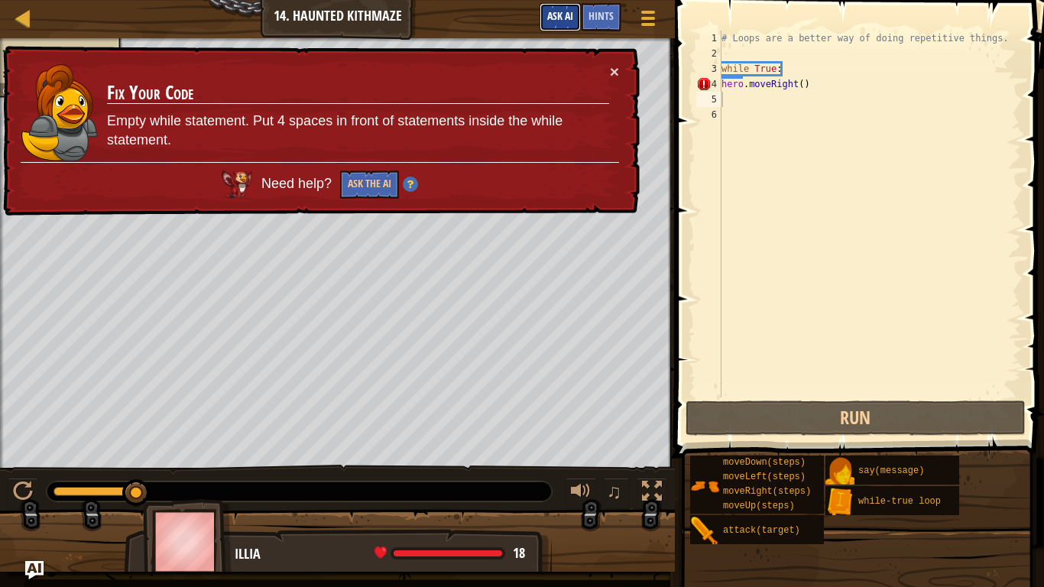
click at [559, 26] on button "Ask AI" at bounding box center [559, 17] width 41 height 28
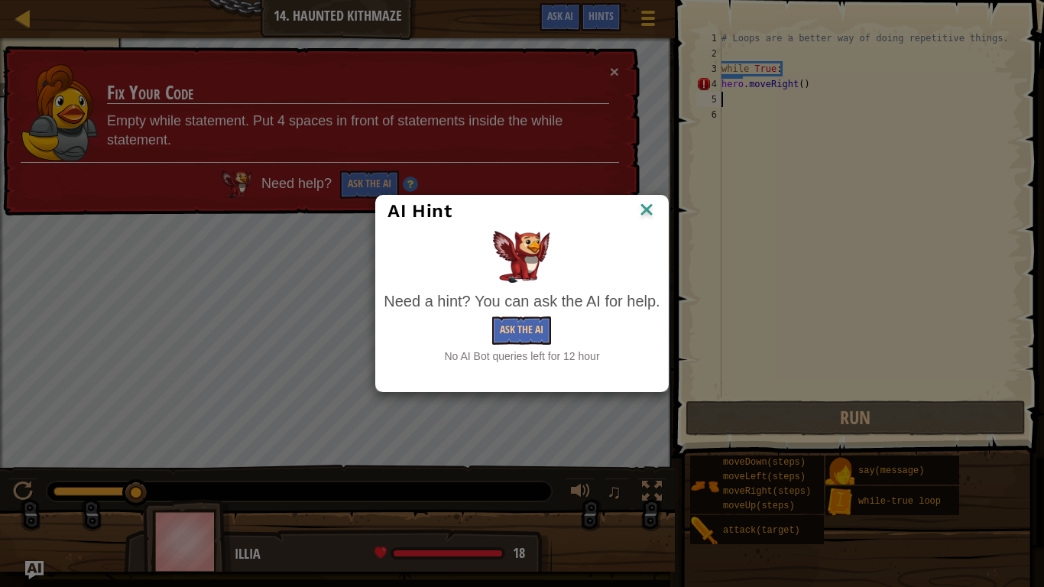
click at [655, 217] on img at bounding box center [647, 210] width 20 height 23
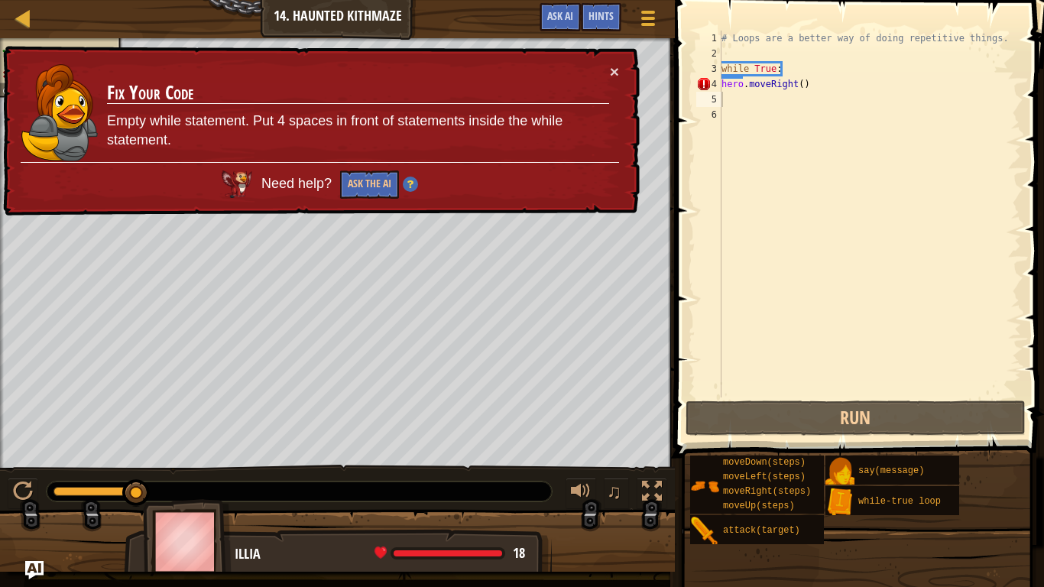
click at [613, 81] on div "× Fix Your Code Empty while statement. Put 4 spaces in front of statements insi…" at bounding box center [320, 131] width 640 height 170
click at [611, 77] on button "×" at bounding box center [614, 71] width 9 height 16
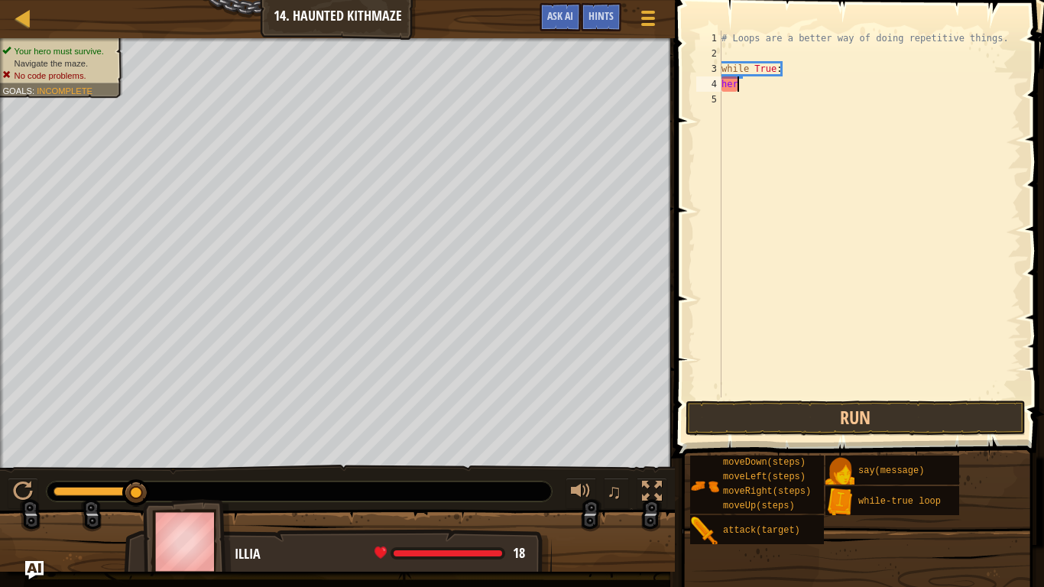
type textarea "h"
type textarea "w"
click at [746, 415] on button "Run" at bounding box center [855, 417] width 340 height 35
type textarea "h"
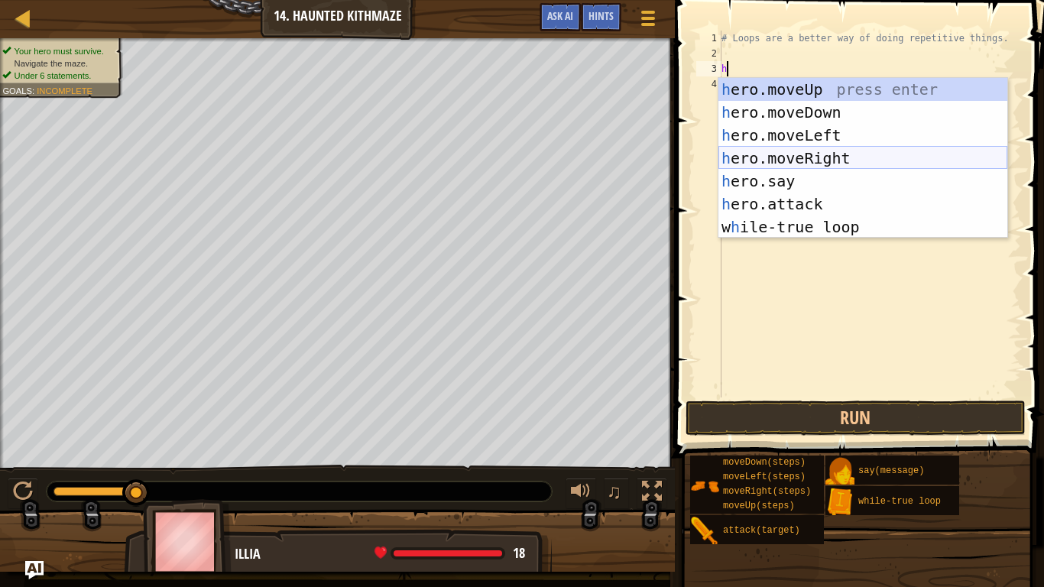
click at [831, 159] on div "h ero.moveUp press enter h ero.moveDown press enter h ero.moveLeft press enter …" at bounding box center [862, 181] width 289 height 206
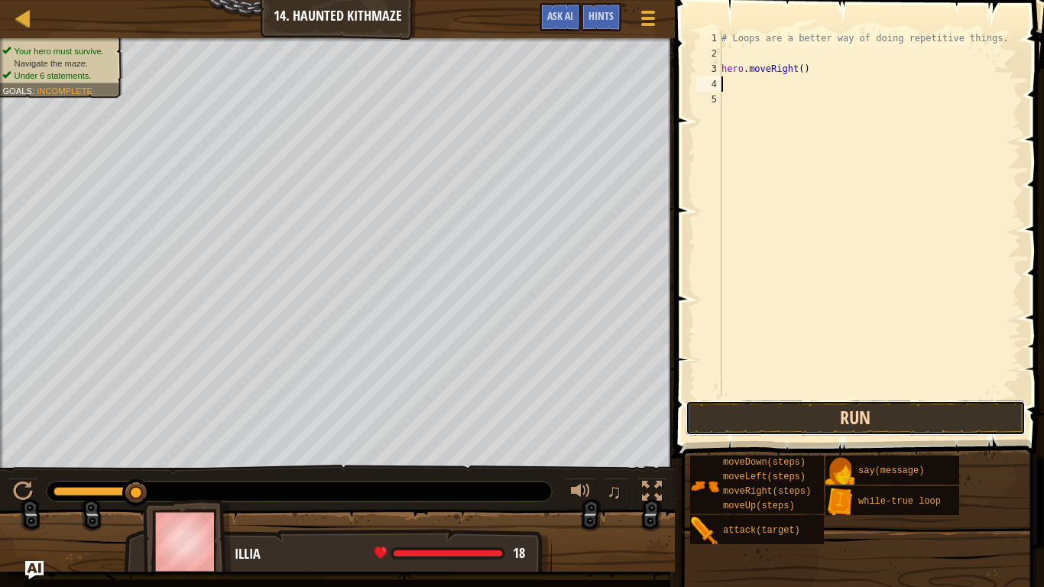
click at [870, 407] on button "Run" at bounding box center [855, 417] width 340 height 35
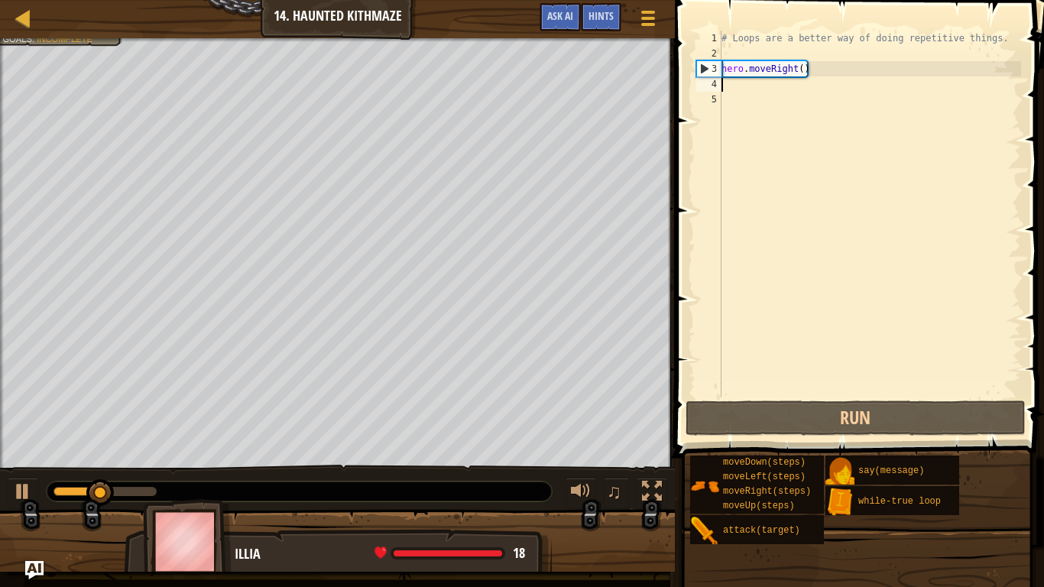
click at [802, 70] on div "# Loops are a better way of doing repetitive things. hero . moveRight ( )" at bounding box center [869, 229] width 303 height 397
type textarea "hero.moveRight(2)"
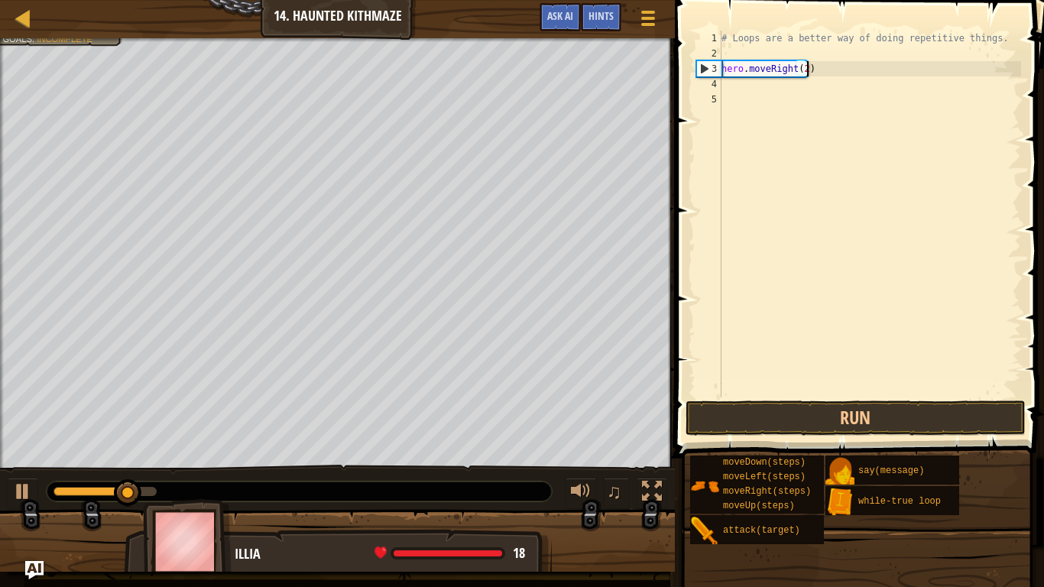
scroll to position [7, 12]
click at [776, 98] on div "# Loops are a better way of doing repetitive things. hero . moveRight ( 2 )" at bounding box center [869, 229] width 303 height 397
click at [741, 80] on div "# Loops are a better way of doing repetitive things. hero . moveRight ( 2 )" at bounding box center [869, 229] width 303 height 397
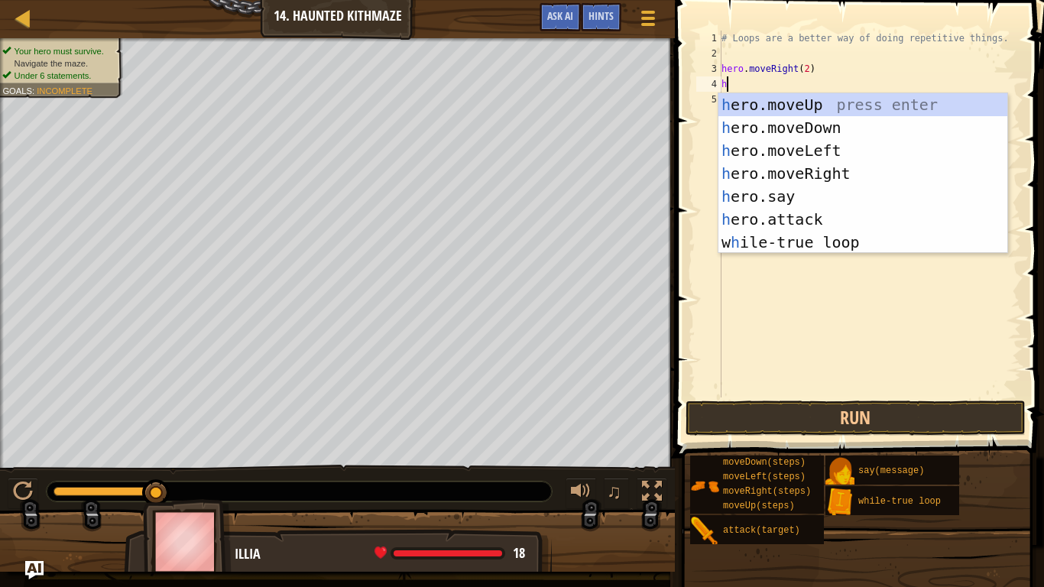
type textarea "he"
click at [804, 102] on div "he ro.moveUp press enter he ro.moveDown press enter he ro.moveLeft press enter …" at bounding box center [862, 196] width 289 height 206
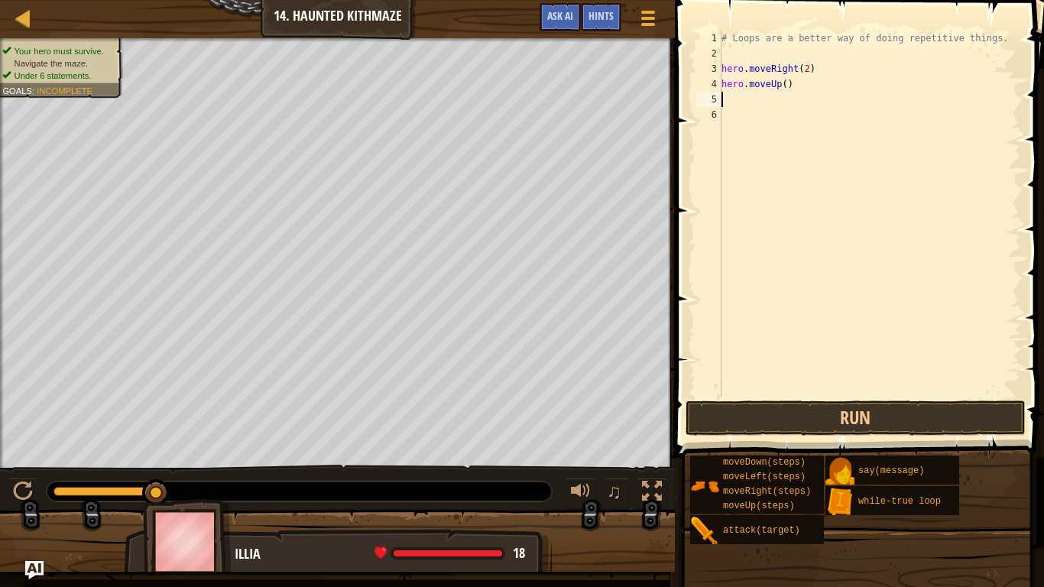
click at [787, 83] on div "# Loops are a better way of doing repetitive things. hero . moveRight ( 2 ) her…" at bounding box center [869, 229] width 303 height 397
type textarea "hero.moveUp(2)"
click at [763, 95] on div "# Loops are a better way of doing repetitive things. hero . moveRight ( 2 ) her…" at bounding box center [869, 229] width 303 height 397
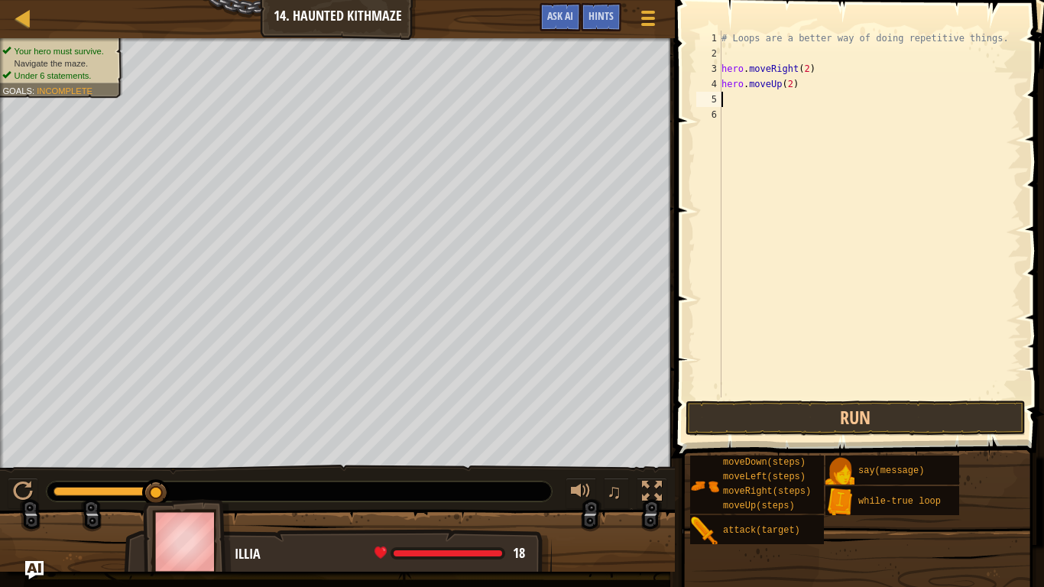
type textarea "h"
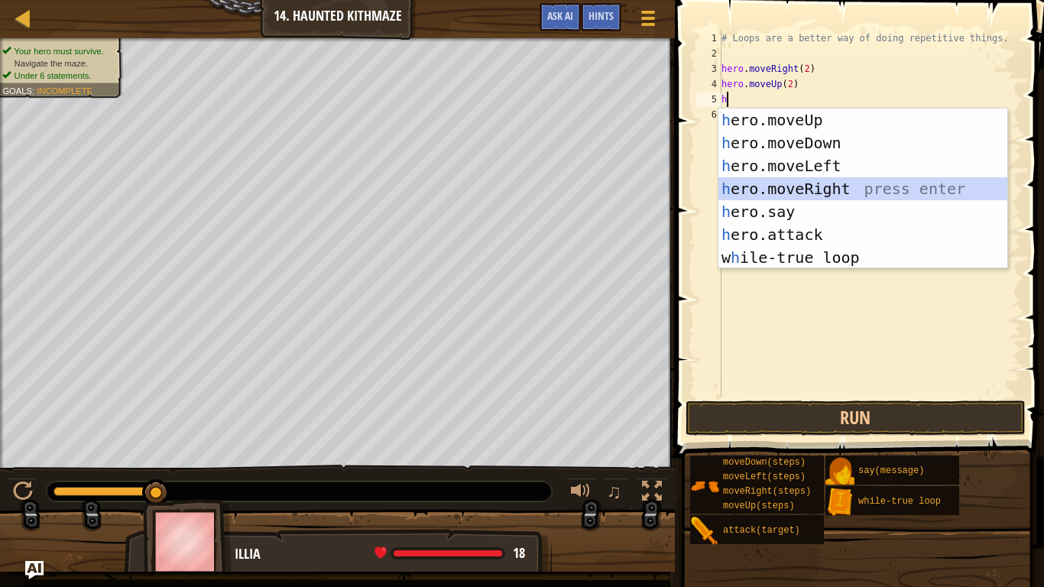
click at [815, 184] on div "h ero.moveUp press enter h ero.moveDown press enter h ero.moveLeft press enter …" at bounding box center [862, 212] width 289 height 206
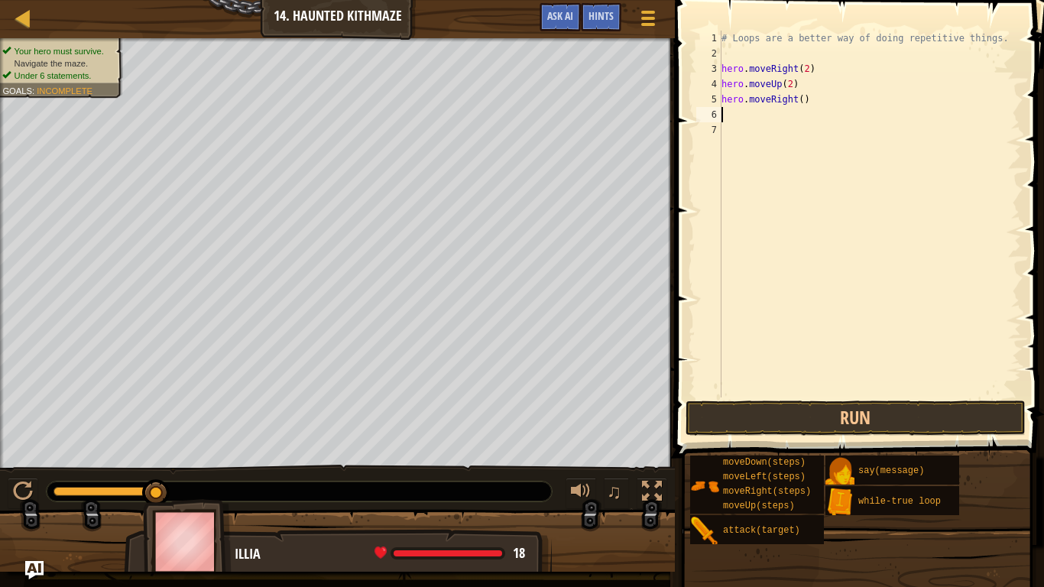
click at [801, 99] on div "# Loops are a better way of doing repetitive things. hero . moveRight ( 2 ) her…" at bounding box center [869, 229] width 303 height 397
type textarea "hero.moveRight(2)"
click at [789, 118] on div "# Loops are a better way of doing repetitive things. hero . moveRight ( 2 ) her…" at bounding box center [869, 229] width 303 height 397
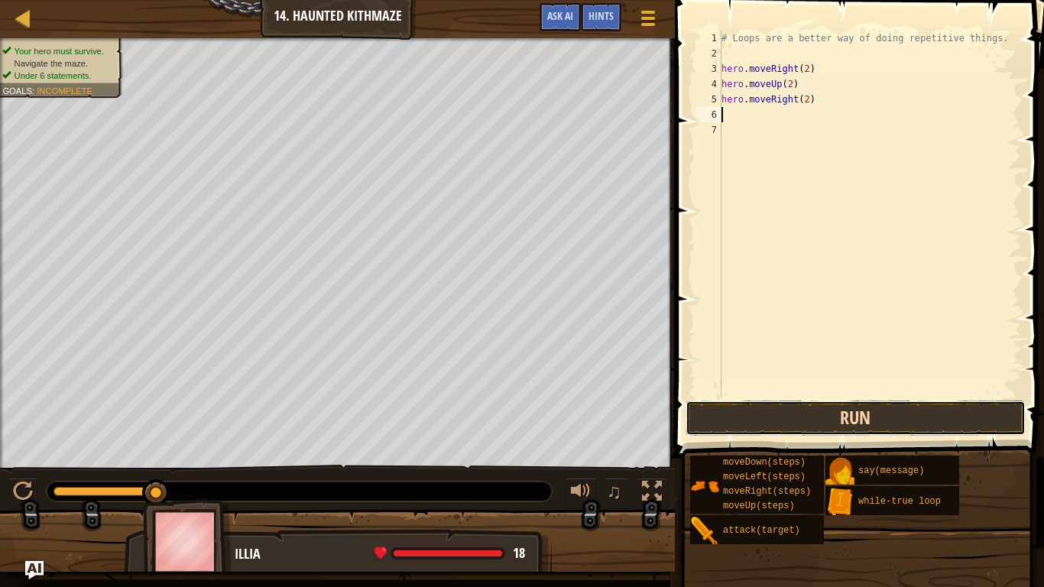
click at [803, 414] on button "Run" at bounding box center [855, 417] width 340 height 35
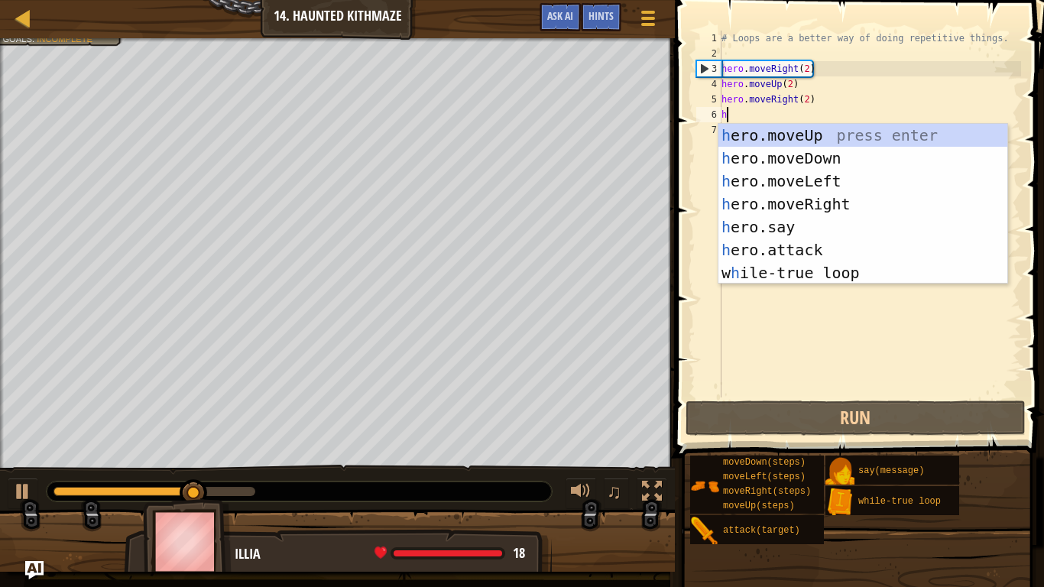
type textarea "he"
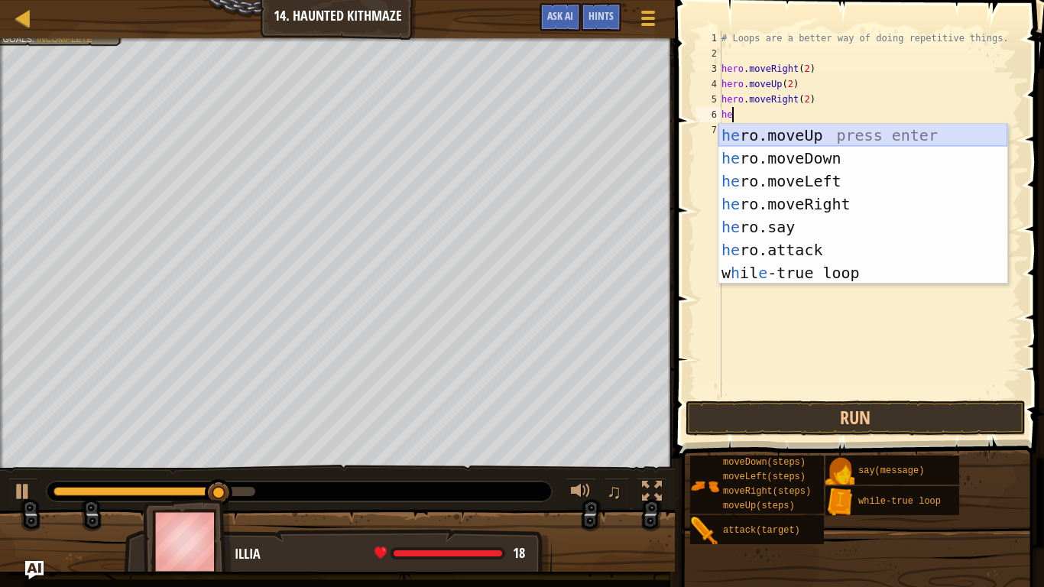
click at [763, 132] on div "he ro.moveUp press enter he ro.moveDown press enter he ro.moveLeft press enter …" at bounding box center [862, 227] width 289 height 206
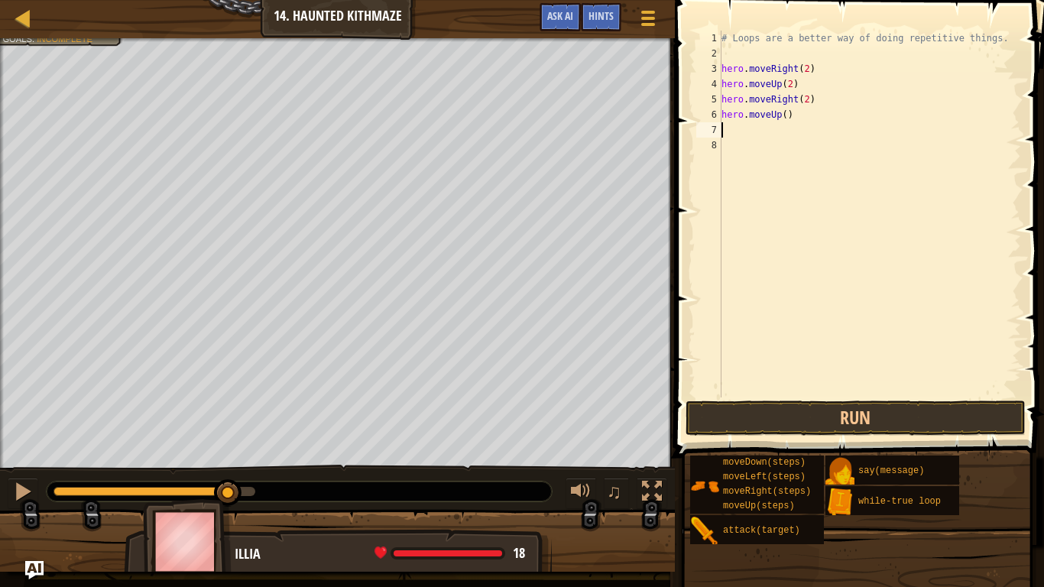
click at [789, 115] on div "# Loops are a better way of doing repetitive things. hero . moveRight ( 2 ) her…" at bounding box center [869, 229] width 303 height 397
click at [786, 114] on div "# Loops are a better way of doing repetitive things. hero . moveRight ( 2 ) her…" at bounding box center [869, 229] width 303 height 397
type textarea "hero.moveUp(2)"
click at [749, 132] on div "# Loops are a better way of doing repetitive things. hero . moveRight ( 2 ) her…" at bounding box center [869, 229] width 303 height 397
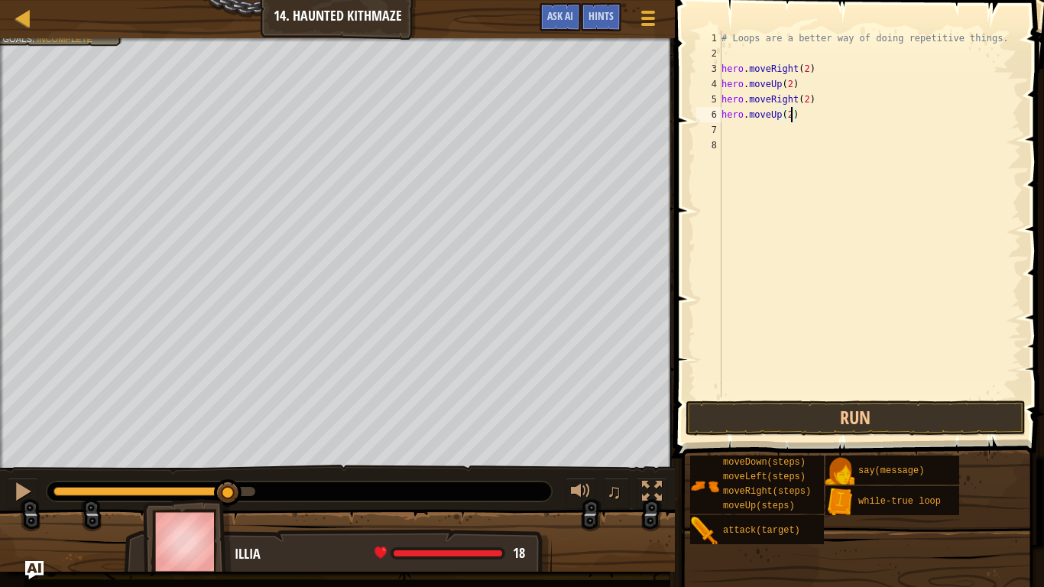
scroll to position [7, 0]
type textarea "h"
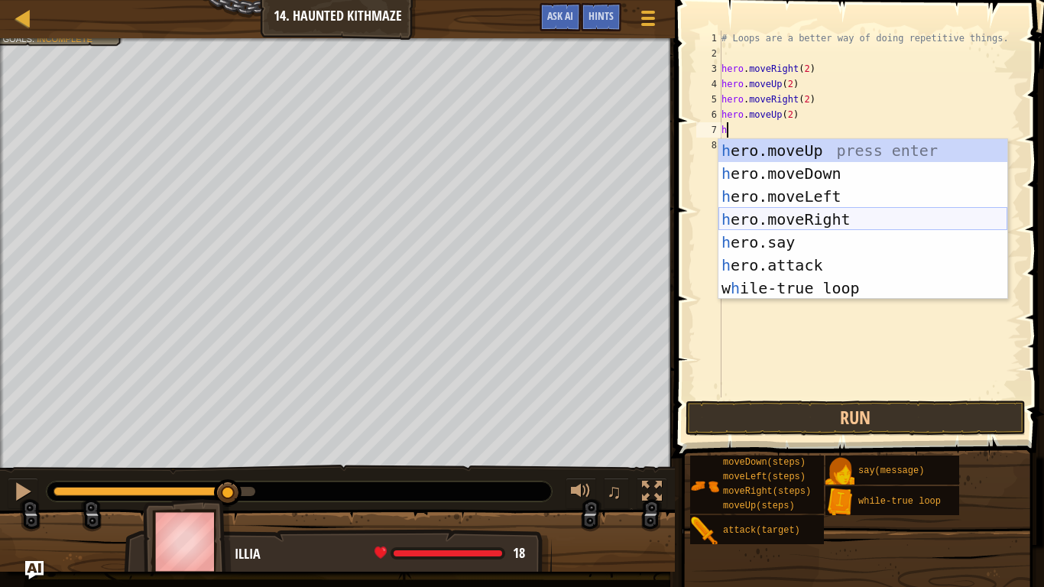
click at [798, 214] on div "h ero.moveUp press enter h ero.moveDown press enter h ero.moveLeft press enter …" at bounding box center [862, 242] width 289 height 206
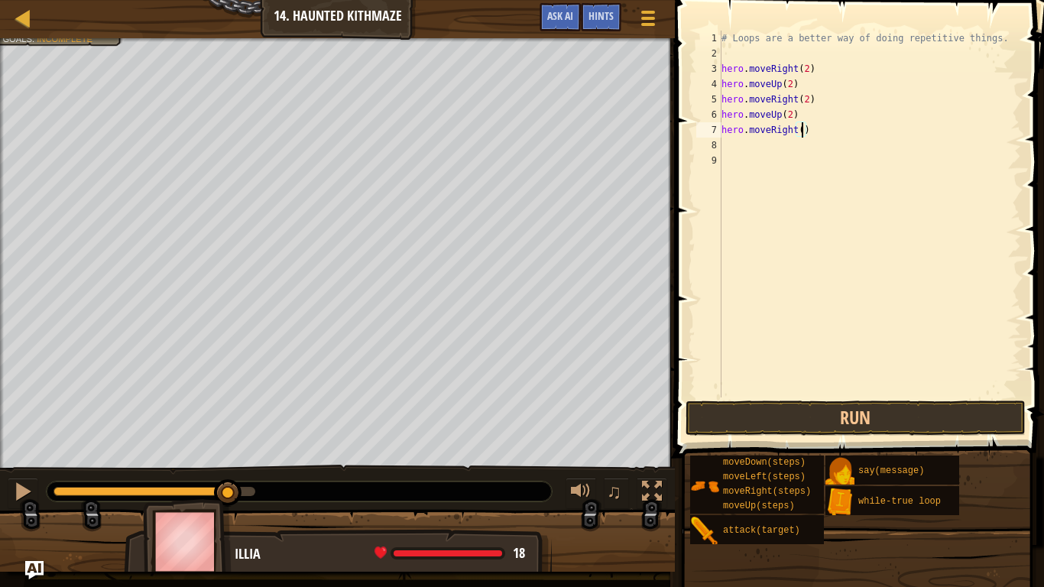
click at [802, 131] on div "# Loops are a better way of doing repetitive things. hero . moveRight ( 2 ) her…" at bounding box center [869, 229] width 303 height 397
type textarea "hero.moveRight(2)"
click at [798, 152] on div "# Loops are a better way of doing repetitive things. hero . moveRight ( 2 ) her…" at bounding box center [869, 229] width 303 height 397
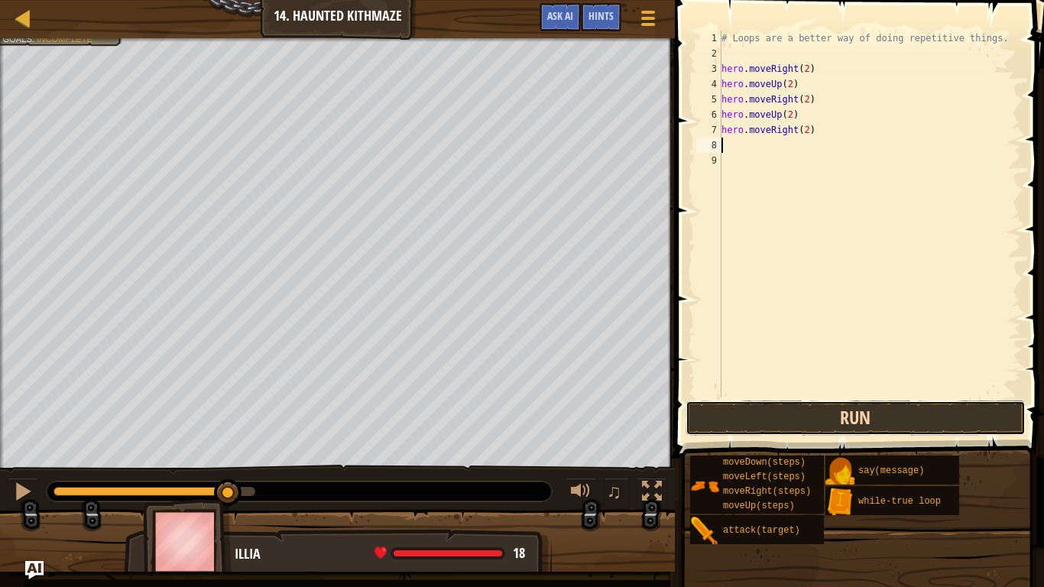
click at [802, 410] on button "Run" at bounding box center [855, 417] width 340 height 35
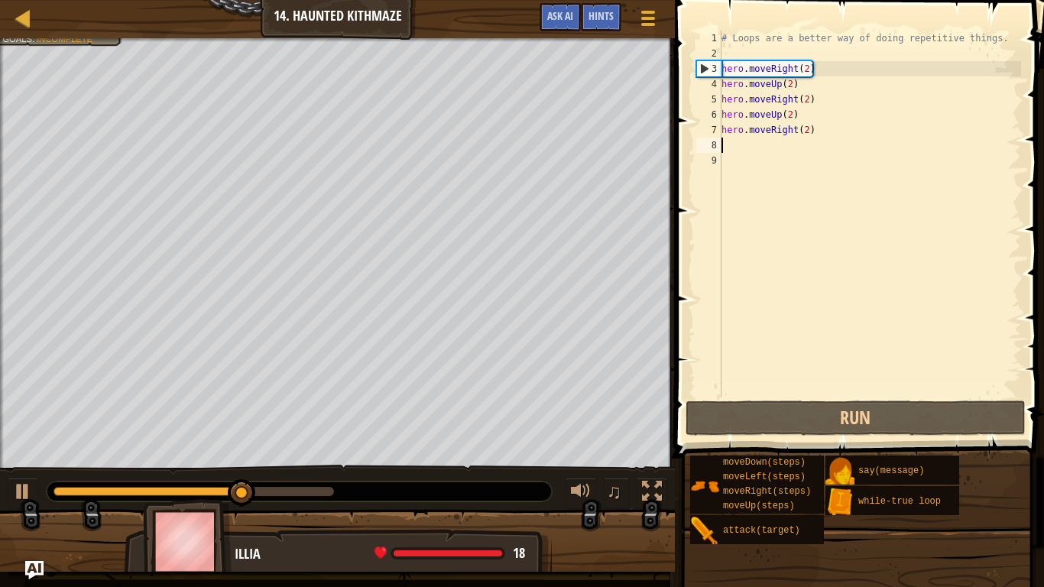
type textarea "h"
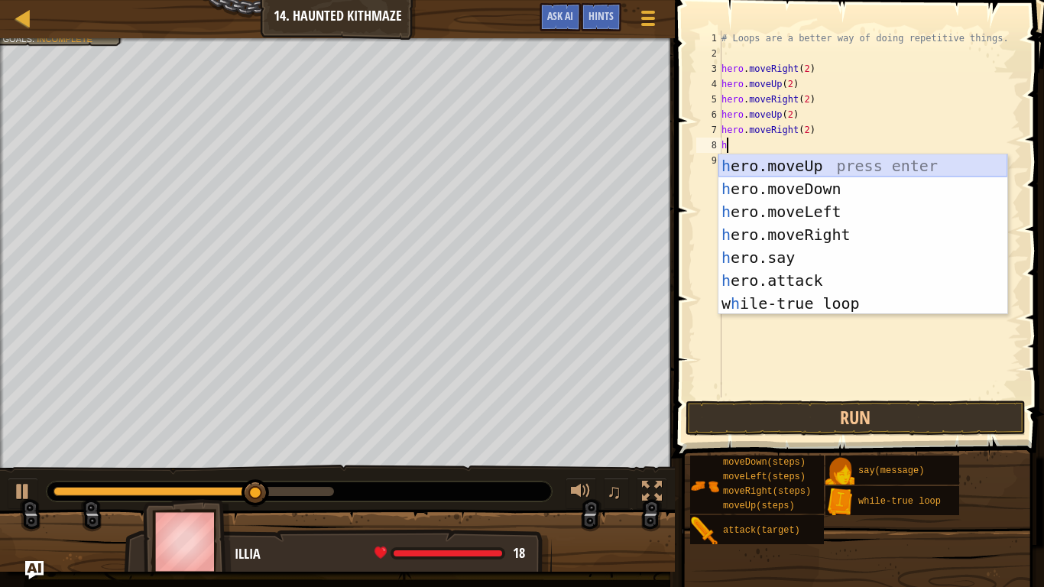
click at [816, 166] on div "h ero.moveUp press enter h ero.moveDown press enter h ero.moveLeft press enter …" at bounding box center [862, 257] width 289 height 206
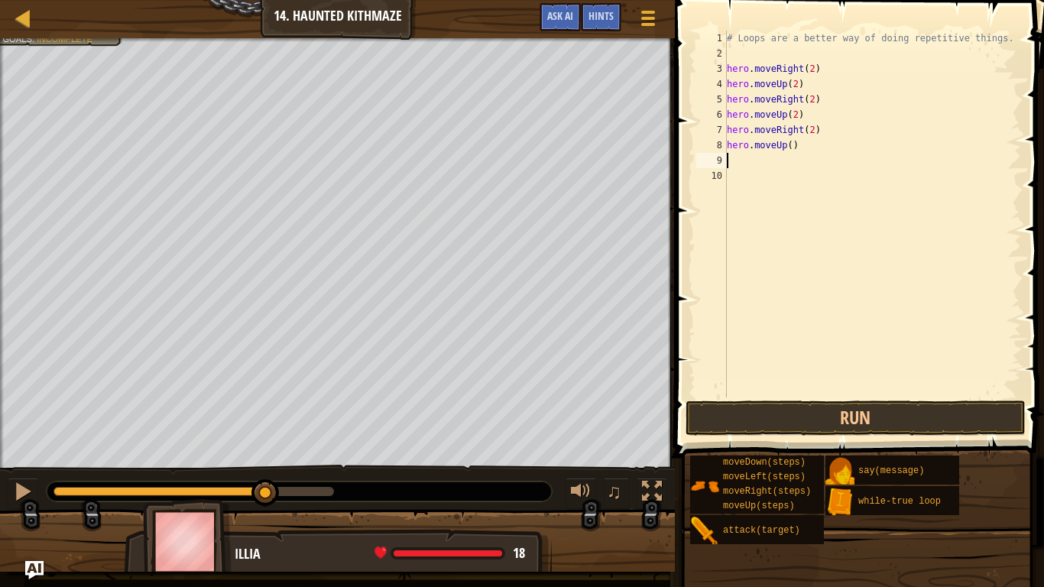
click at [788, 145] on div "# Loops are a better way of doing repetitive things. hero . moveRight ( 2 ) her…" at bounding box center [872, 229] width 297 height 397
click at [792, 145] on div "# Loops are a better way of doing repetitive things. hero . moveRight ( 2 ) her…" at bounding box center [872, 229] width 297 height 397
click at [908, 413] on button "Run" at bounding box center [855, 417] width 340 height 35
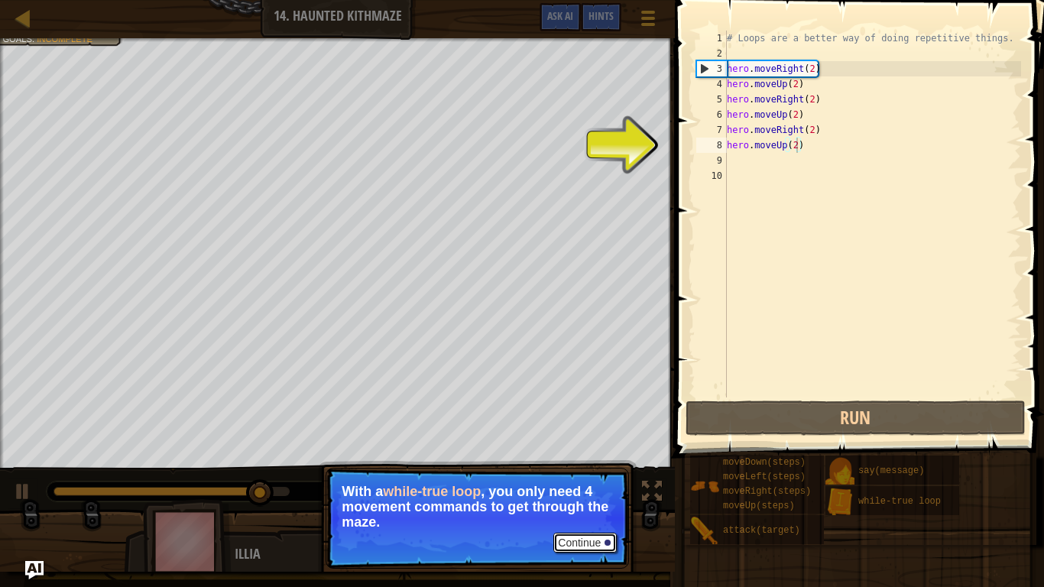
click at [597, 483] on button "Continue" at bounding box center [584, 543] width 63 height 20
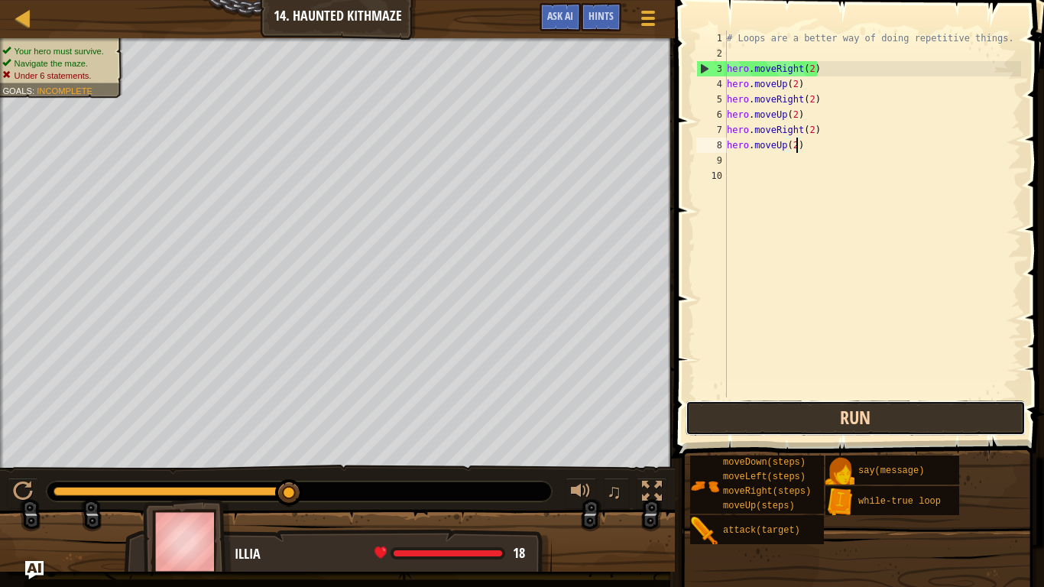
click at [880, 425] on button "Run" at bounding box center [855, 417] width 340 height 35
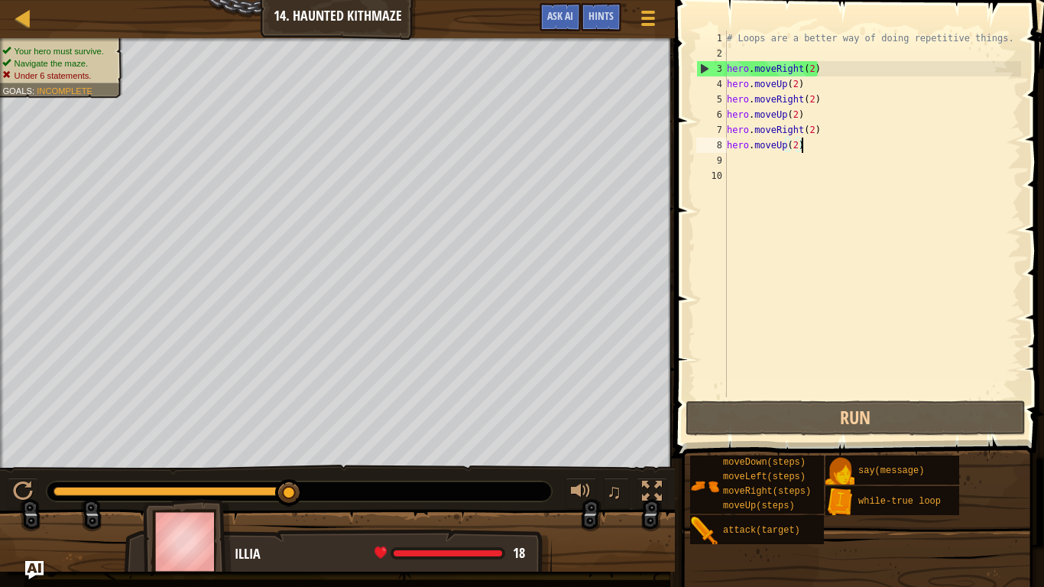
click at [812, 145] on div "# Loops are a better way of doing repetitive things. hero . moveRight ( 2 ) her…" at bounding box center [872, 229] width 297 height 397
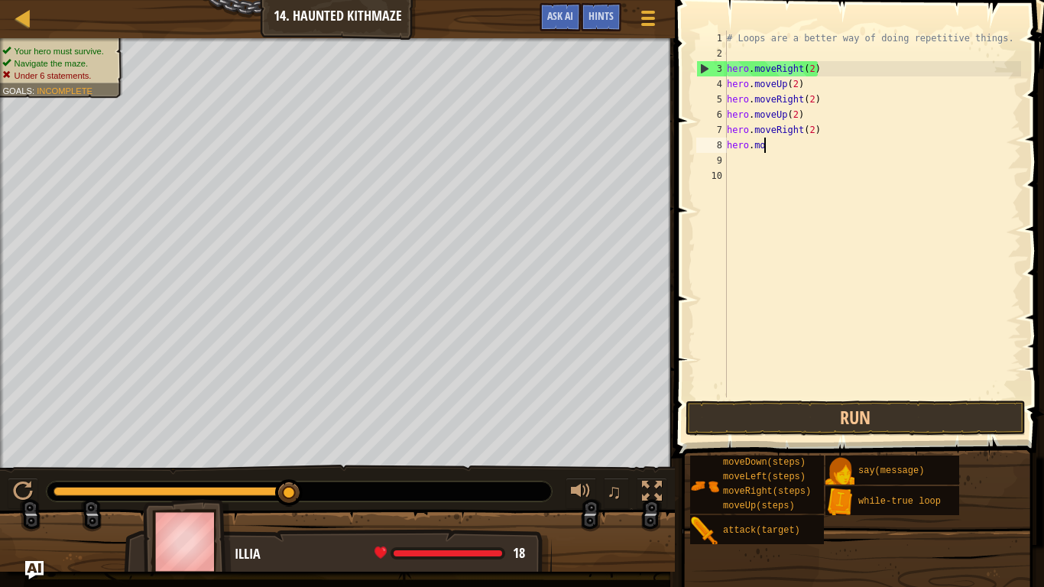
scroll to position [7, 2]
type textarea "h"
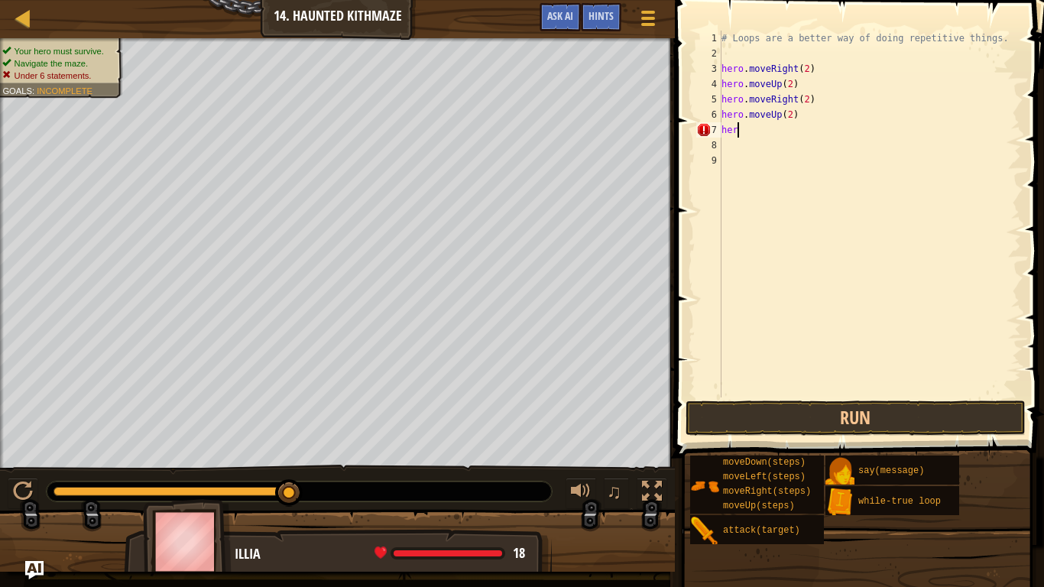
type textarea "h"
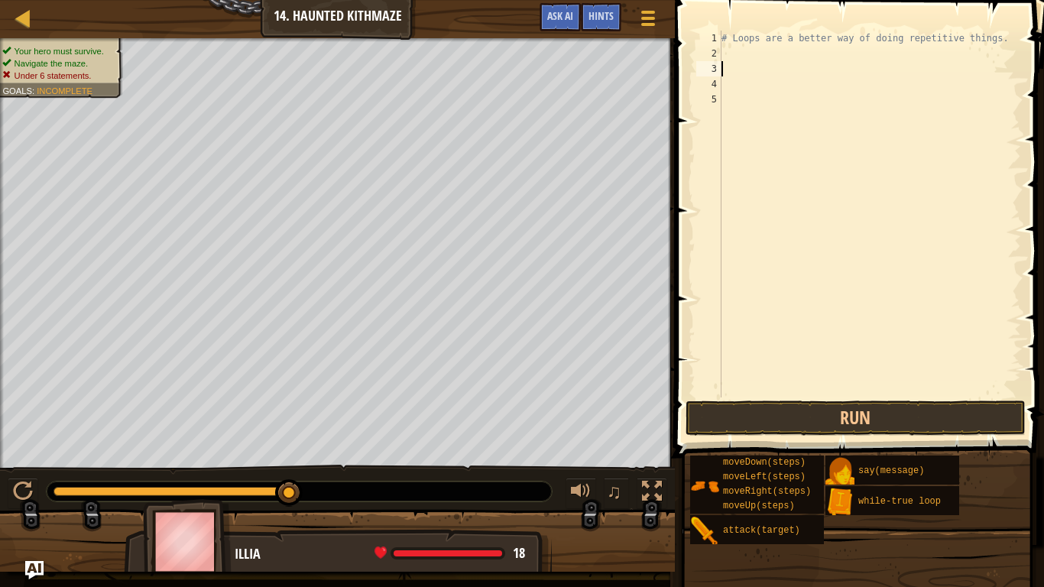
type textarea "h"
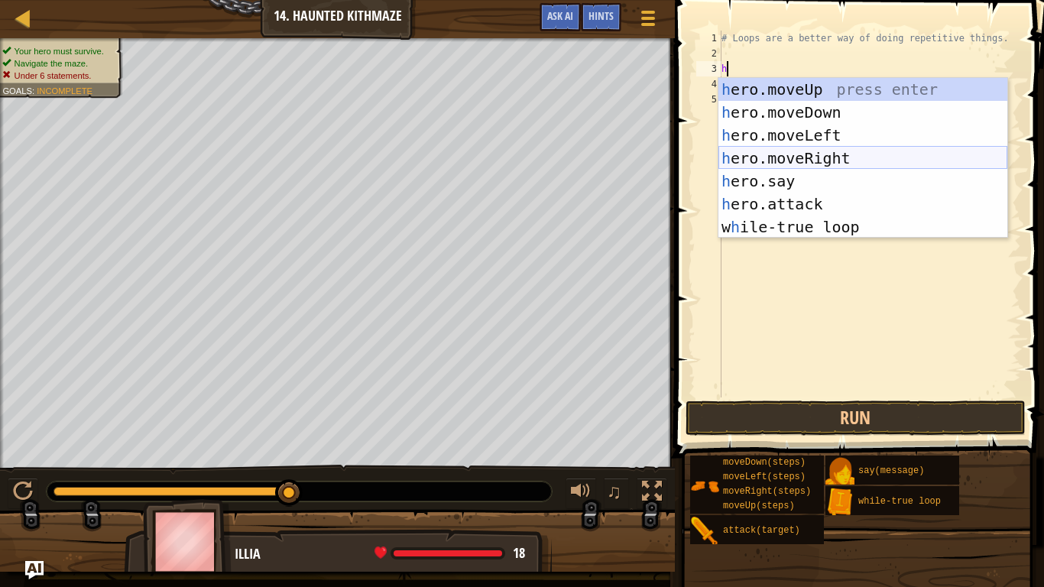
click at [815, 161] on div "h ero.moveUp press enter h ero.moveDown press enter h ero.moveLeft press enter …" at bounding box center [862, 181] width 289 height 206
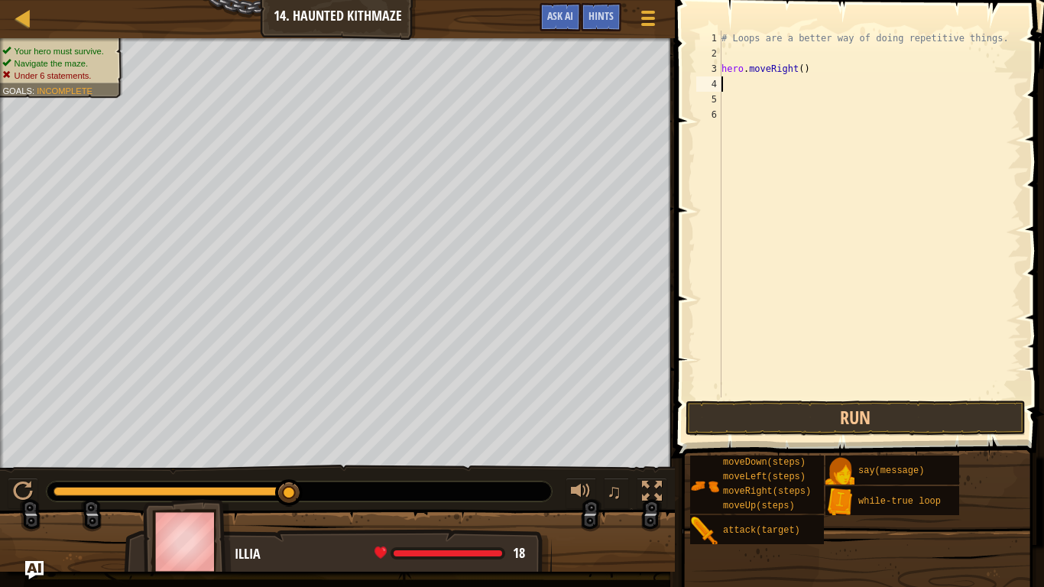
click at [799, 70] on div "# Loops are a better way of doing repetitive things. hero . moveRight ( )" at bounding box center [869, 229] width 303 height 397
type textarea "hero.moveRight(2)"
click at [818, 102] on div "# Loops are a better way of doing repetitive things. hero . moveRight ( 2 )" at bounding box center [869, 229] width 303 height 397
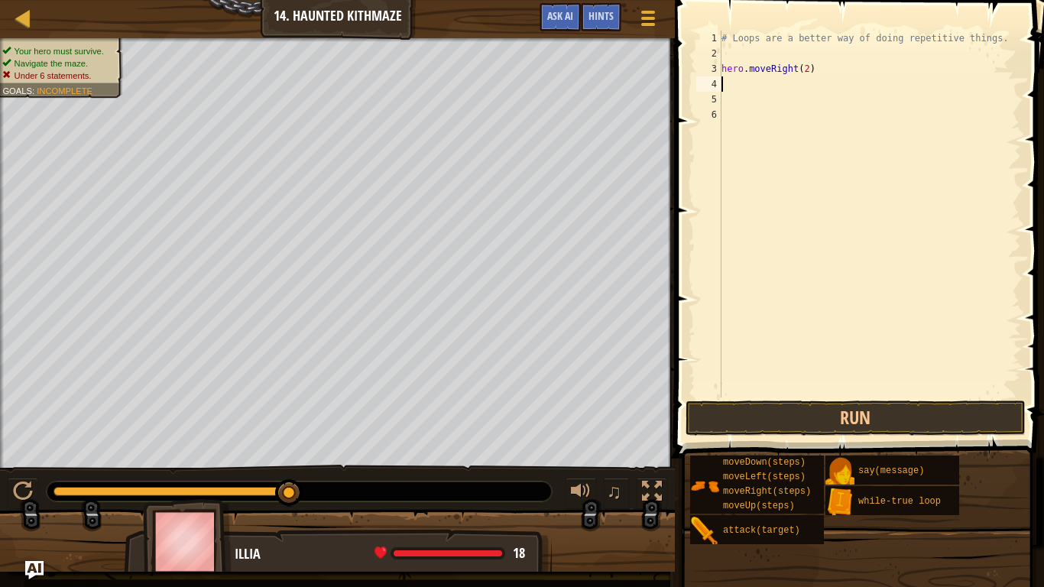
click at [799, 88] on div "# Loops are a better way of doing repetitive things. hero . moveRight ( 2 )" at bounding box center [869, 229] width 303 height 397
type textarea "h"
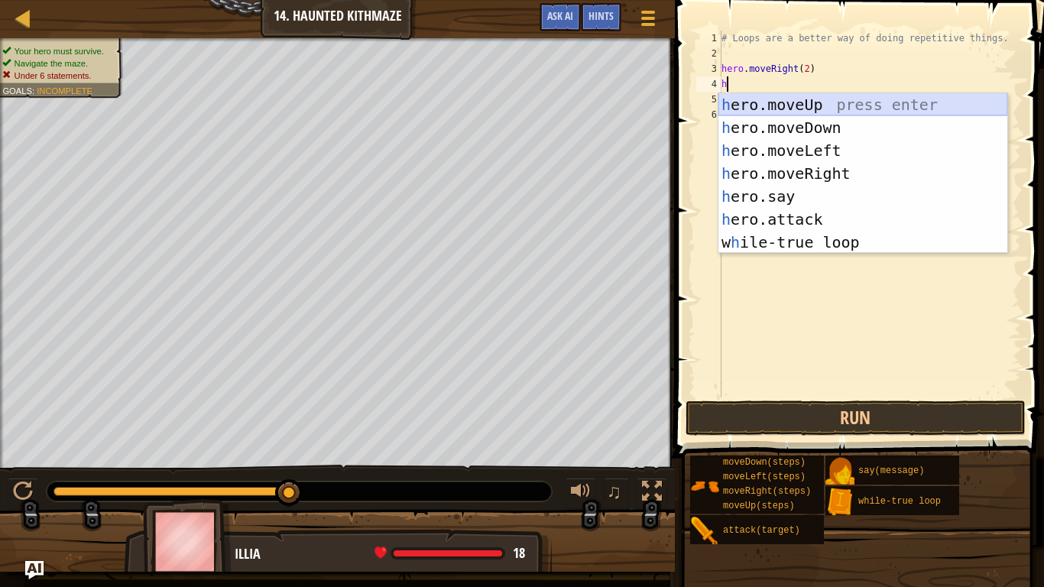
click at [805, 102] on div "h ero.moveUp press enter h ero.moveDown press enter h ero.moveLeft press enter …" at bounding box center [862, 196] width 289 height 206
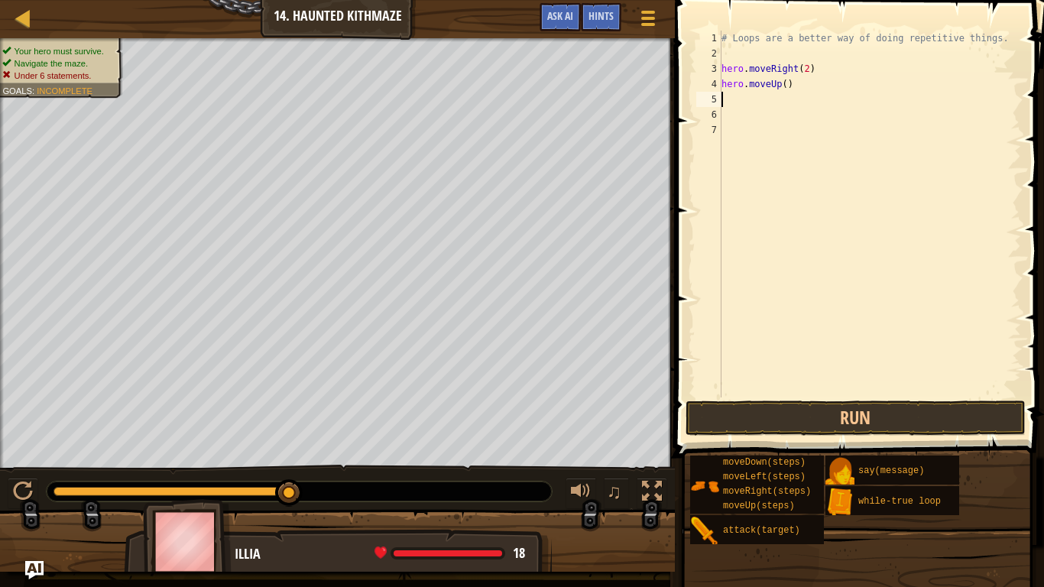
click at [787, 84] on div "# Loops are a better way of doing repetitive things. hero . moveRight ( 2 ) her…" at bounding box center [869, 229] width 303 height 397
type textarea "hero.moveUp(2)"
click at [781, 96] on div "# Loops are a better way of doing repetitive things. hero . moveRight ( 2 ) her…" at bounding box center [869, 229] width 303 height 397
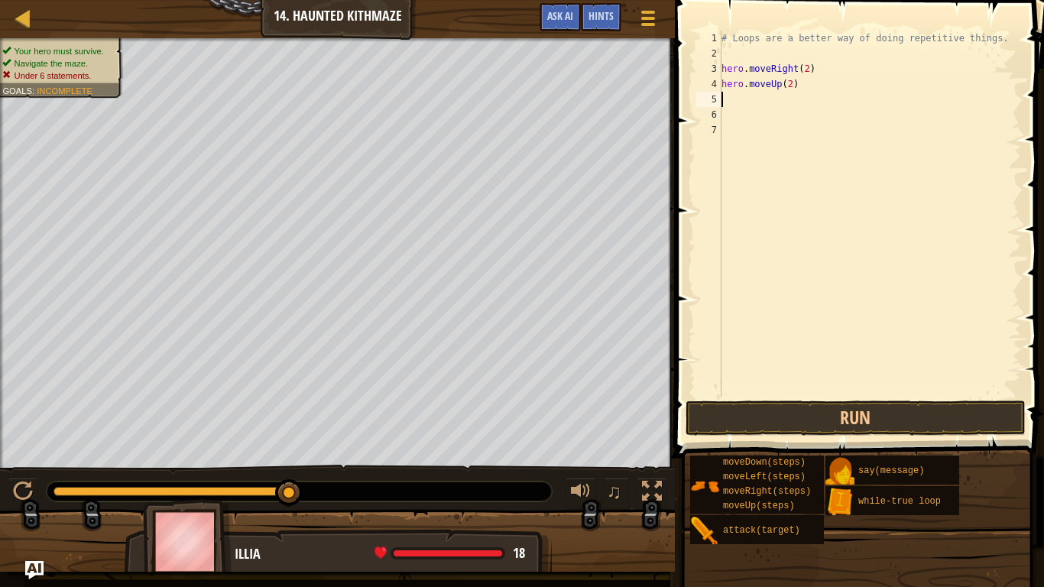
type textarea "h"
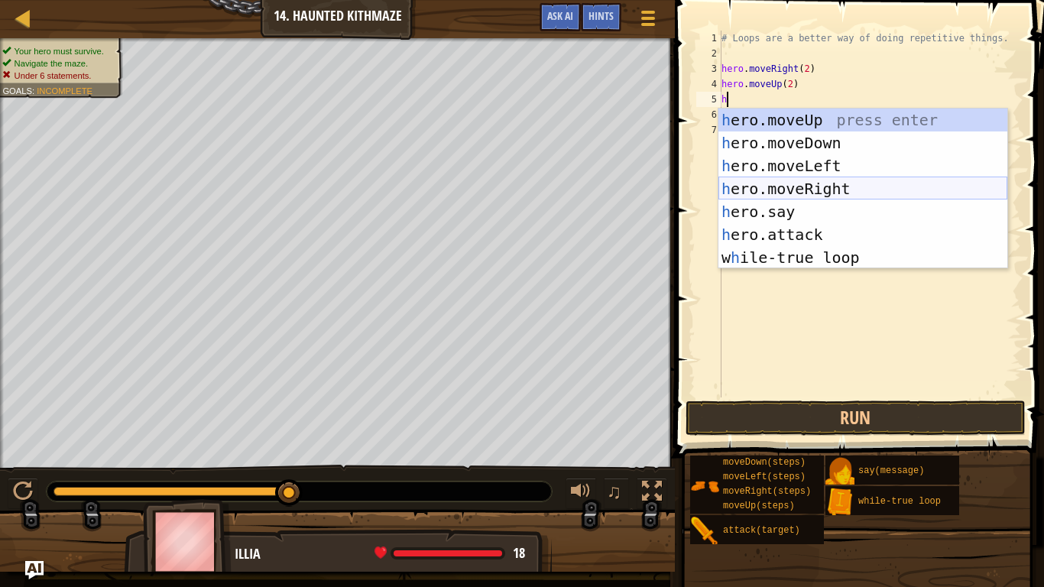
click at [826, 181] on div "h ero.moveUp press enter h ero.moveDown press enter h ero.moveLeft press enter …" at bounding box center [862, 212] width 289 height 206
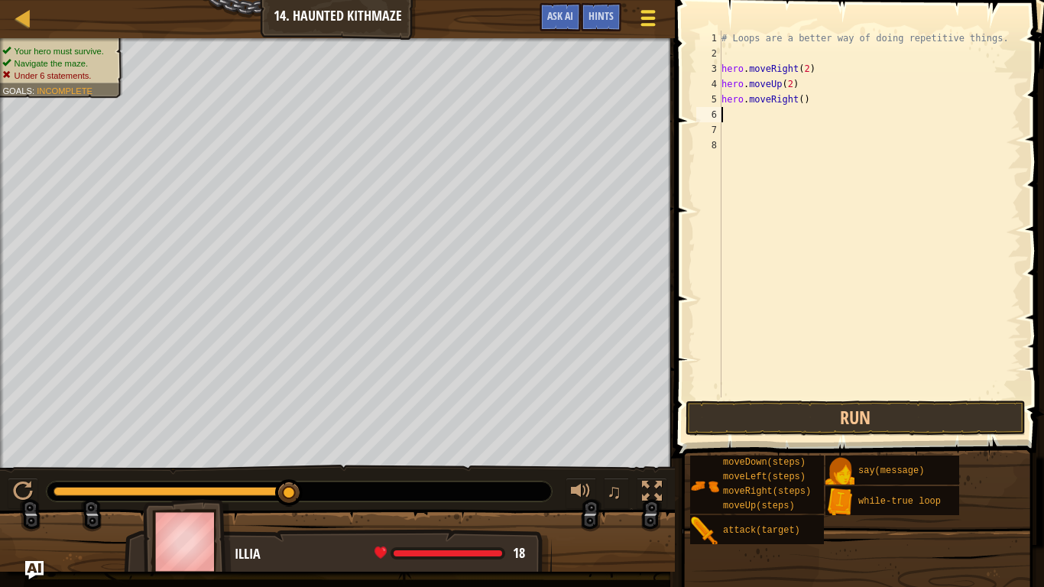
click at [648, 17] on span at bounding box center [648, 18] width 15 height 3
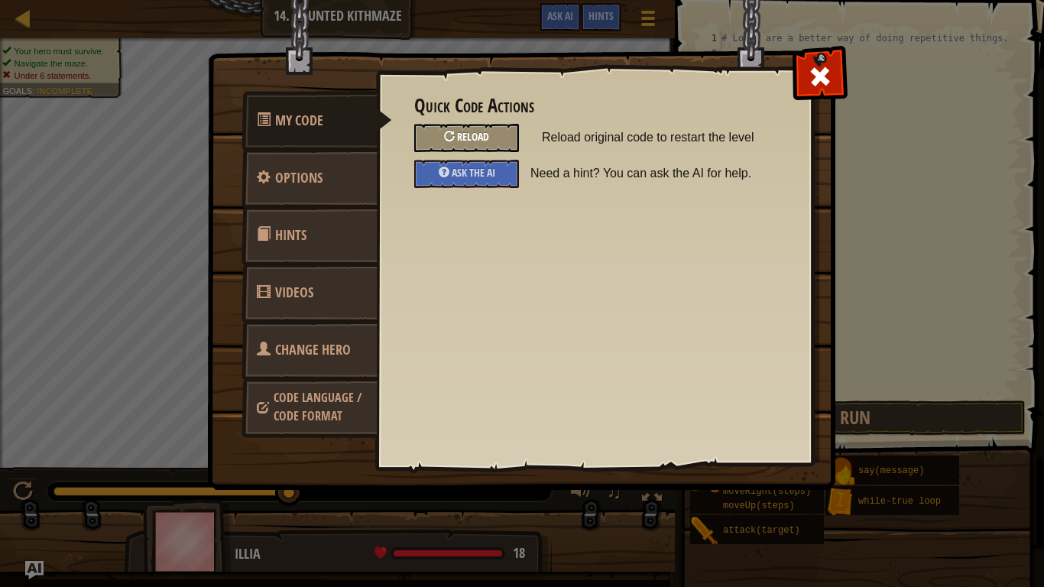
click at [429, 141] on div "Reload" at bounding box center [466, 138] width 105 height 28
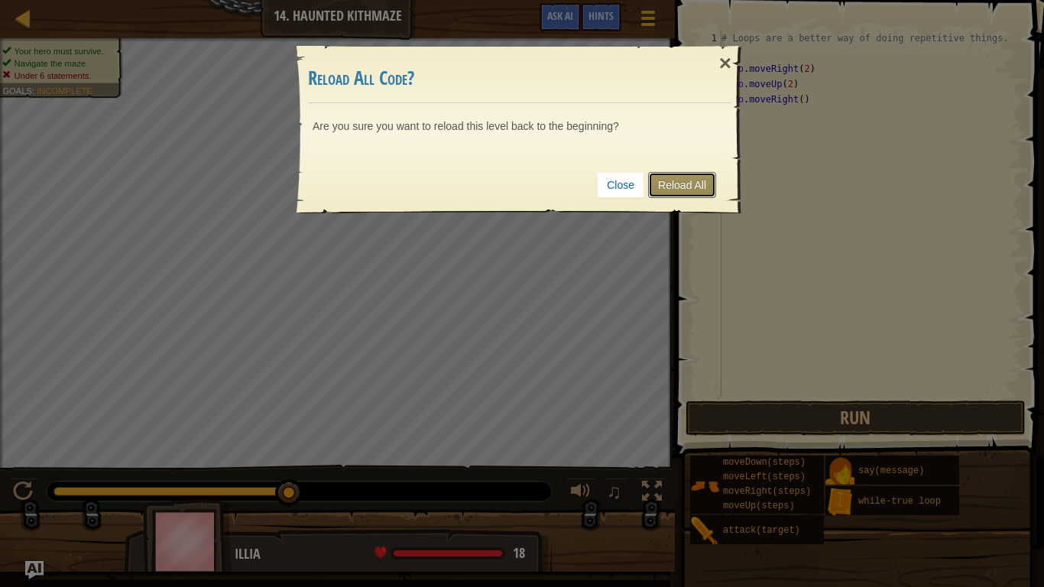
click at [666, 186] on link "Reload All" at bounding box center [682, 185] width 68 height 26
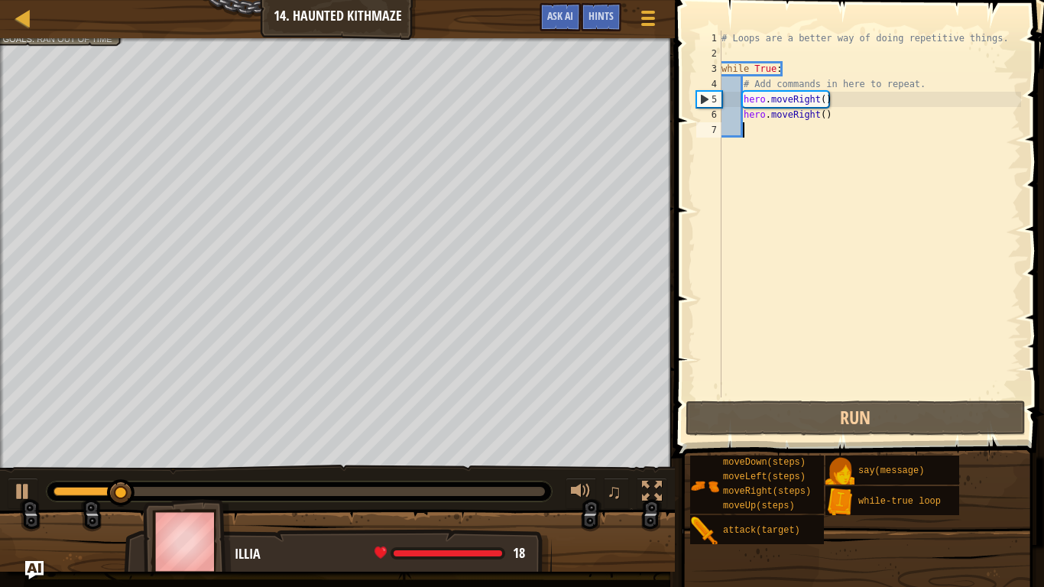
click at [835, 120] on div "# Loops are a better way of doing repetitive things. while True : # Add command…" at bounding box center [869, 229] width 303 height 397
type textarea "hero.moveRight()"
click at [758, 146] on div "# Loops are a better way of doing repetitive things. while True : # Add command…" at bounding box center [869, 229] width 303 height 397
click at [756, 151] on div "# Loops are a better way of doing repetitive things. while True : # Add command…" at bounding box center [869, 229] width 303 height 397
click at [754, 160] on div "# Loops are a better way of doing repetitive things. while True : # Add command…" at bounding box center [869, 229] width 303 height 397
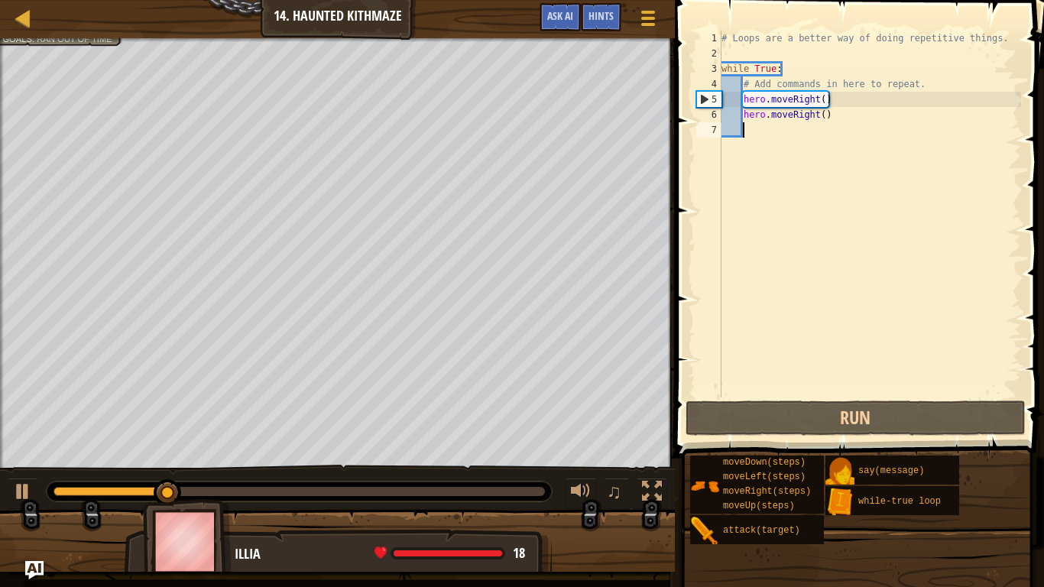
type textarea "h"
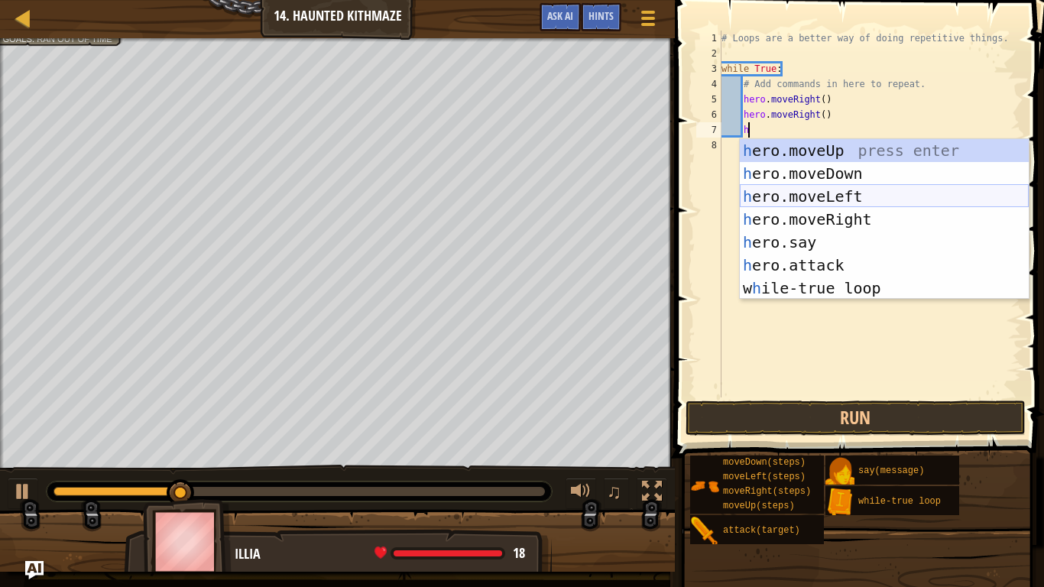
click at [778, 195] on div "h ero.moveUp press enter h ero.moveDown press enter h ero.moveLeft press enter …" at bounding box center [884, 242] width 289 height 206
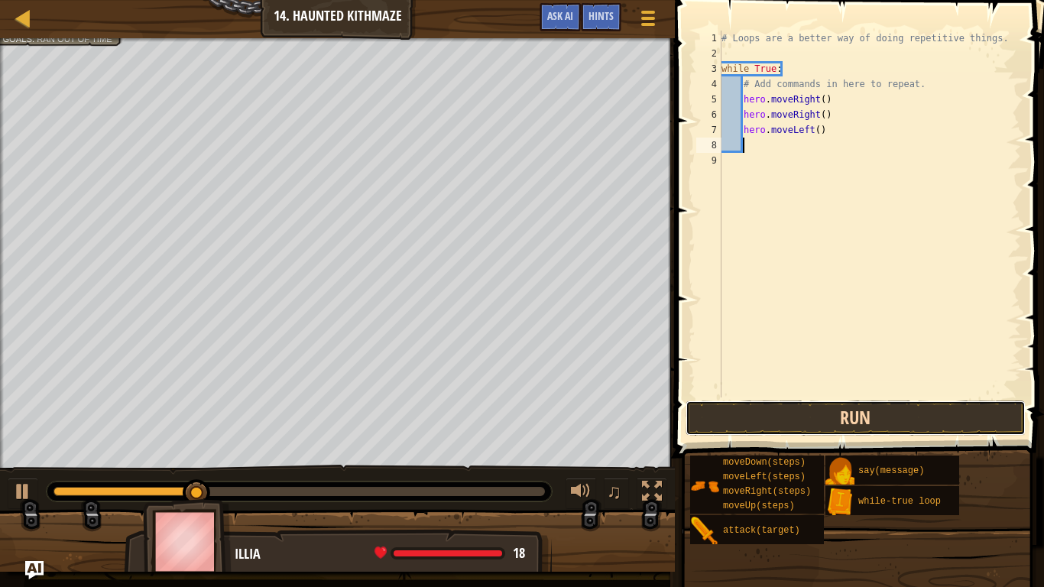
click at [803, 427] on button "Run" at bounding box center [855, 417] width 340 height 35
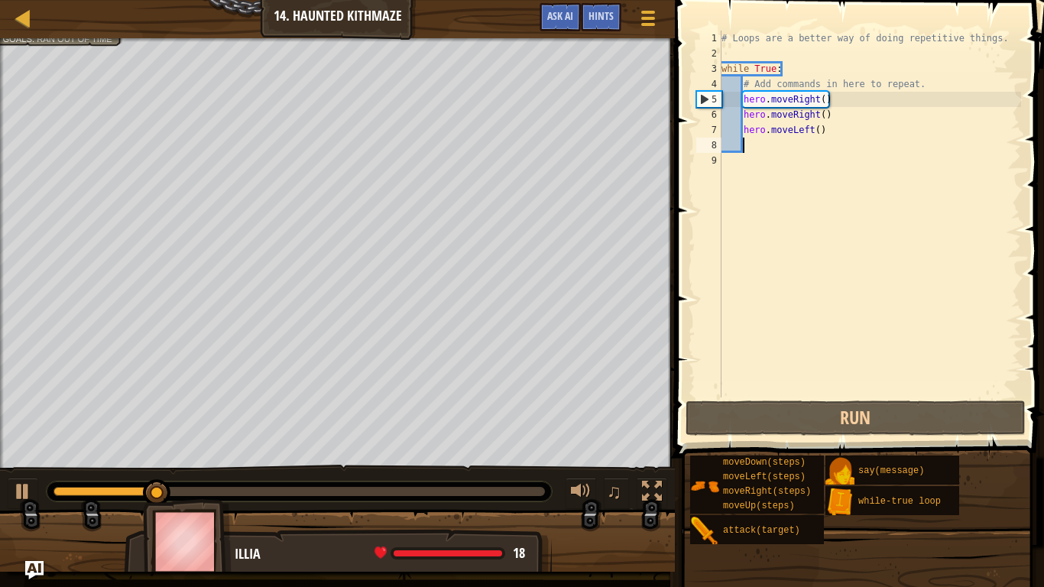
click at [826, 127] on div "# Loops are a better way of doing repetitive things. while True : # Add command…" at bounding box center [869, 229] width 303 height 397
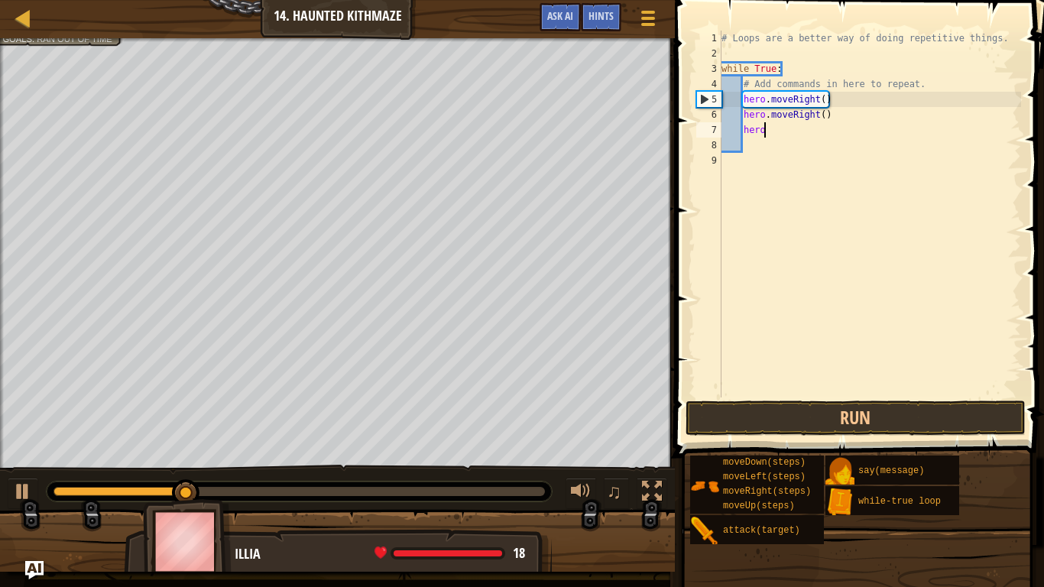
type textarea "h"
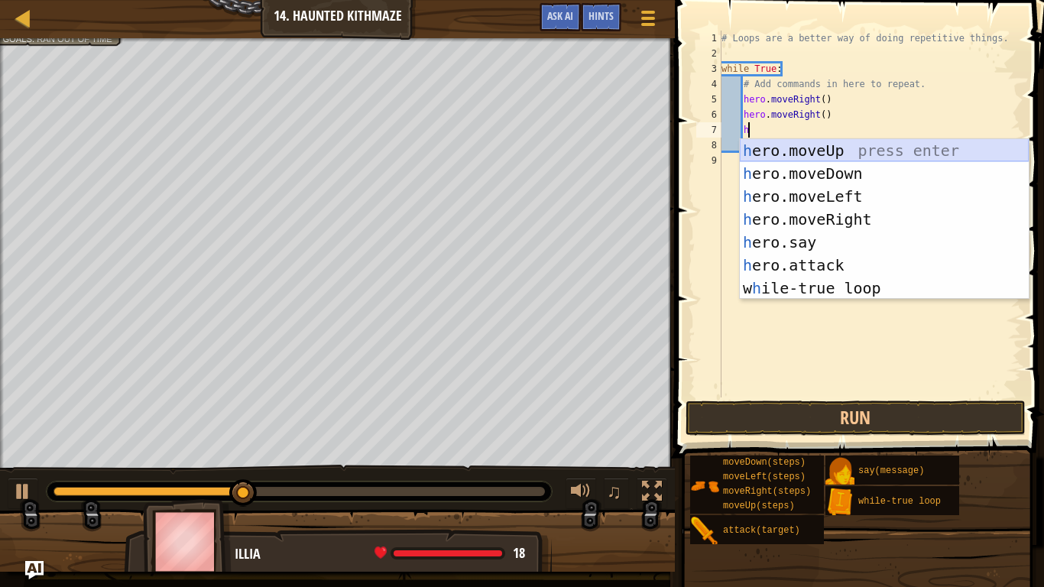
click at [834, 151] on div "h ero.moveUp press enter h ero.moveDown press enter h ero.moveLeft press enter …" at bounding box center [884, 242] width 289 height 206
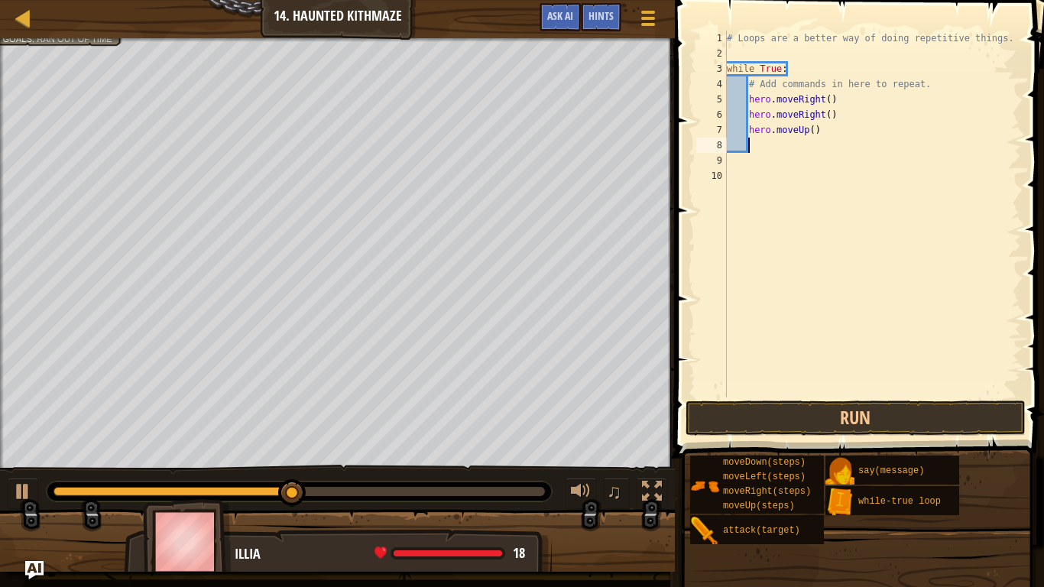
type textarea "h"
click at [803, 423] on button "Run" at bounding box center [855, 417] width 340 height 35
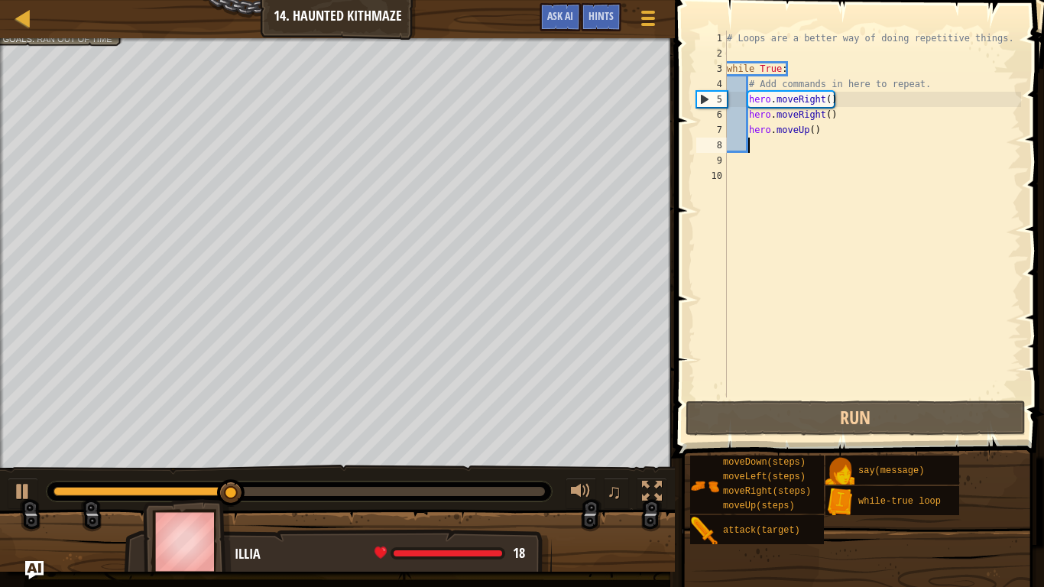
click at [811, 131] on div "# Loops are a better way of doing repetitive things. while True : # Add command…" at bounding box center [872, 229] width 297 height 397
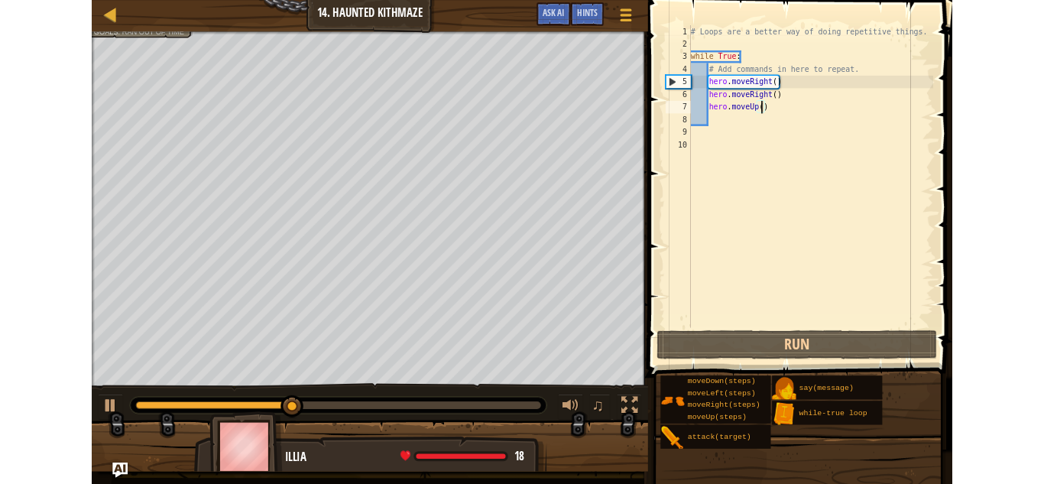
scroll to position [7, 13]
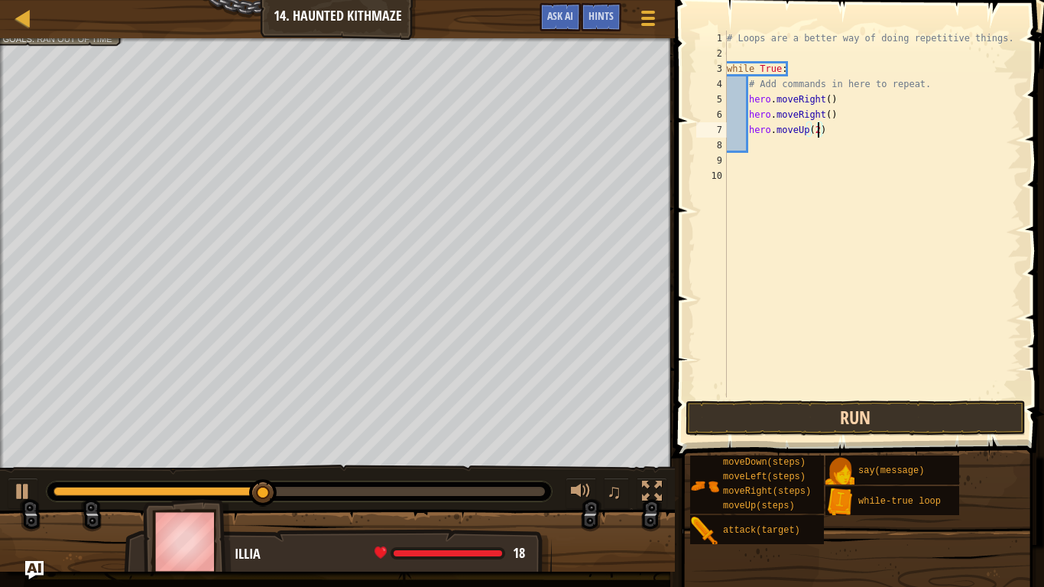
type textarea "hero.moveUp(2)"
click at [824, 411] on button "Run" at bounding box center [855, 417] width 340 height 35
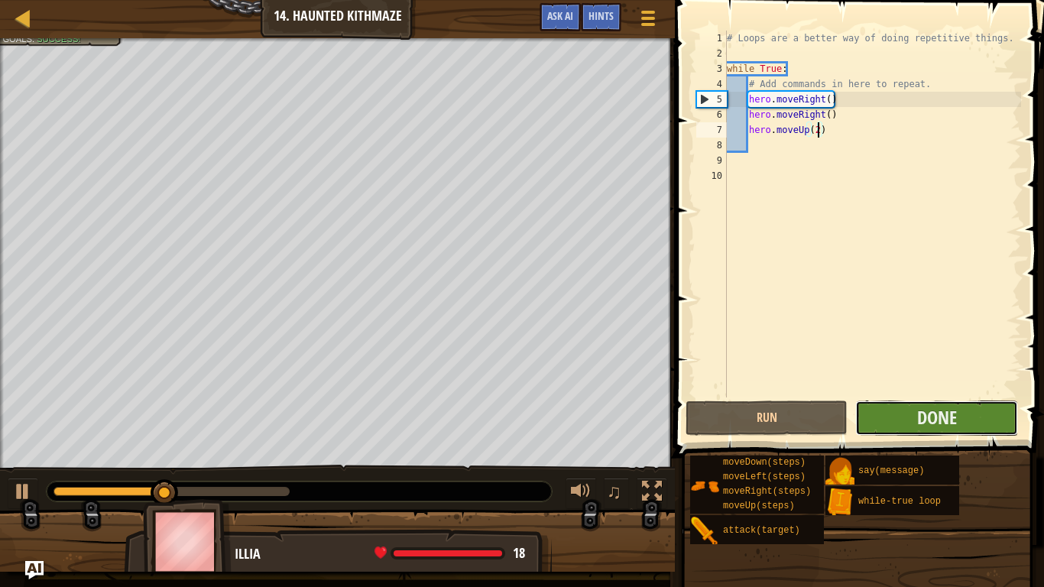
click at [933, 432] on button "Done" at bounding box center [936, 417] width 162 height 35
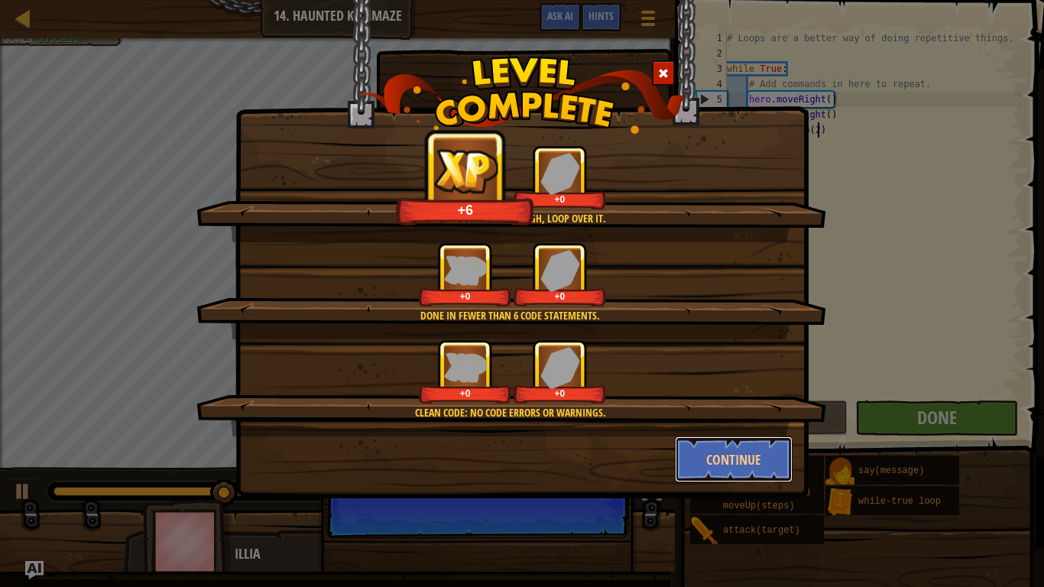
click at [708, 460] on button "Continue" at bounding box center [734, 459] width 118 height 46
click at [708, 459] on div "When the going gets tough, loop over it. +6 +0 Done in fewer than 6 code statem…" at bounding box center [522, 293] width 1044 height 587
click at [708, 458] on div "When the going gets tough, loop over it. +6 +0 Done in fewer than 6 code statem…" at bounding box center [522, 293] width 1044 height 587
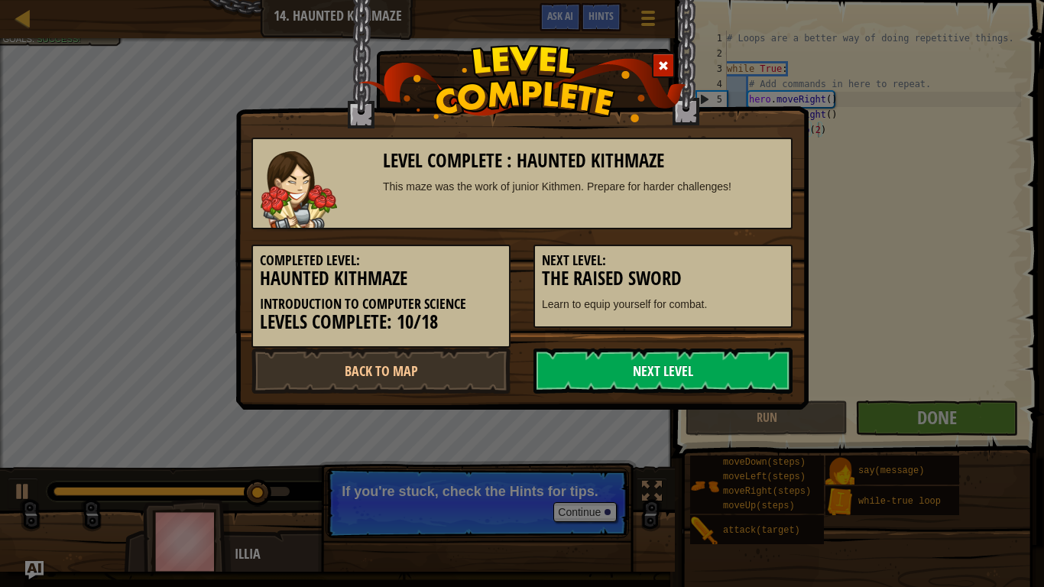
click at [667, 368] on link "Next Level" at bounding box center [662, 371] width 259 height 46
